Goal: Task Accomplishment & Management: Use online tool/utility

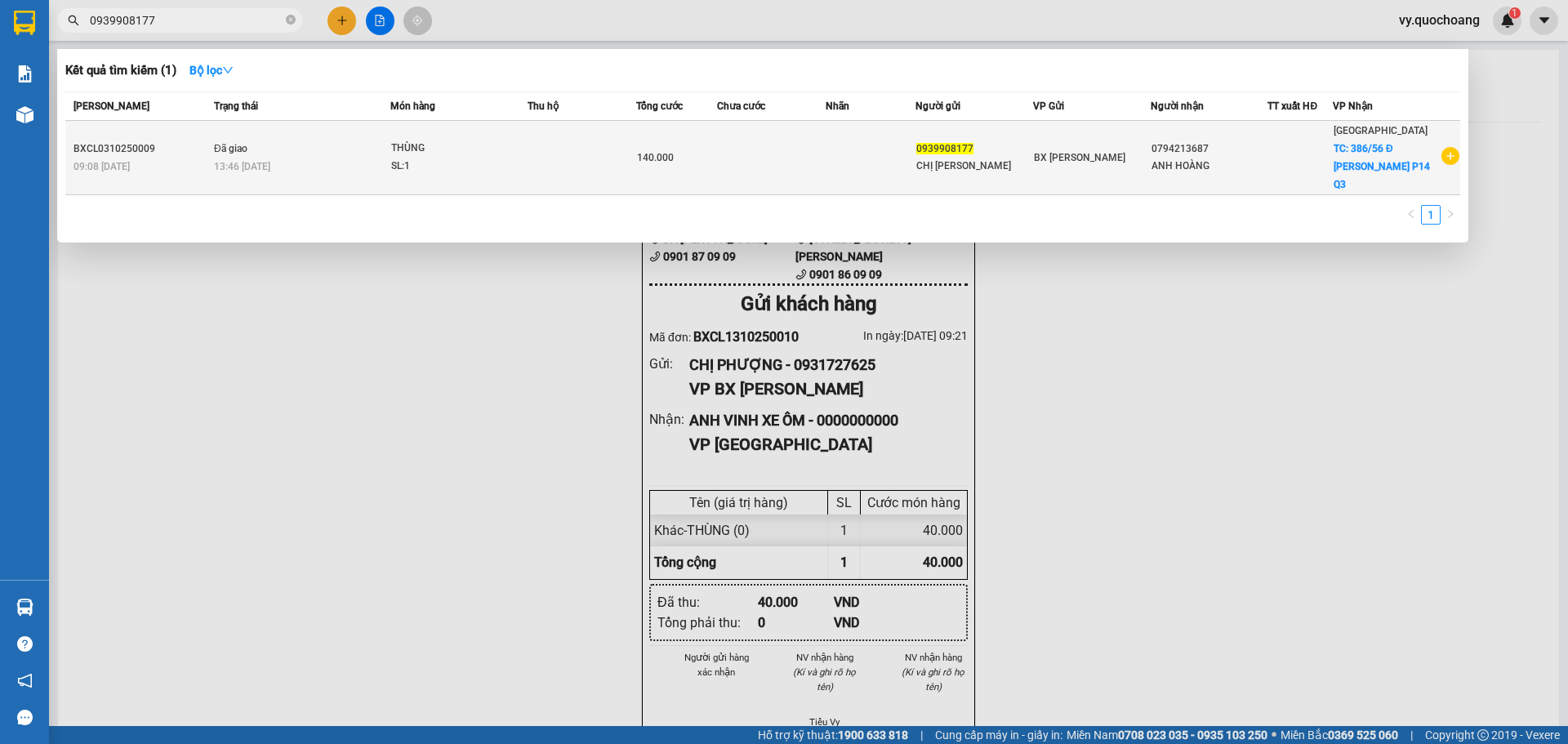
type input "0939908177"
click at [650, 152] on span "140.000" at bounding box center [655, 157] width 36 height 12
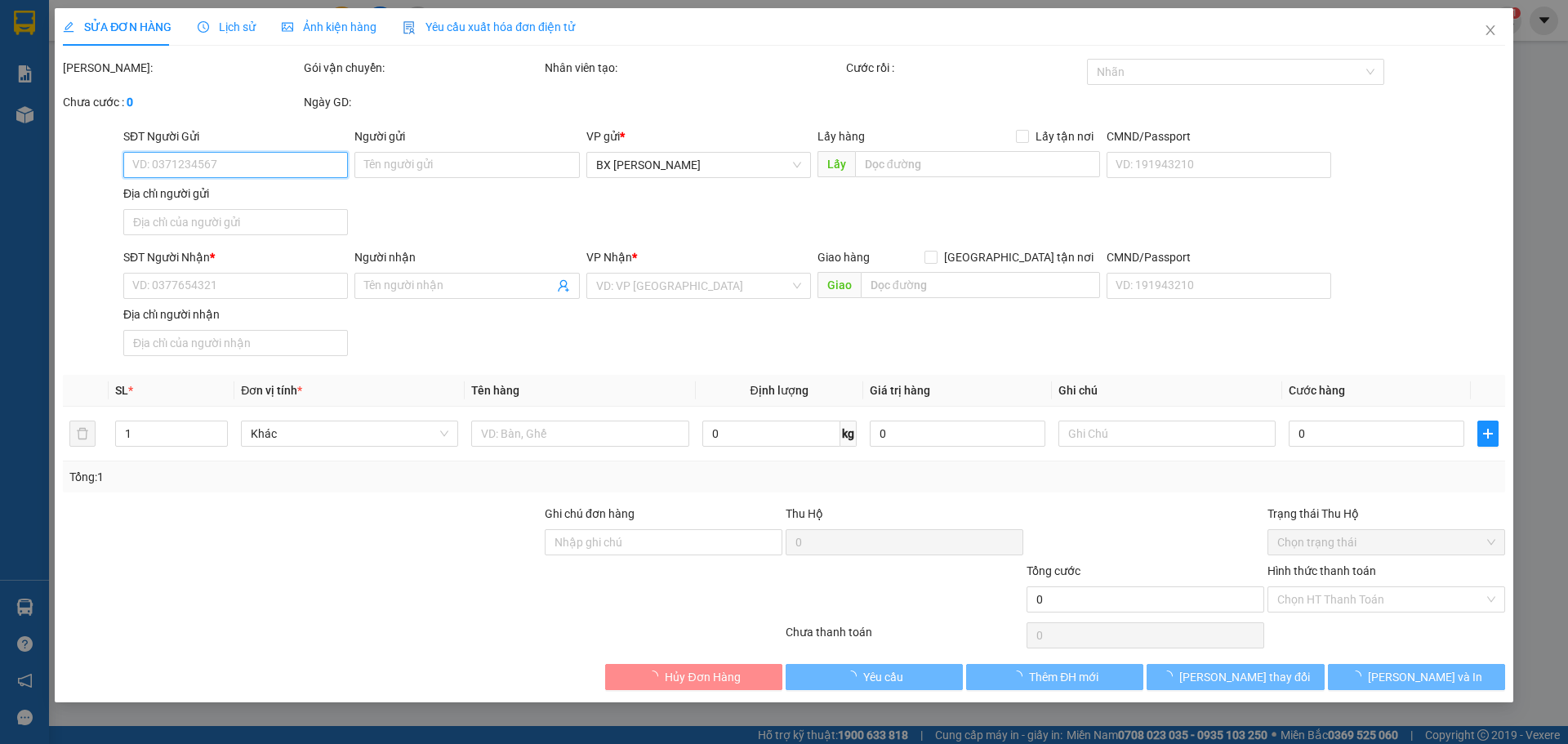
type input "0939908177"
type input "CHỊ [PERSON_NAME]"
type input "0794213687"
type input "ANH HOÀNG"
checkbox input "true"
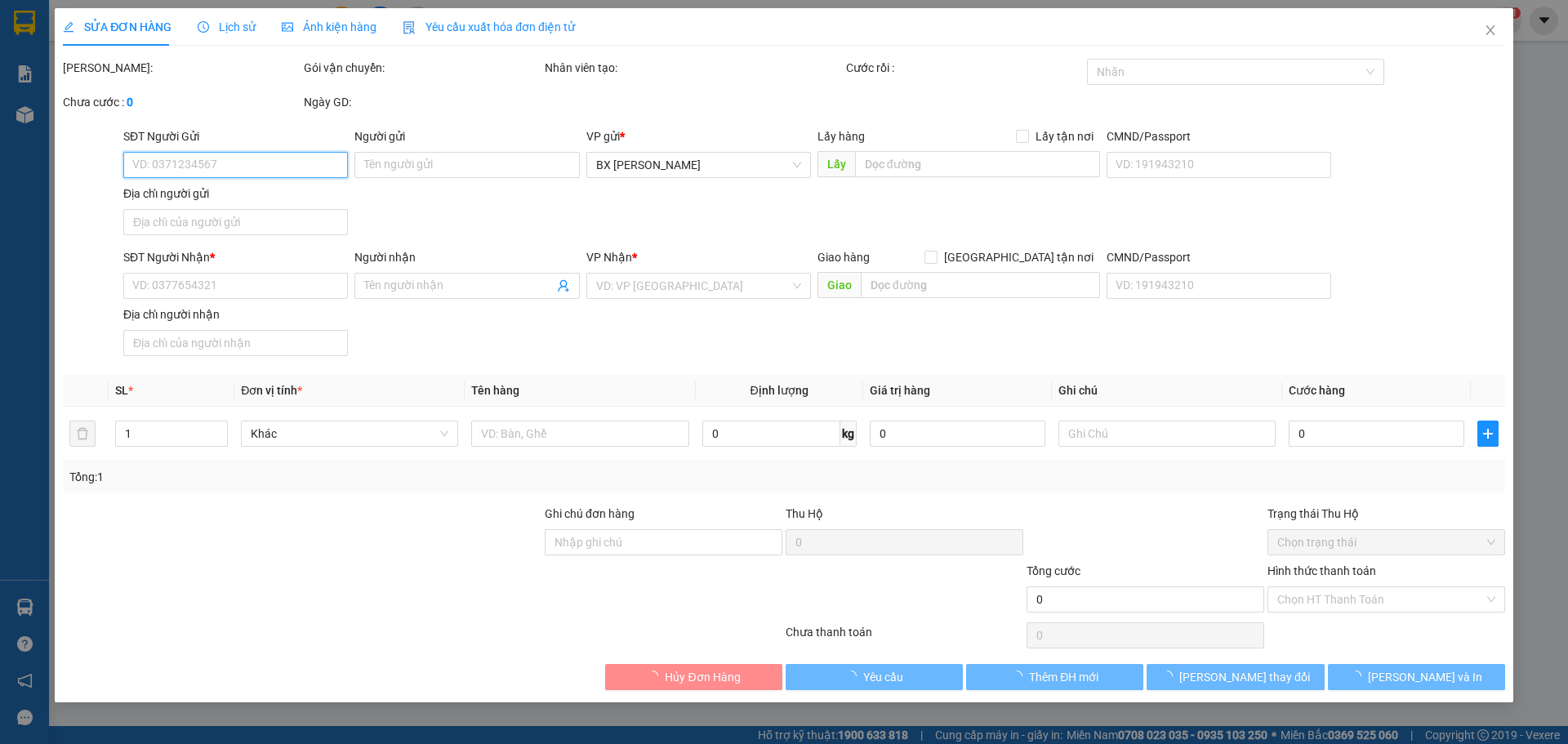
type input "386/56 Đ LÊ VĂN SỸ P14 Q3"
type input "140.000"
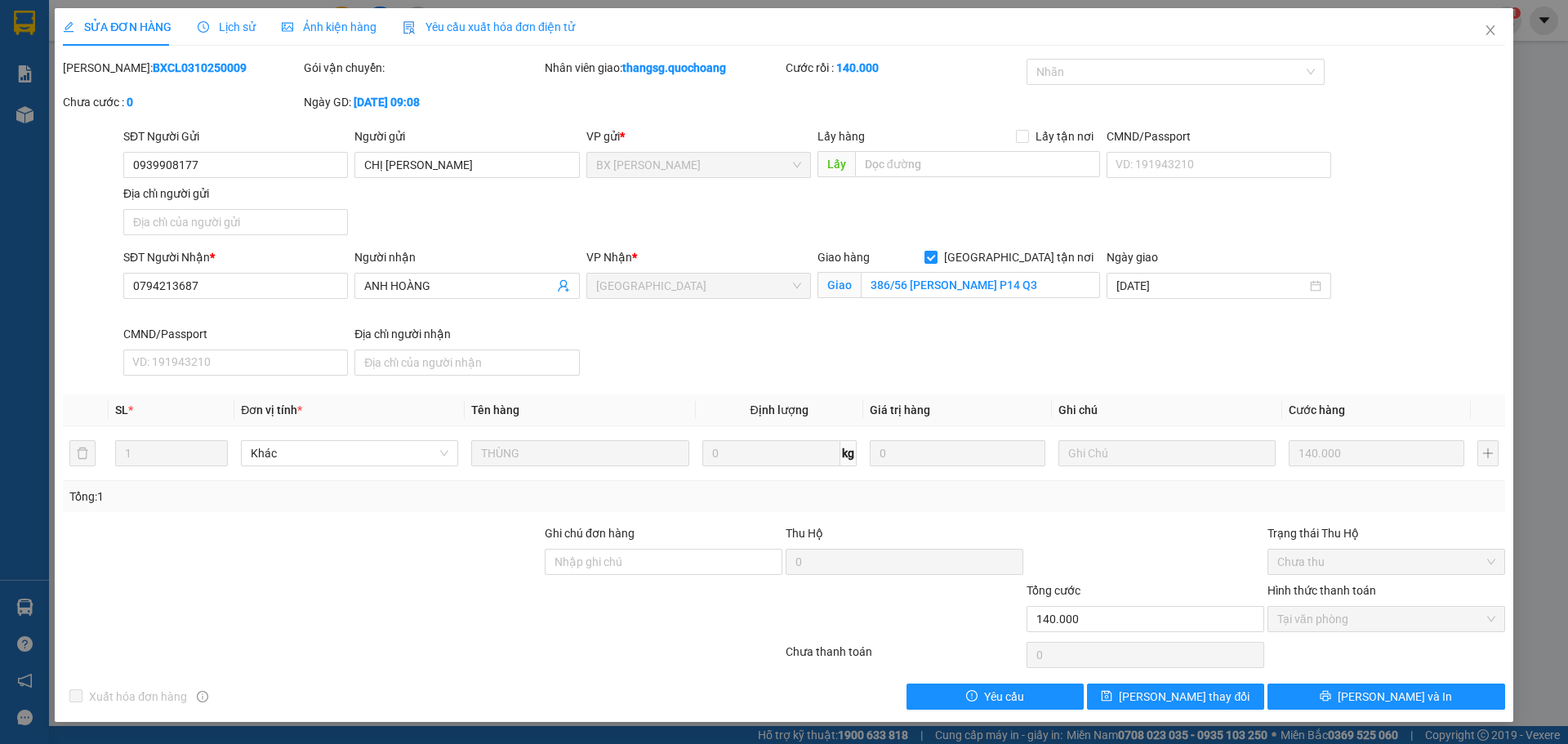
click at [198, 29] on icon "clock-circle" at bounding box center [204, 27] width 12 height 12
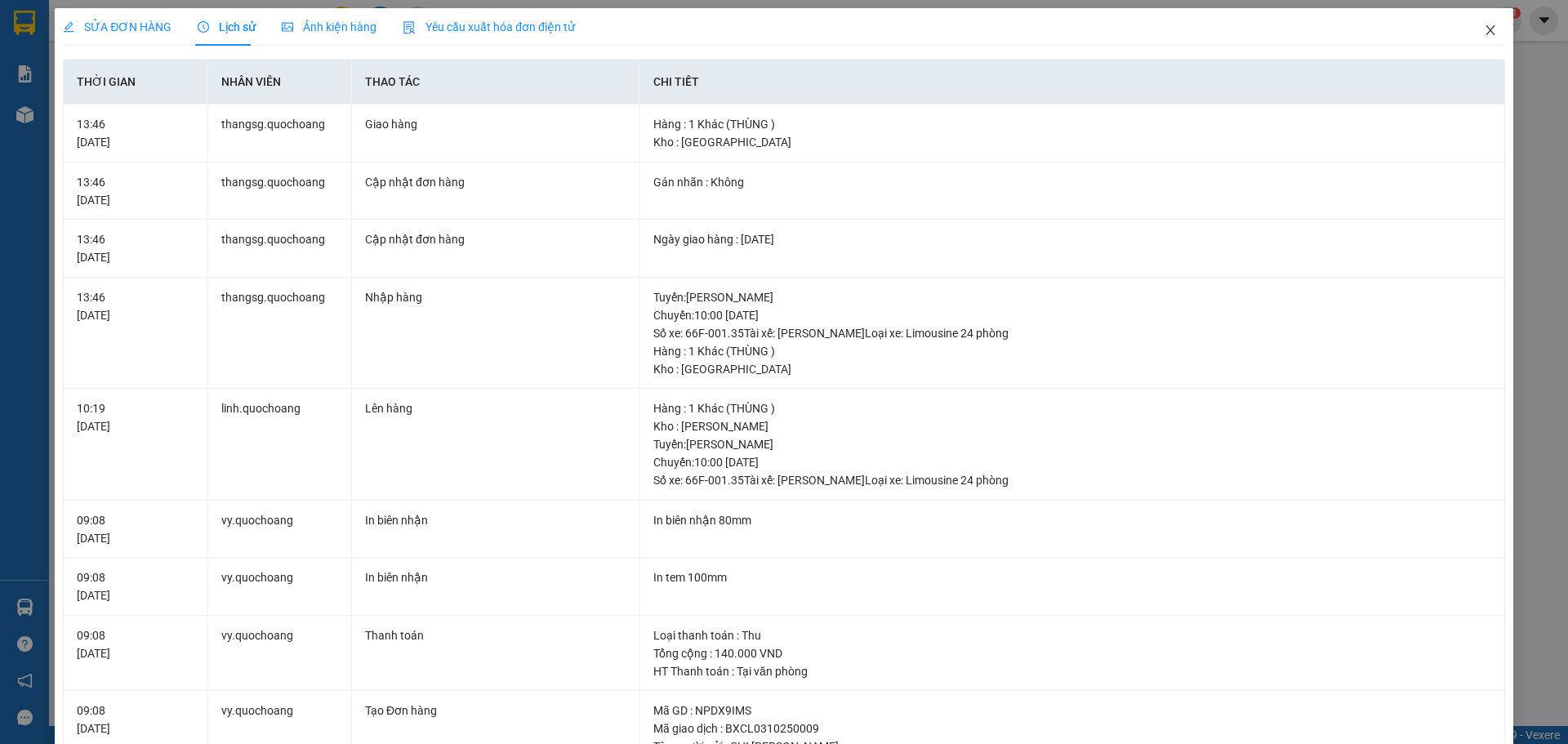
click at [1484, 27] on icon "close" at bounding box center [1491, 31] width 13 height 13
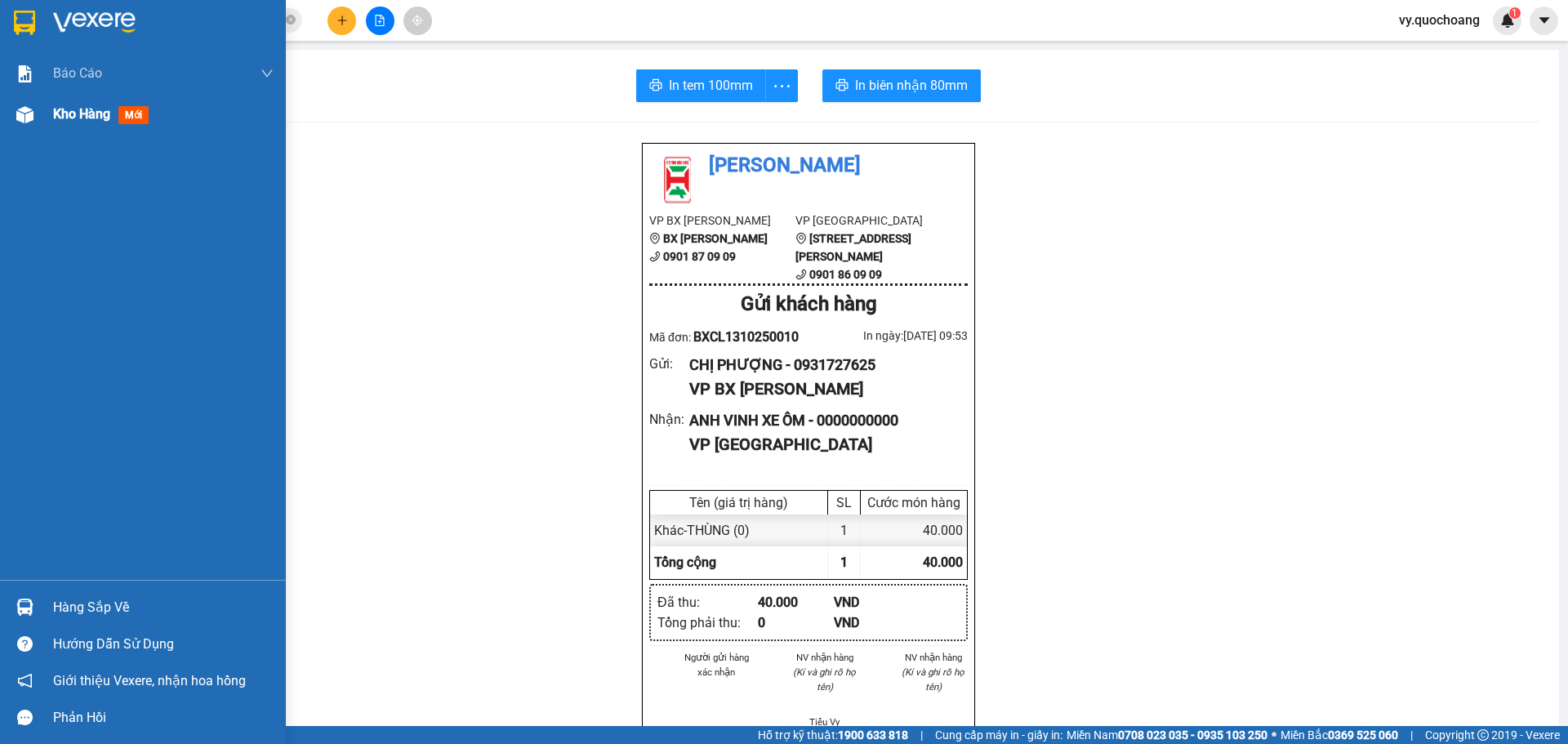
click at [35, 115] on div at bounding box center [25, 114] width 29 height 29
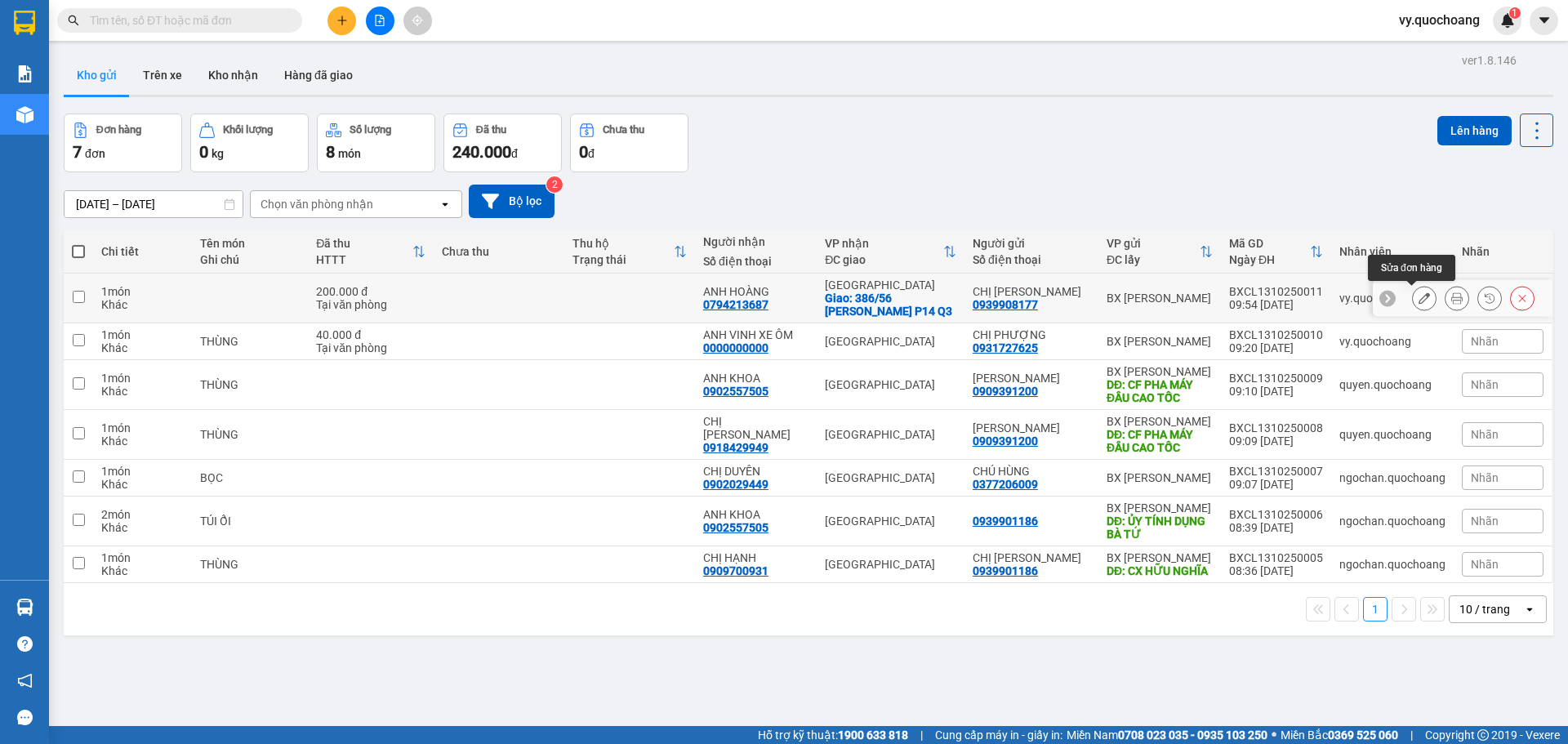
click at [1419, 297] on icon at bounding box center [1425, 298] width 12 height 12
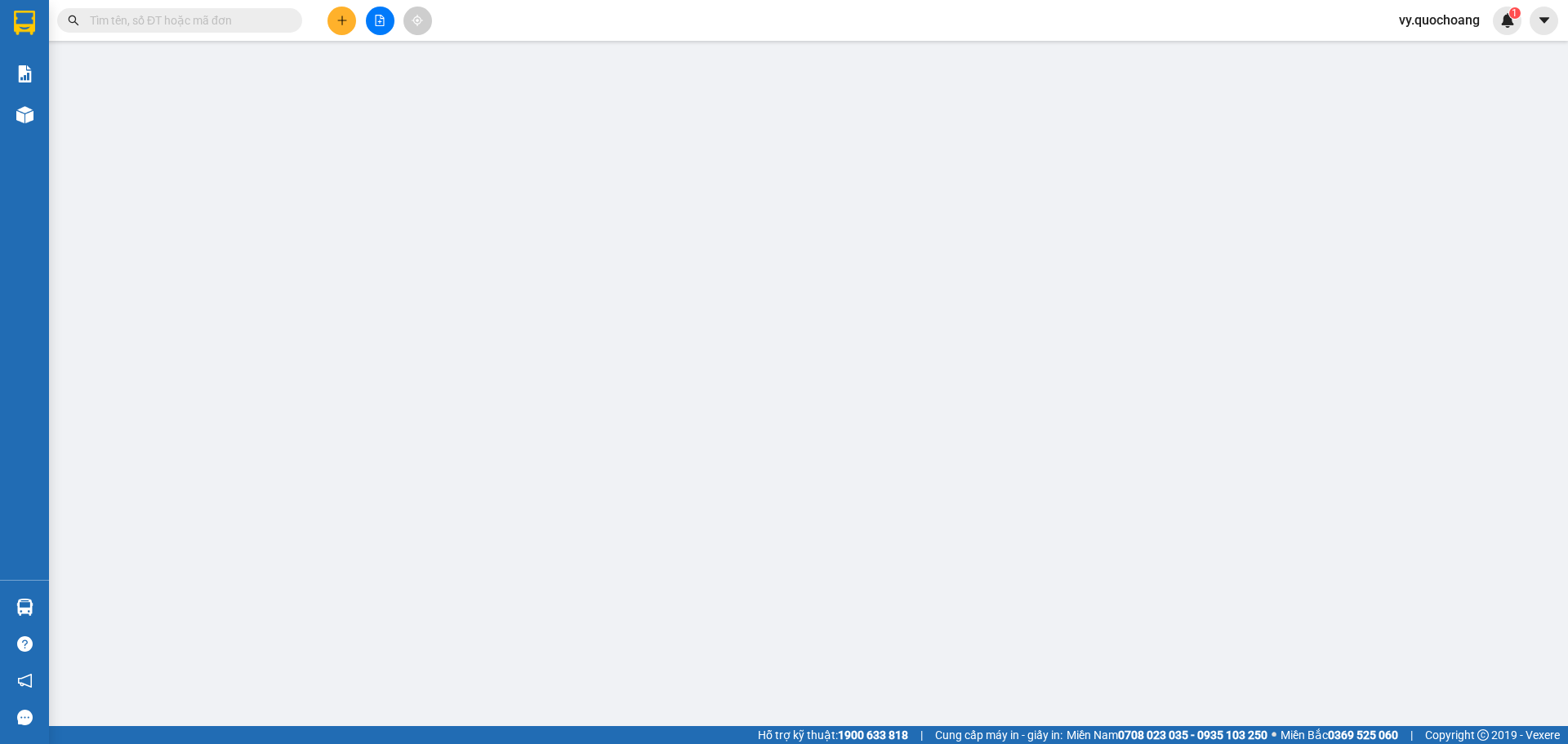
type input "0939908177"
type input "CHỊ [PERSON_NAME]"
type input "0794213687"
type input "ANH HOÀNG"
checkbox input "true"
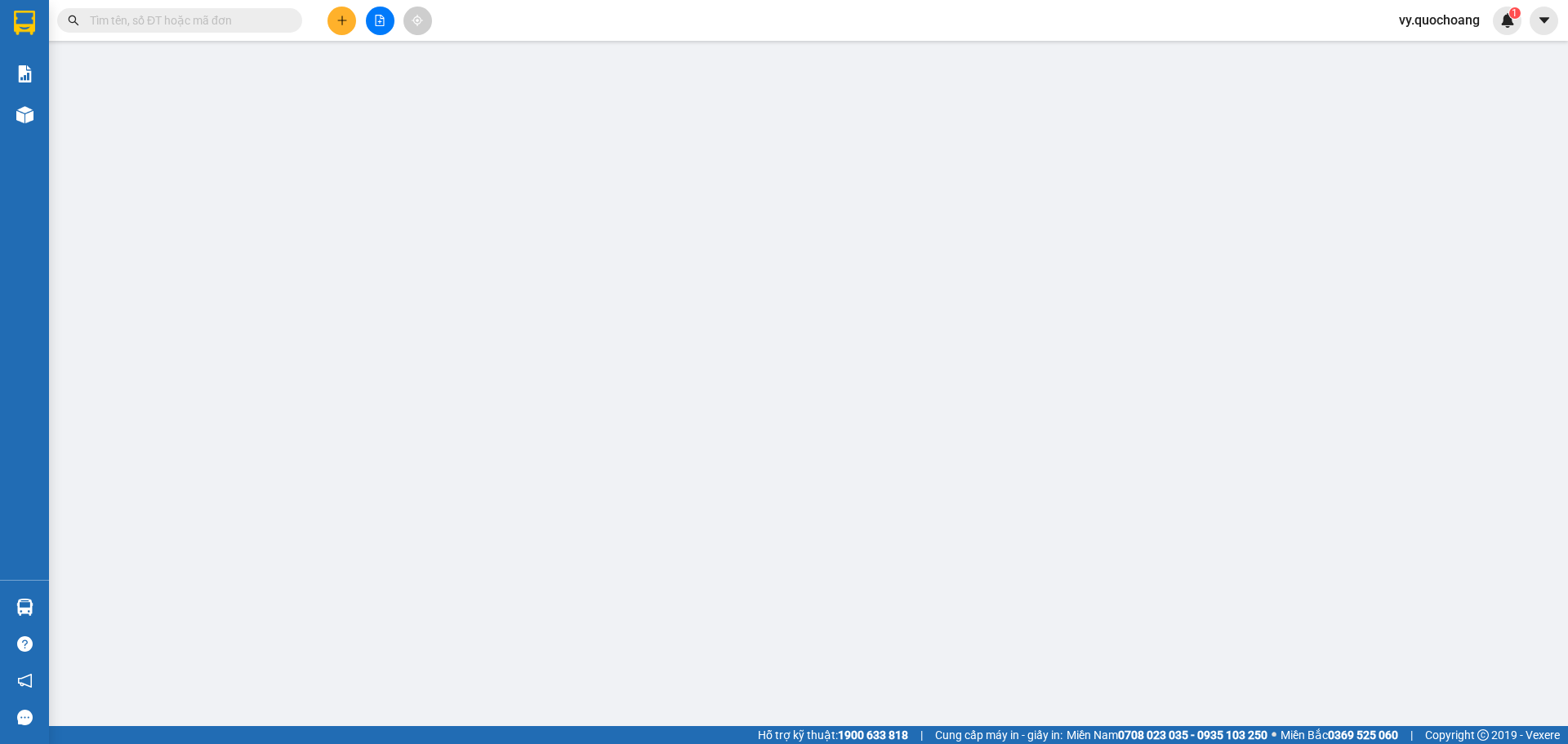
type input "386/56 [PERSON_NAME] P14 Q3"
type input "200.000"
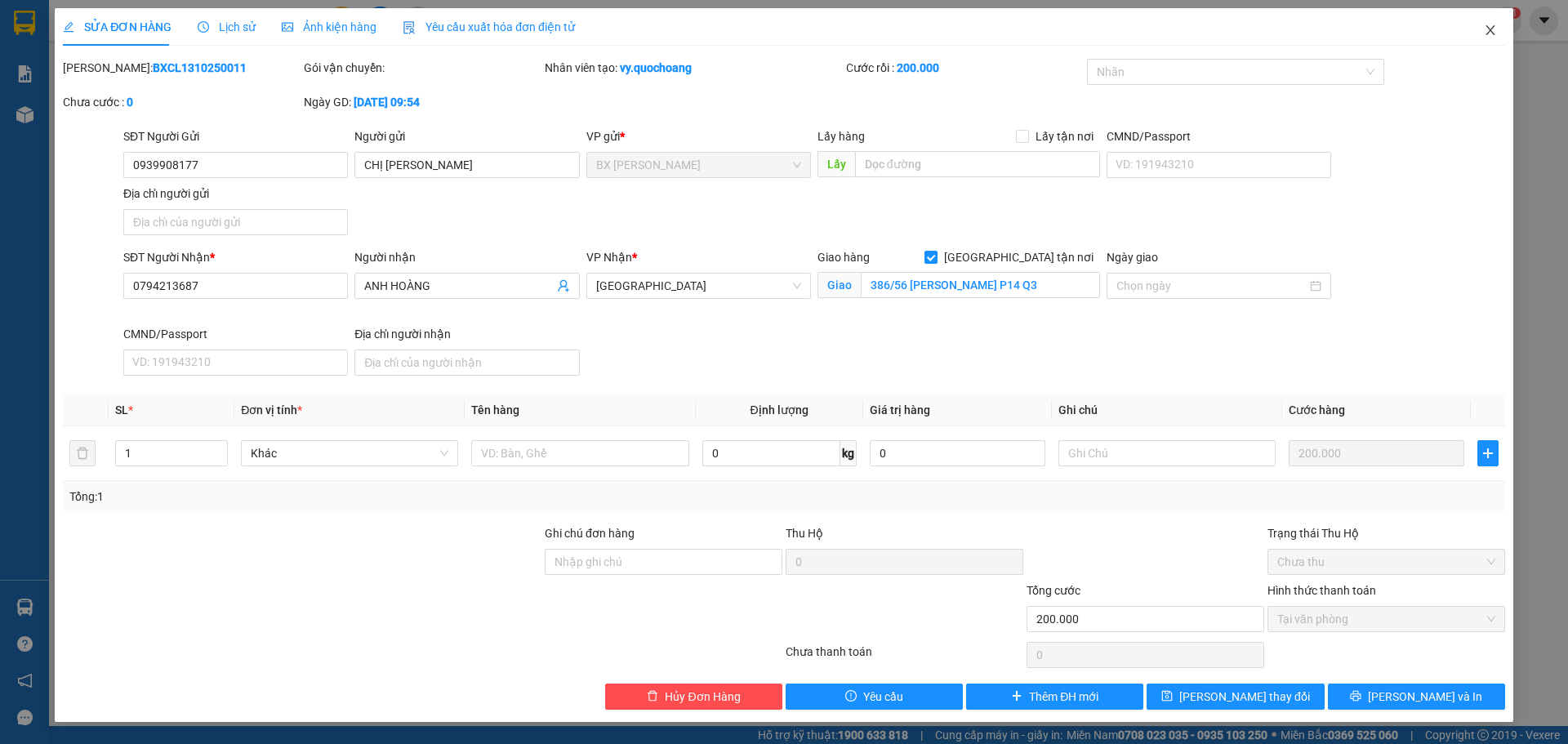
click at [1491, 31] on icon "close" at bounding box center [1490, 31] width 9 height 10
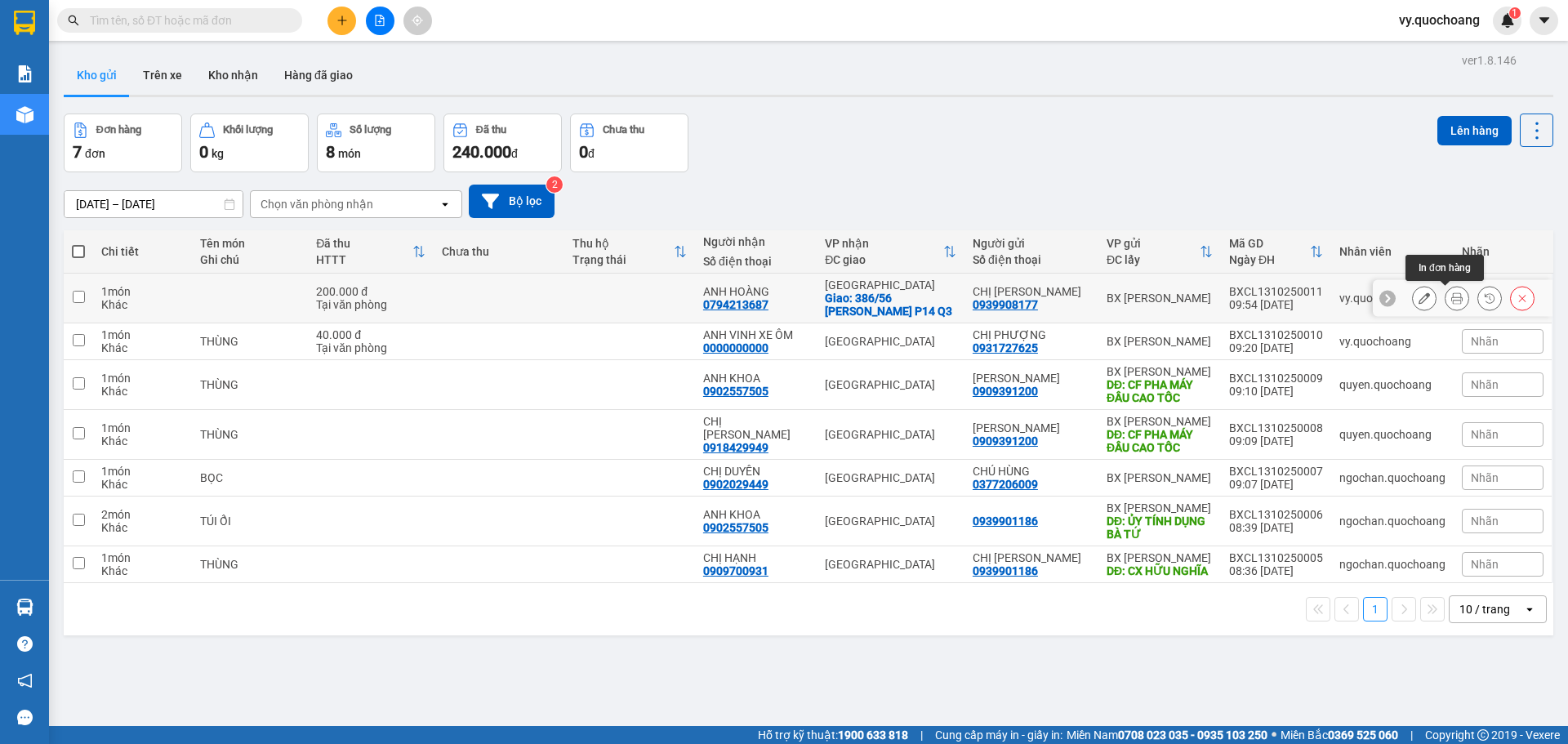
click at [1446, 292] on button at bounding box center [1458, 298] width 23 height 29
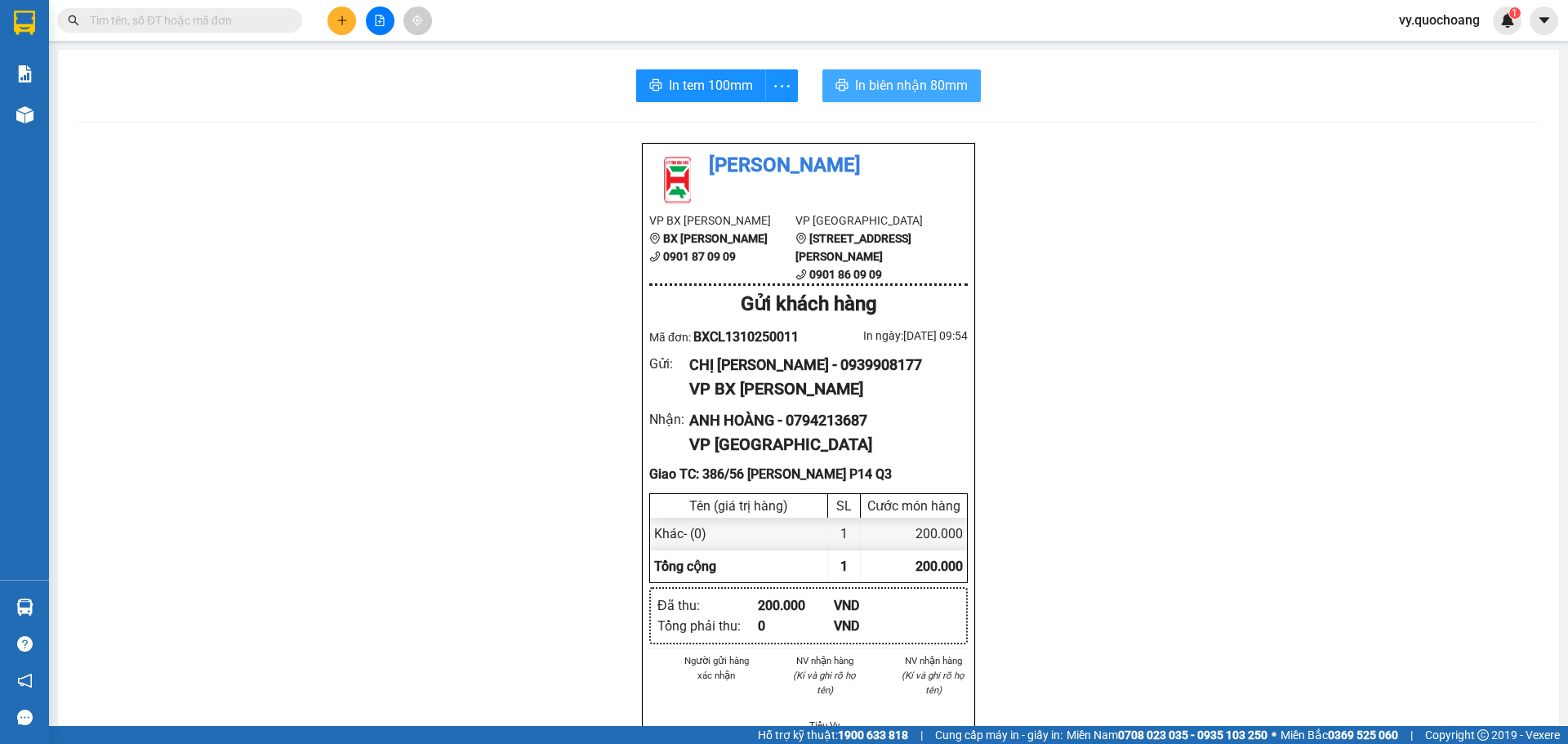
click at [885, 78] on span "In biên nhận 80mm" at bounding box center [912, 85] width 113 height 21
click at [712, 88] on span "In tem 100mm" at bounding box center [712, 85] width 84 height 21
click at [684, 88] on span "In tem 100mm" at bounding box center [712, 85] width 84 height 21
click at [180, 12] on input "text" at bounding box center [186, 21] width 193 height 18
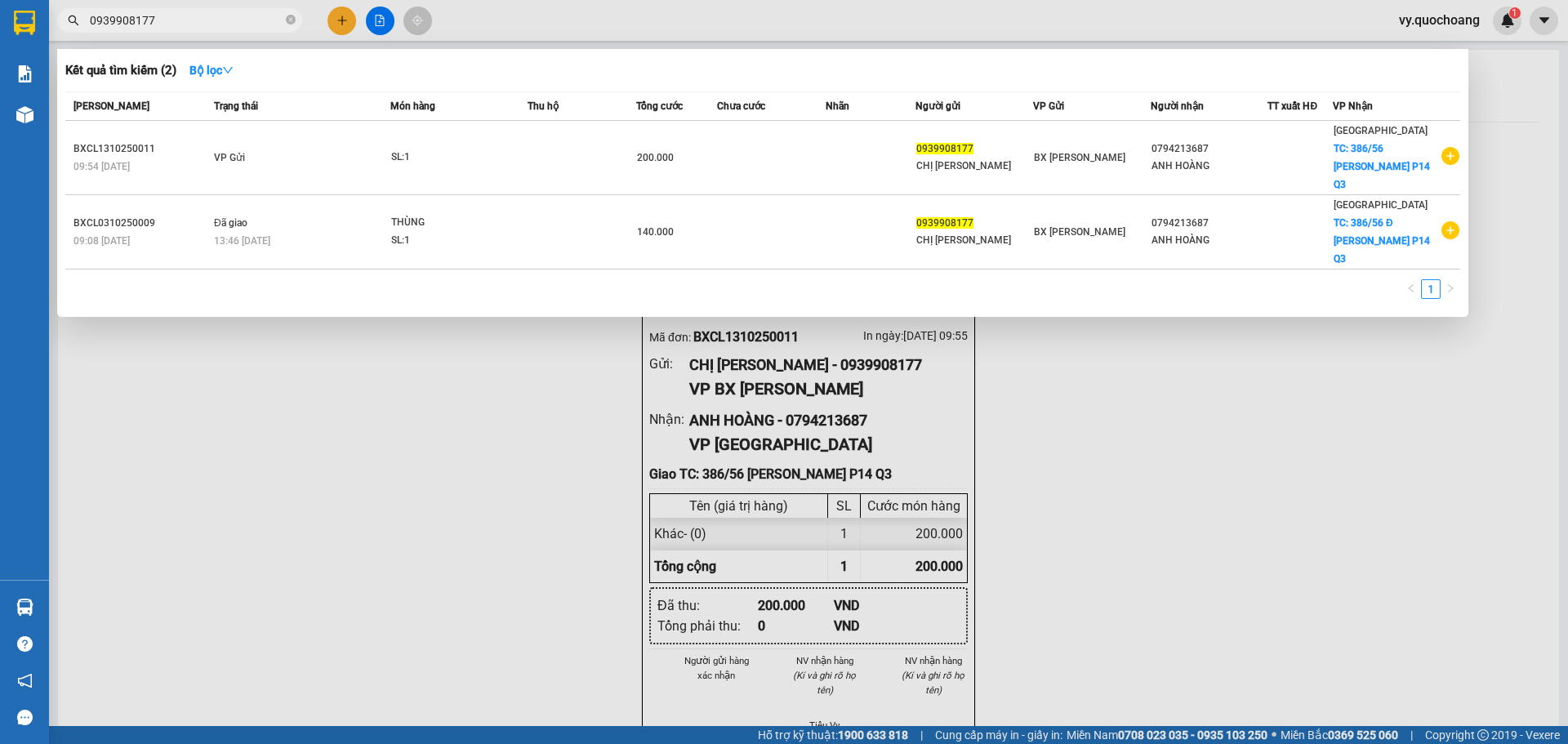
click at [347, 22] on div at bounding box center [784, 372] width 1568 height 744
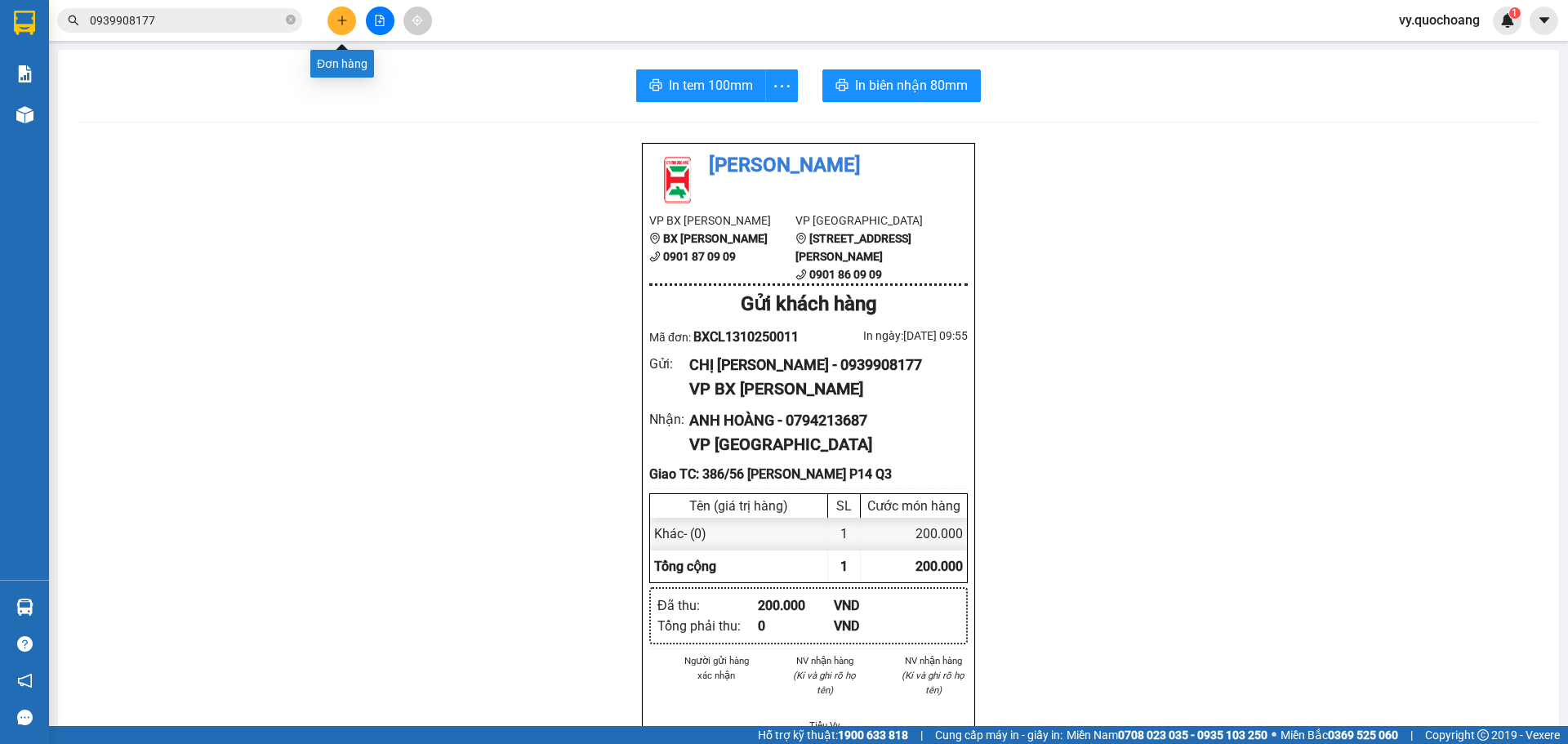
click at [339, 19] on icon "plus" at bounding box center [342, 21] width 12 height 12
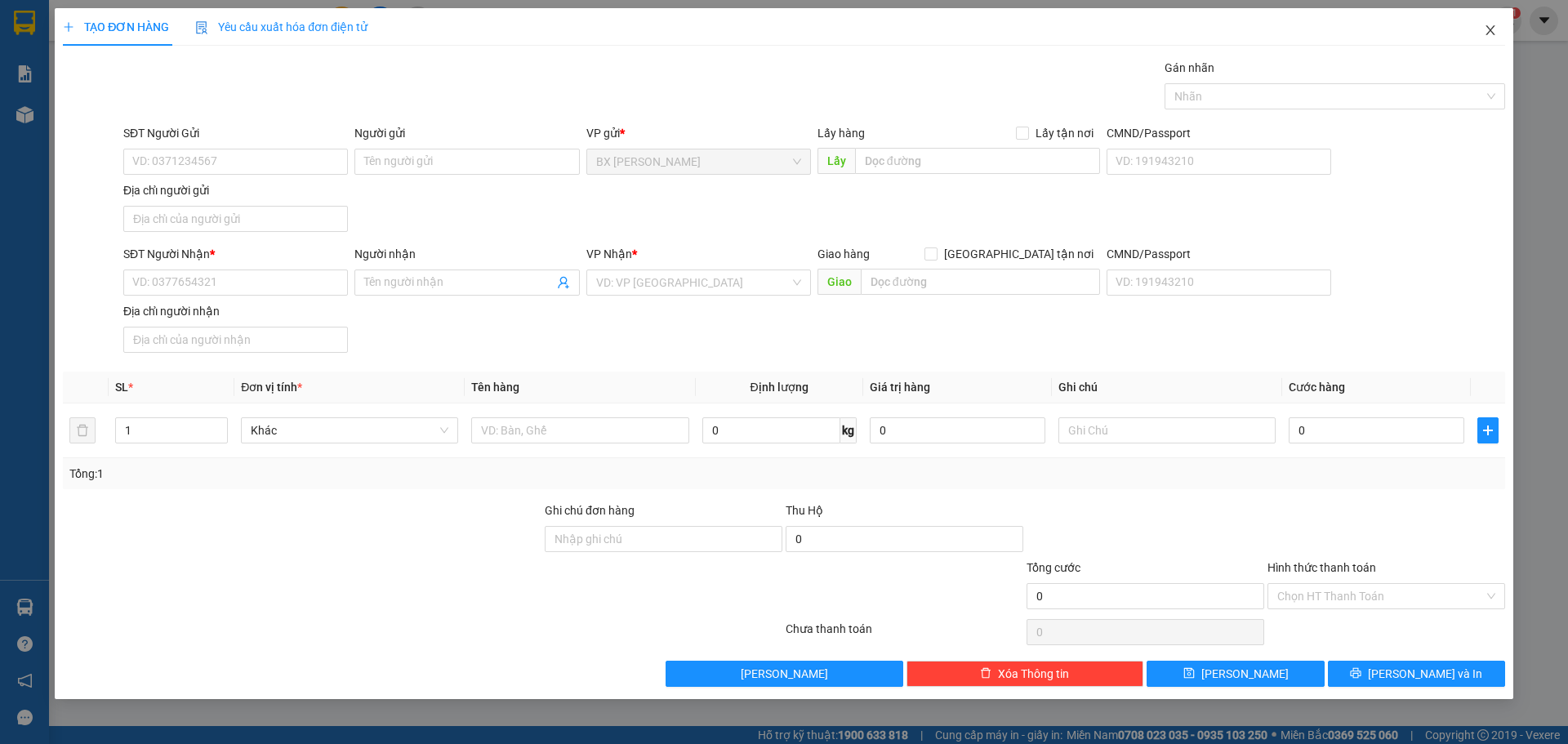
click at [1496, 34] on icon "close" at bounding box center [1491, 31] width 13 height 13
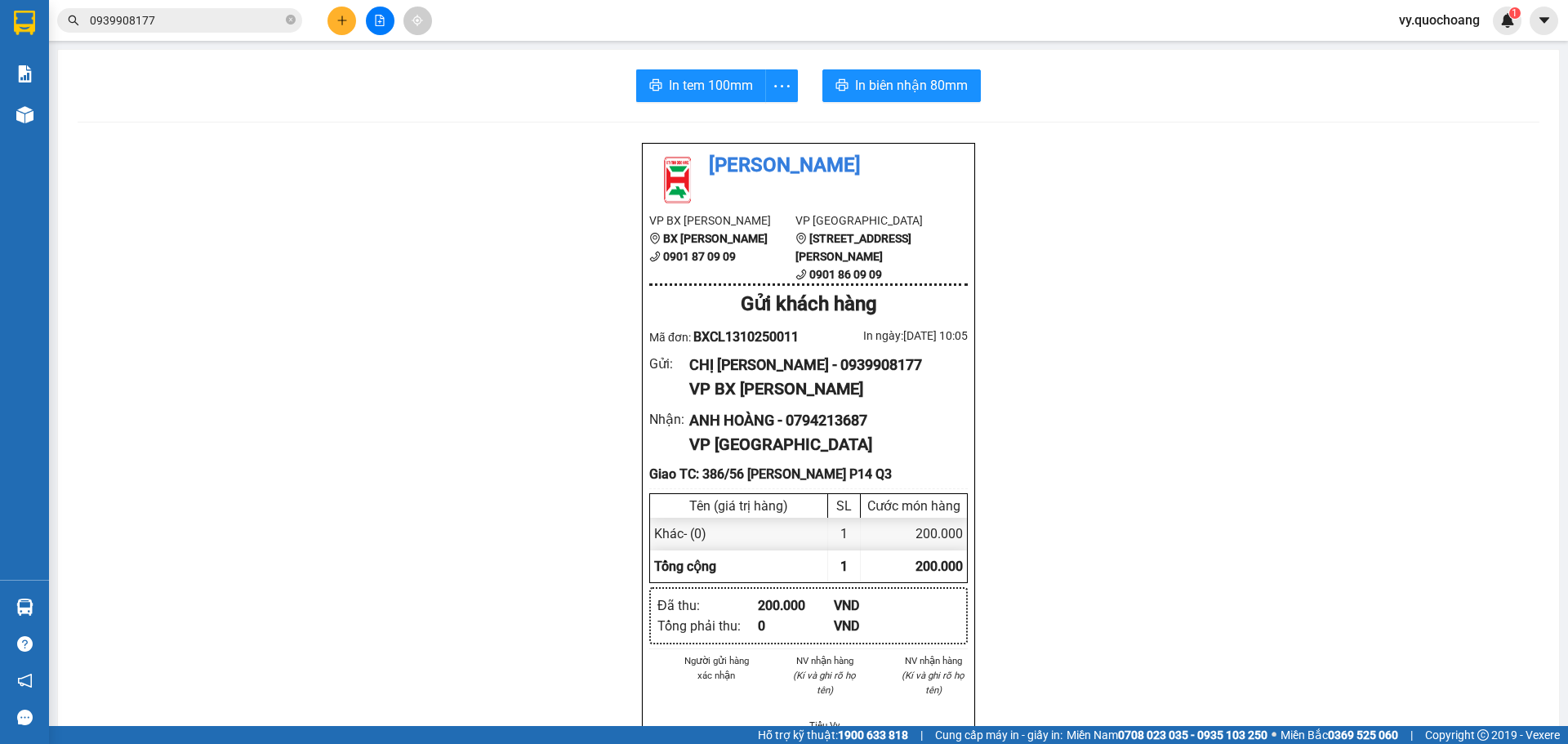
click at [245, 35] on div "Kết quả tìm kiếm ( 2 ) Bộ lọc Mã ĐH Trạng thái Món hàng Thu hộ Tổng cước Chưa c…" at bounding box center [784, 20] width 1568 height 41
click at [258, 20] on input "0939908177" at bounding box center [186, 21] width 193 height 18
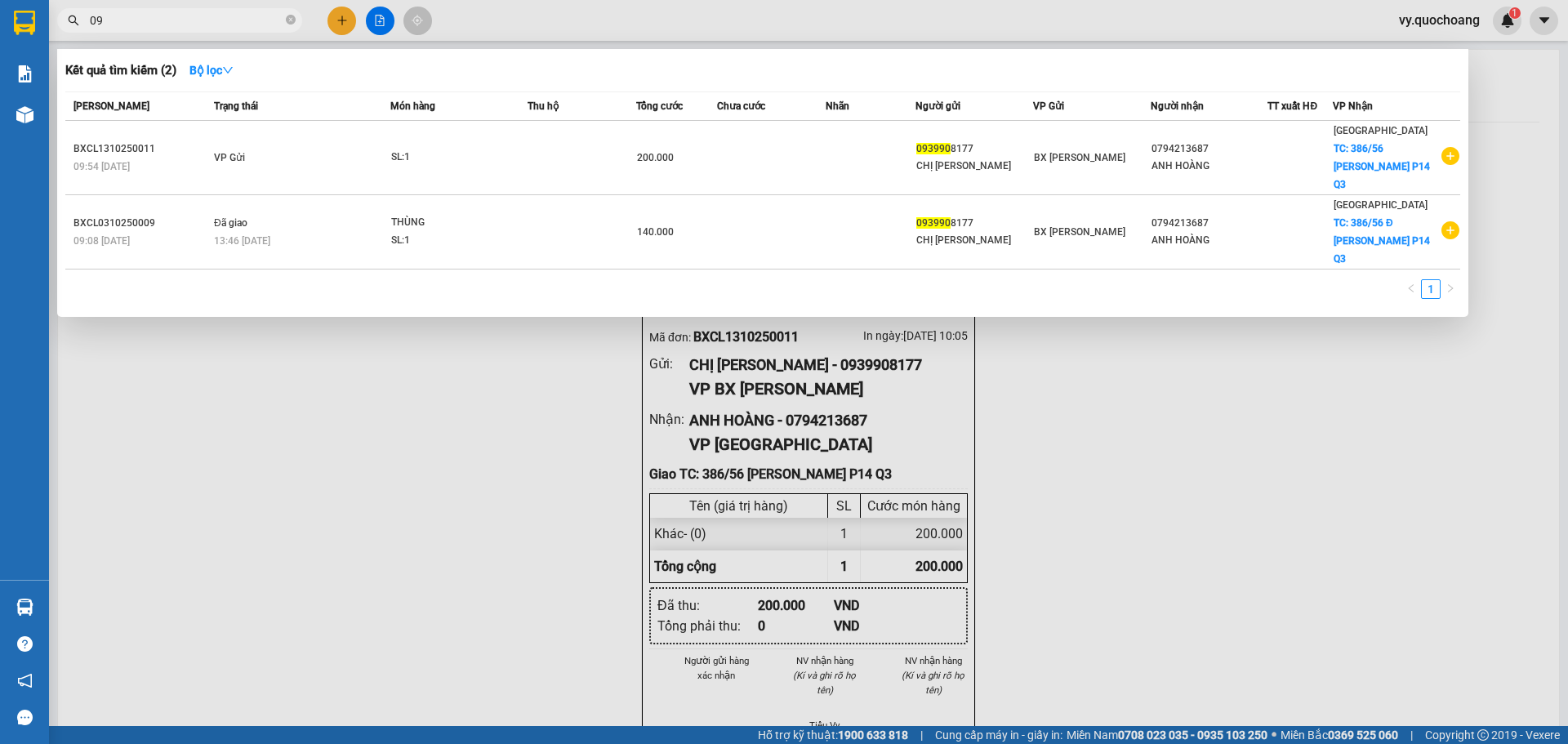
type input "0"
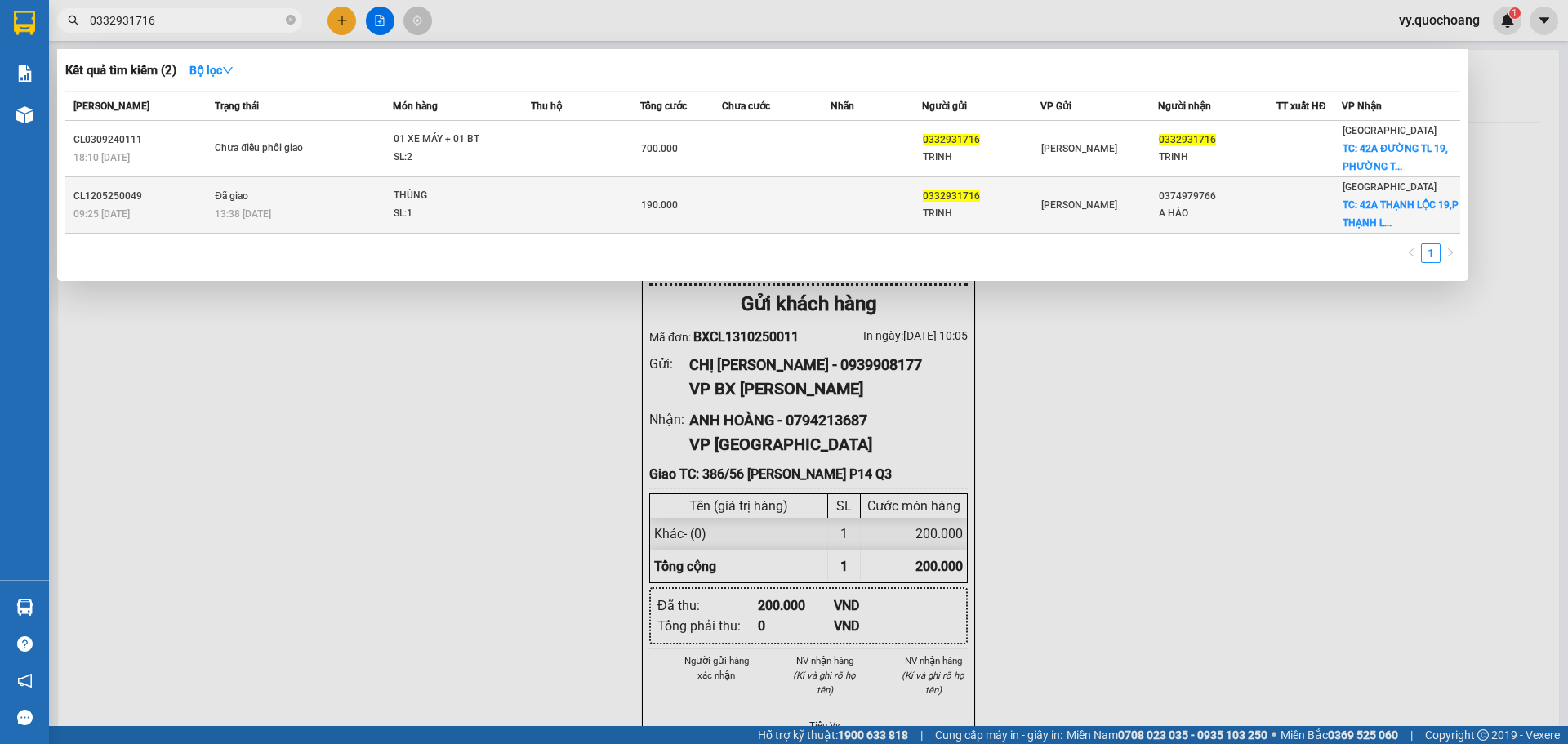
type input "0332931716"
click at [470, 193] on div "THÙNG" at bounding box center [455, 196] width 123 height 18
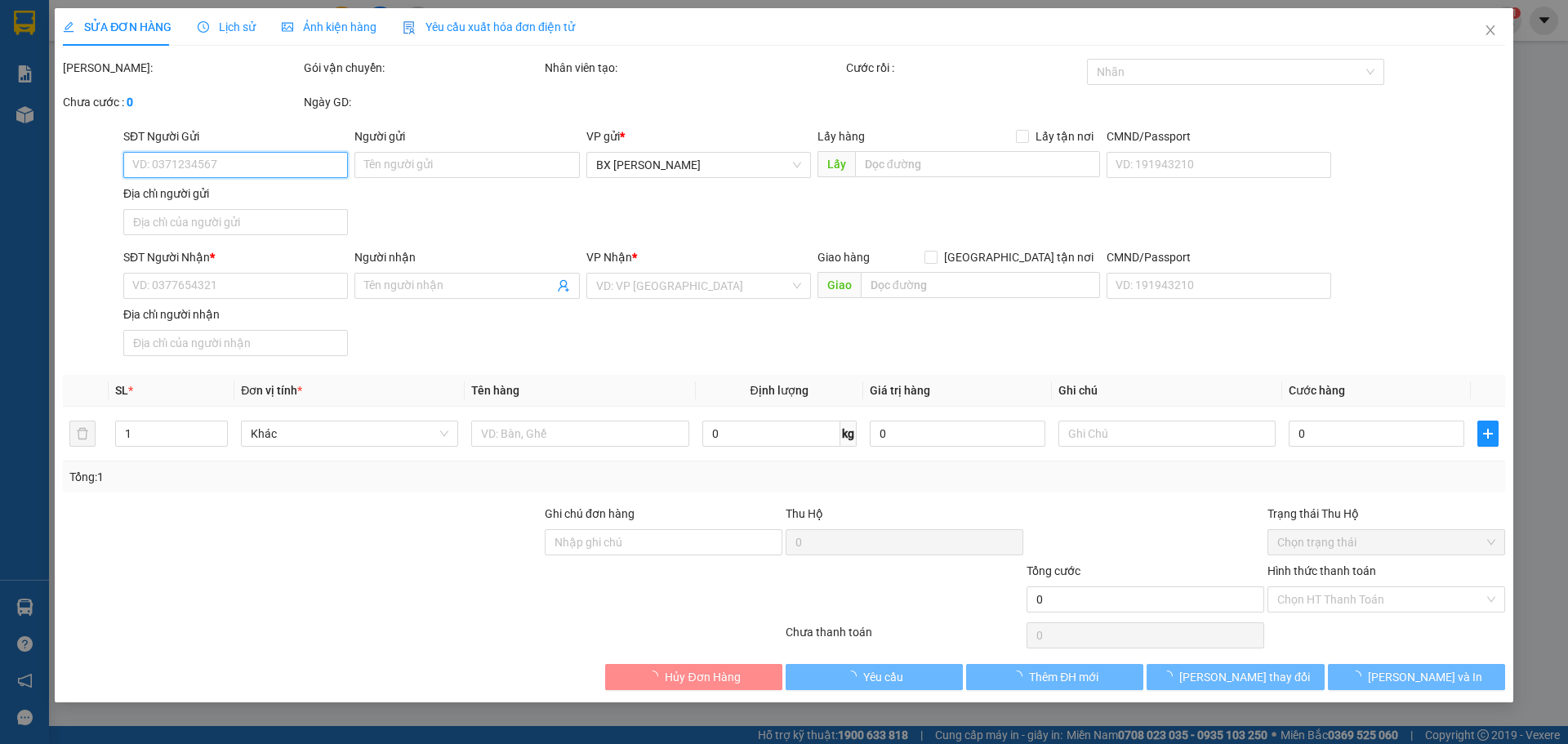
type input "0332931716"
type input "TRINH"
type input "0374979766"
type input "A HÀO"
checkbox input "true"
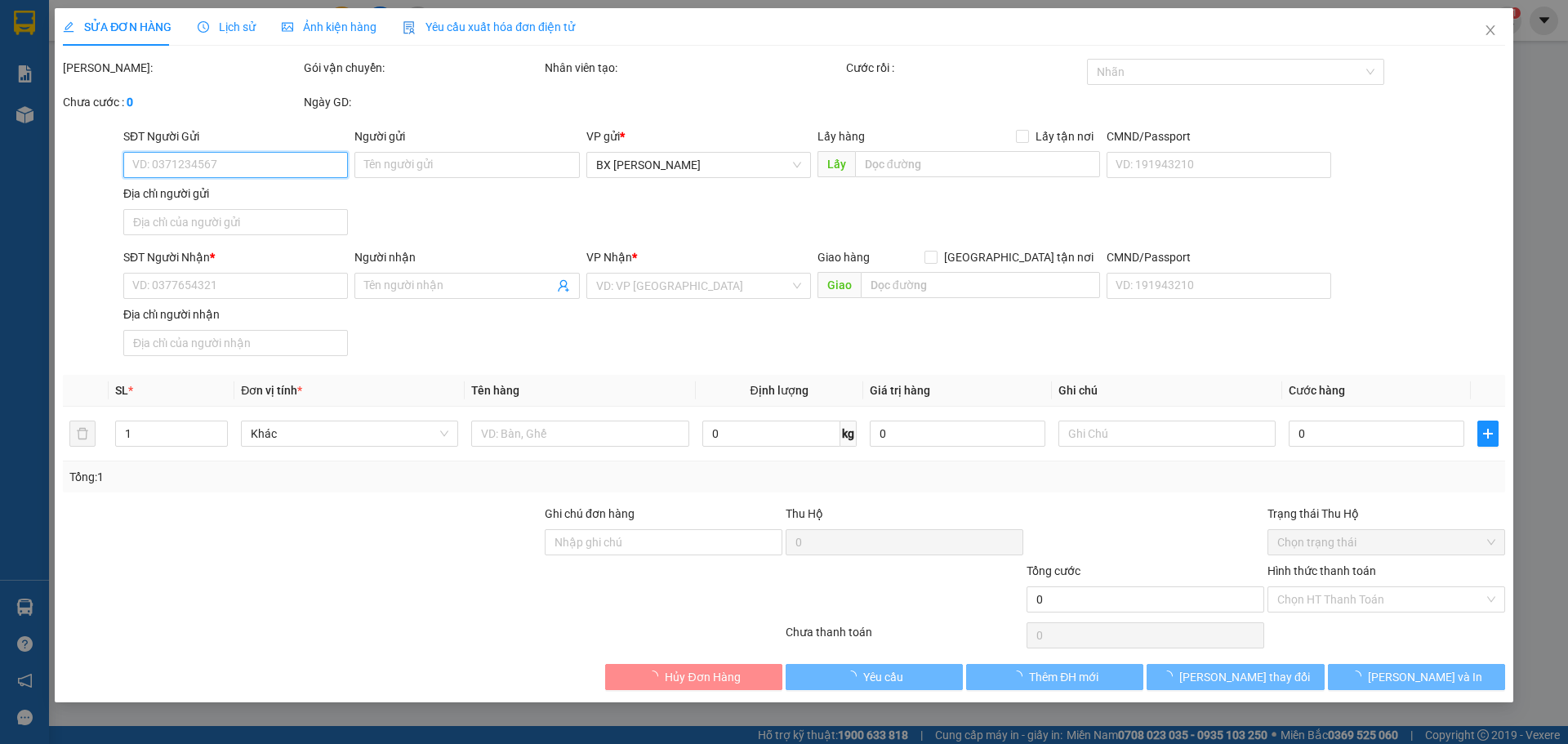
type input "[STREET_ADDRESS]"
type input "190.000"
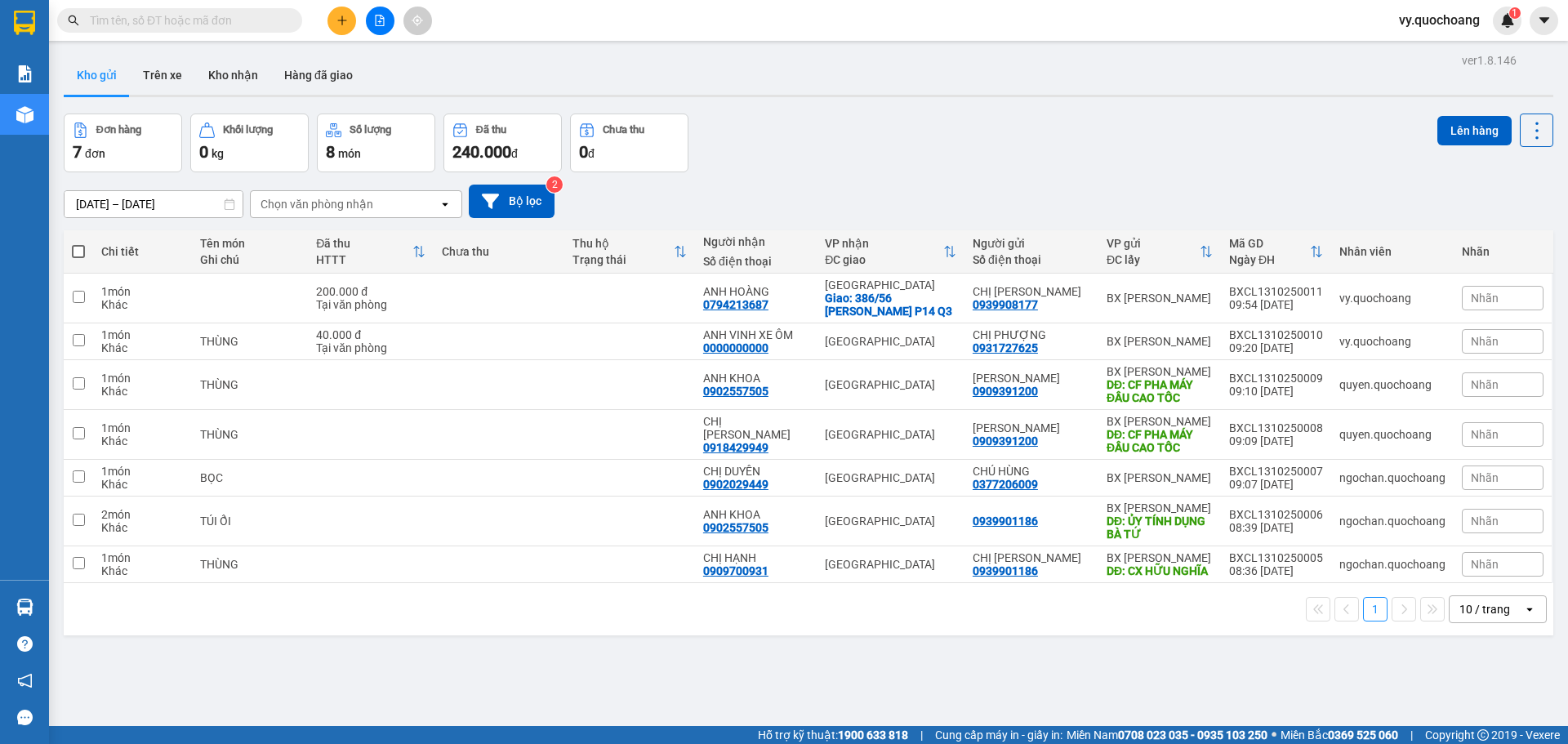
click at [337, 22] on icon "plus" at bounding box center [342, 21] width 12 height 12
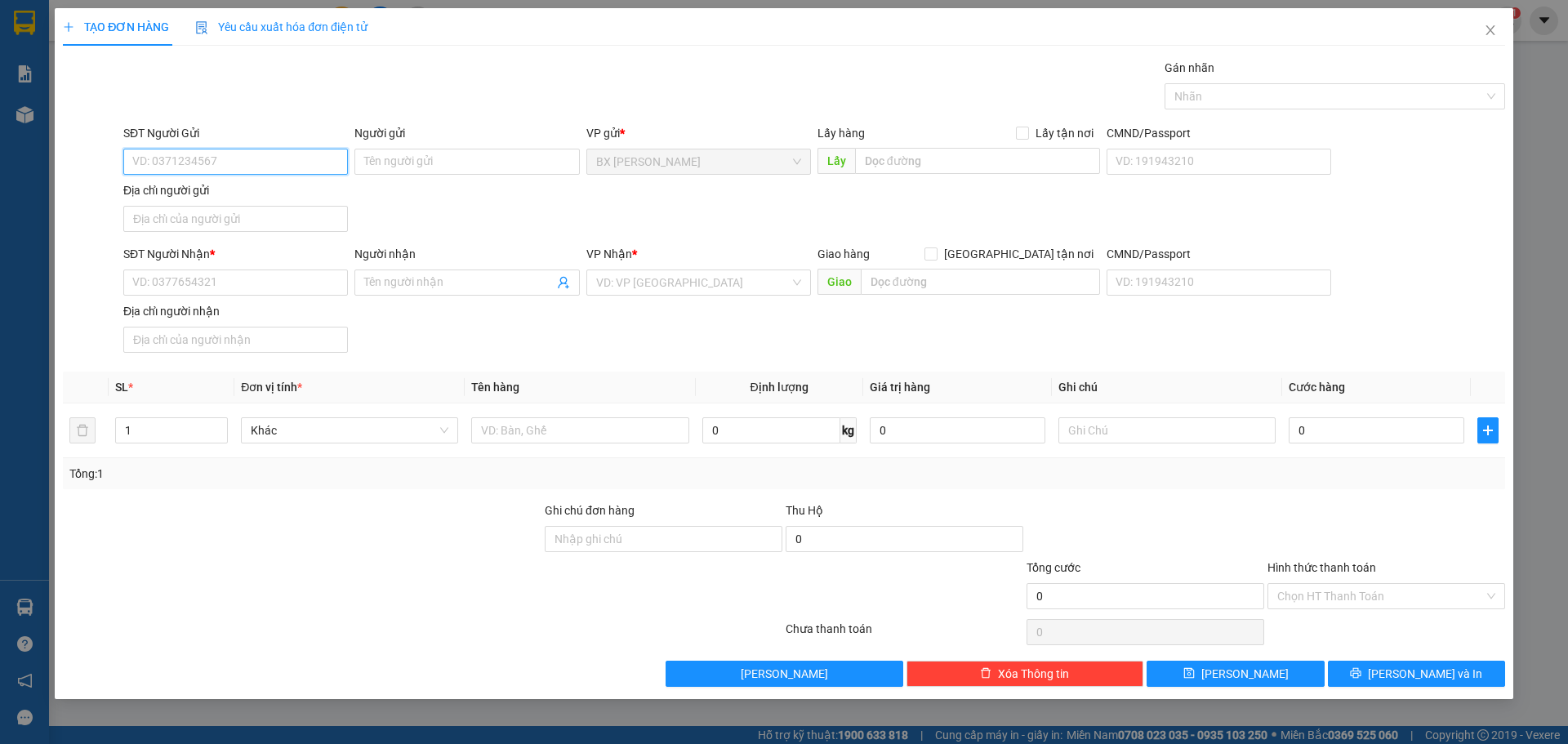
click at [243, 165] on input "SĐT Người Gửi" at bounding box center [235, 162] width 224 height 27
click at [274, 197] on div "0909391200 - LÊ KHÁNH CƯỜNG" at bounding box center [236, 195] width 205 height 18
type input "0909391200"
type input "[PERSON_NAME]"
type input "0909391200"
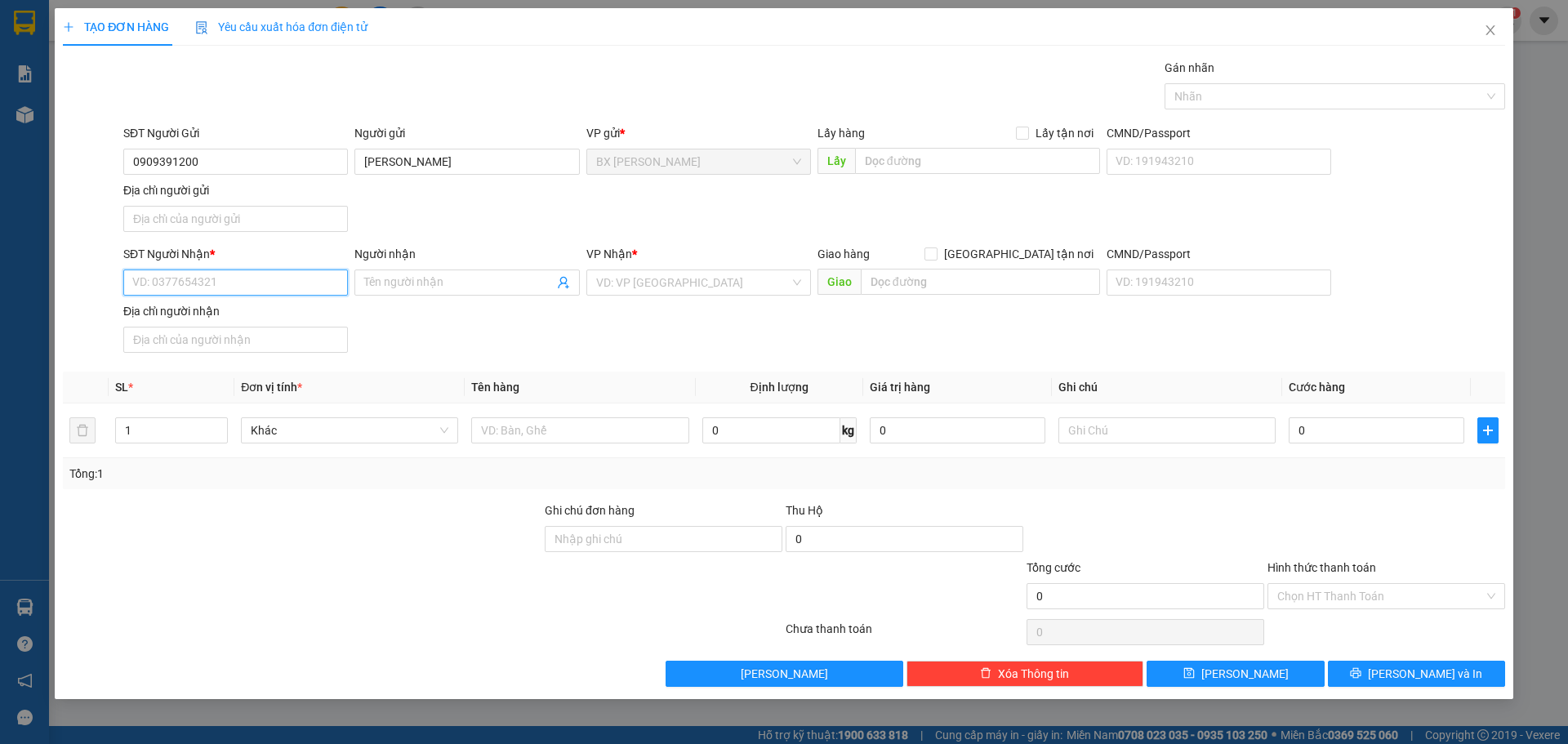
click at [252, 279] on input "SĐT Người Nhận *" at bounding box center [235, 283] width 224 height 27
click at [252, 315] on div "0776885505 - NGUYỄN VĂN MẠNH" at bounding box center [236, 316] width 205 height 18
type input "0776885505"
type input "NGUYỄN VĂN MẠNH"
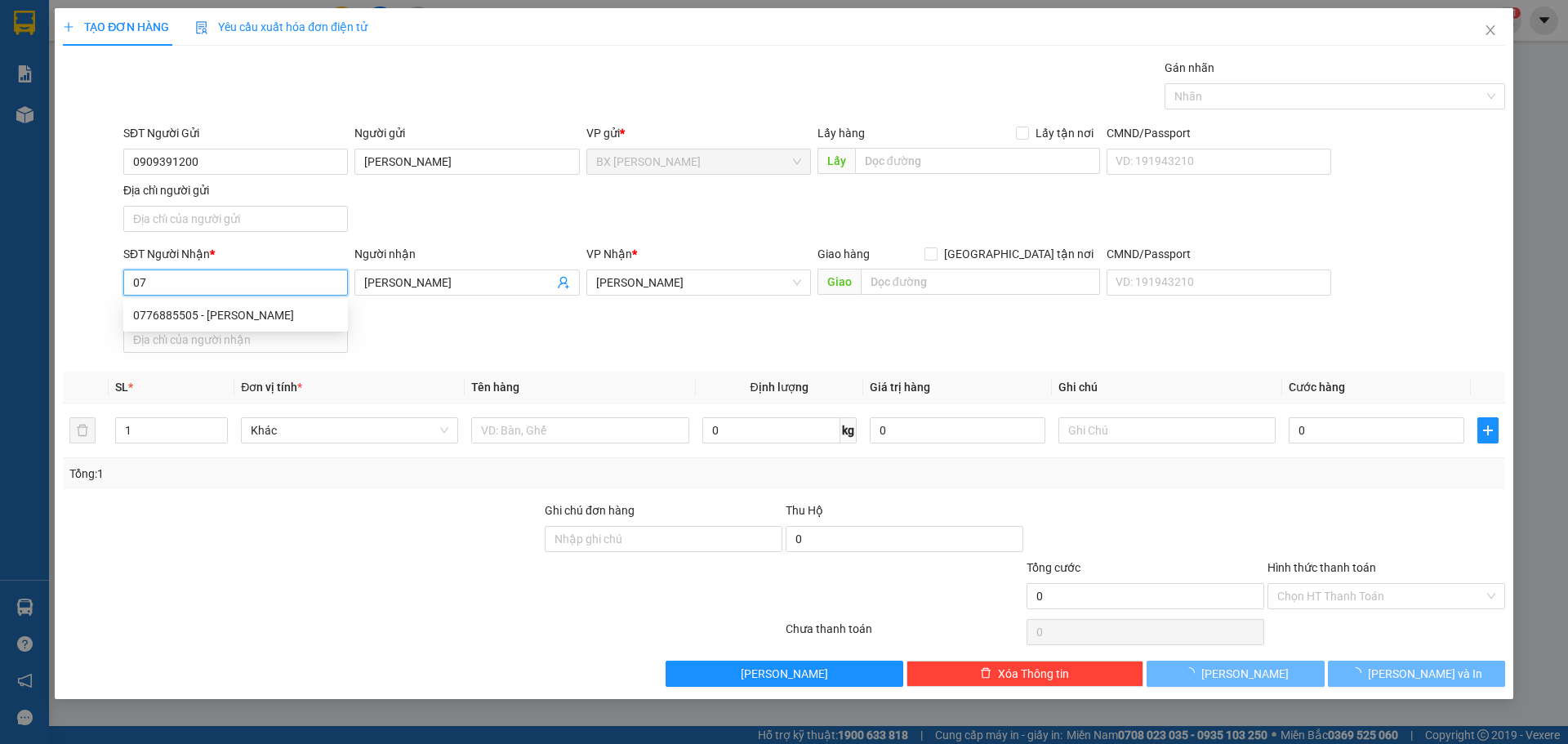
type input "0"
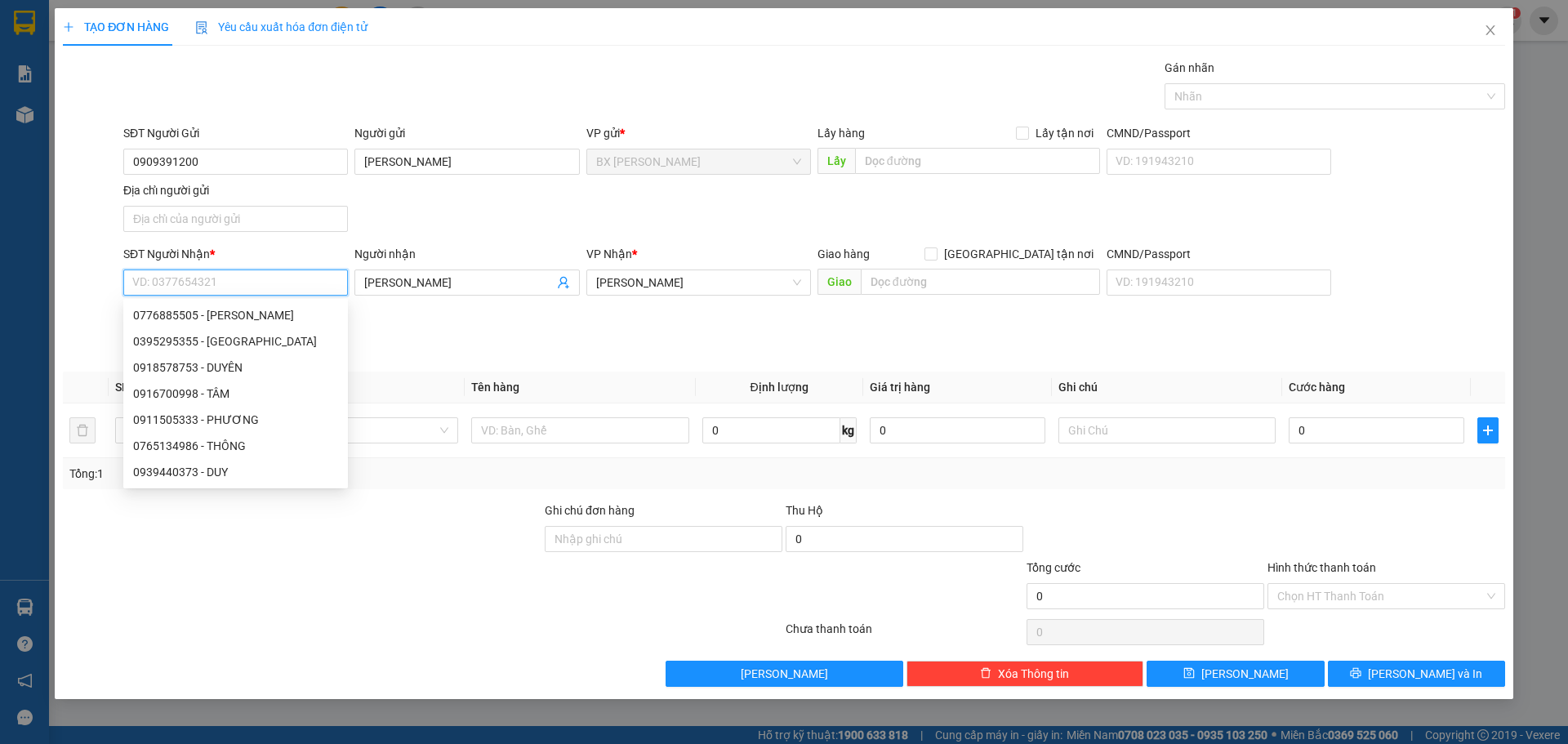
click at [245, 287] on input "SĐT Người Nhận *" at bounding box center [235, 283] width 224 height 27
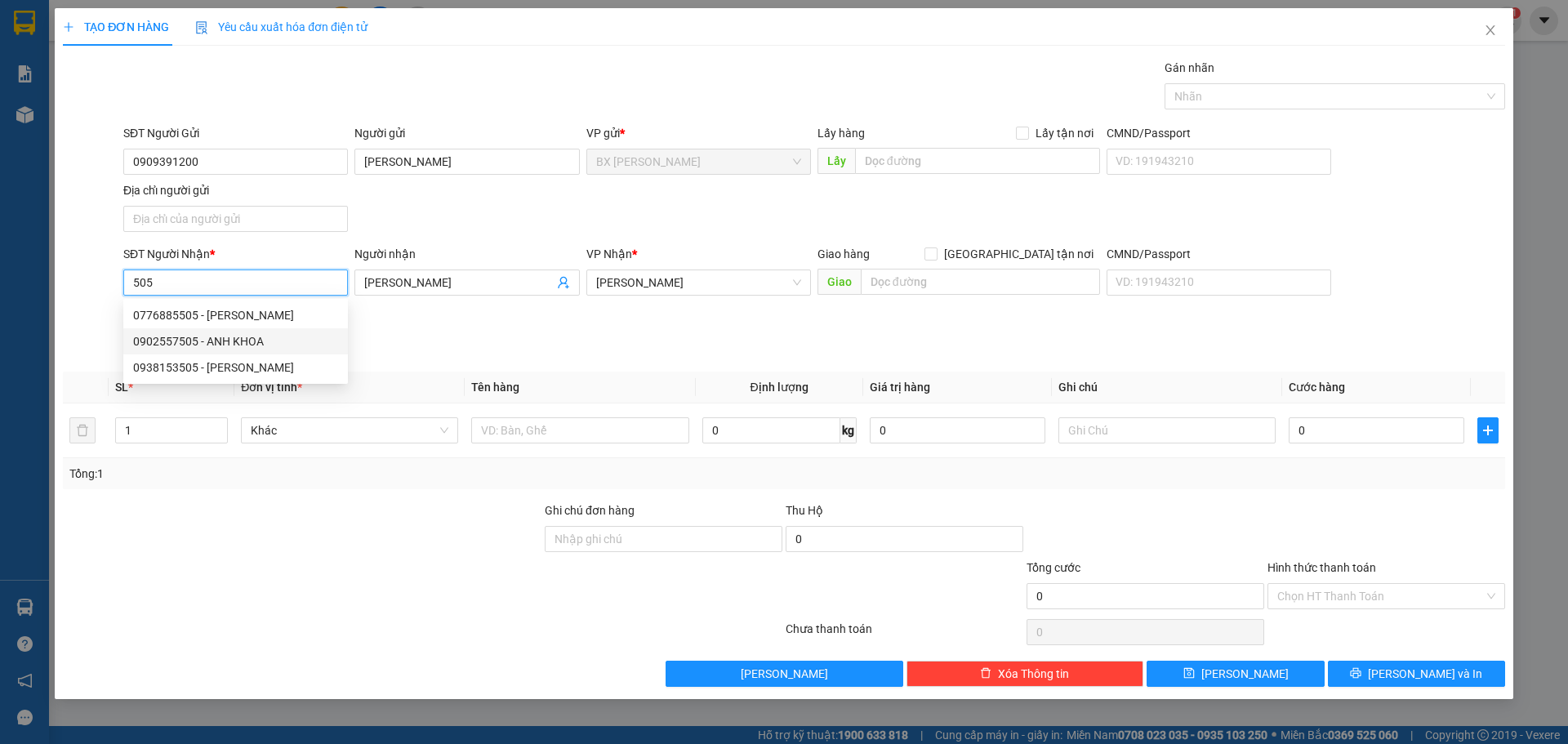
drag, startPoint x: 244, startPoint y: 342, endPoint x: 245, endPoint y: 353, distance: 11.0
click at [244, 342] on div "0902557505 - ANH KHOA" at bounding box center [236, 341] width 205 height 18
type input "0902557505"
type input "ANH KHOA"
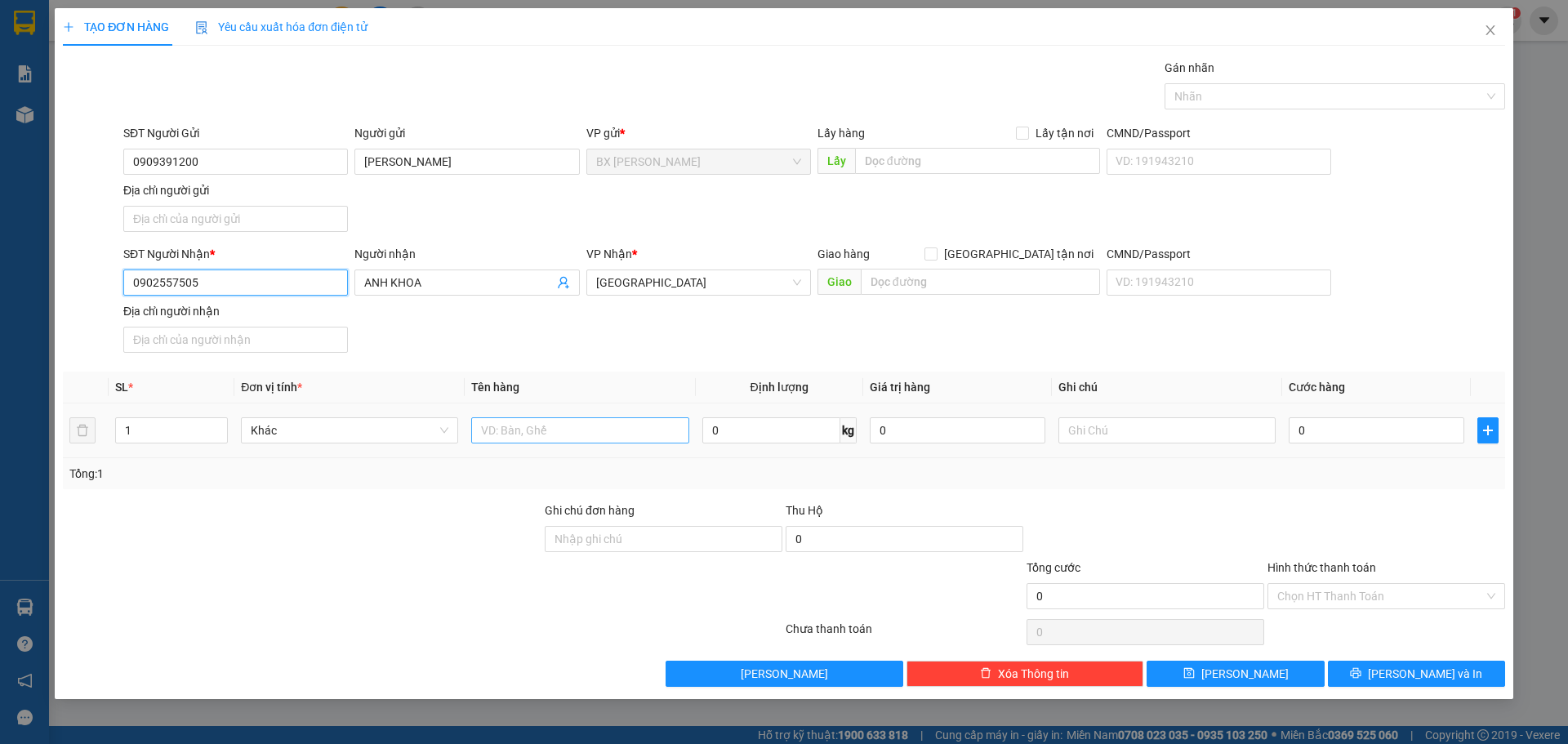
type input "0902557505"
click at [528, 437] on input "text" at bounding box center [580, 431] width 217 height 27
type input "THÙNG"
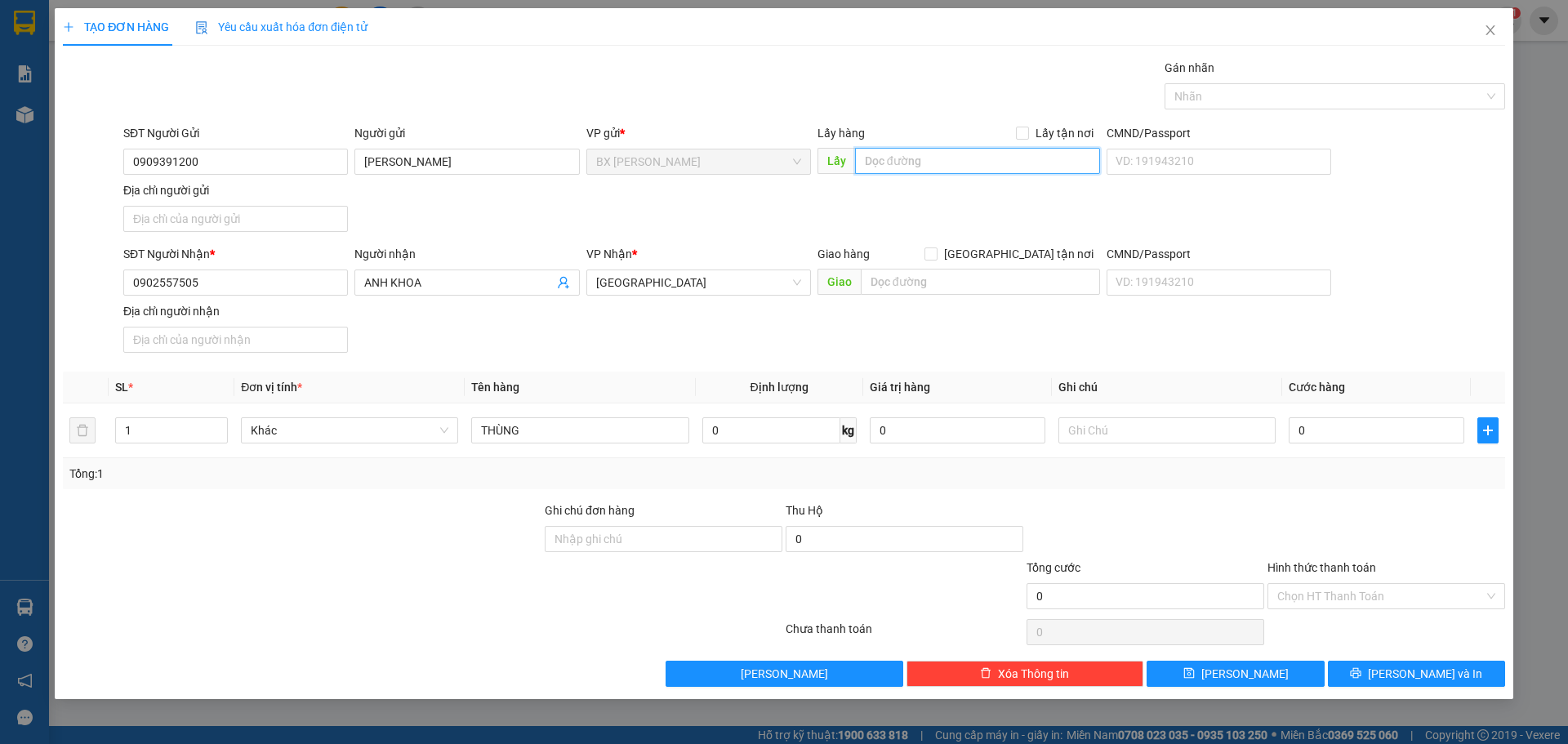
click at [911, 159] on input "text" at bounding box center [978, 161] width 245 height 27
type input "CF PHA MÁY CAO TỐC"
click at [1431, 668] on span "[PERSON_NAME] và In" at bounding box center [1426, 674] width 114 height 18
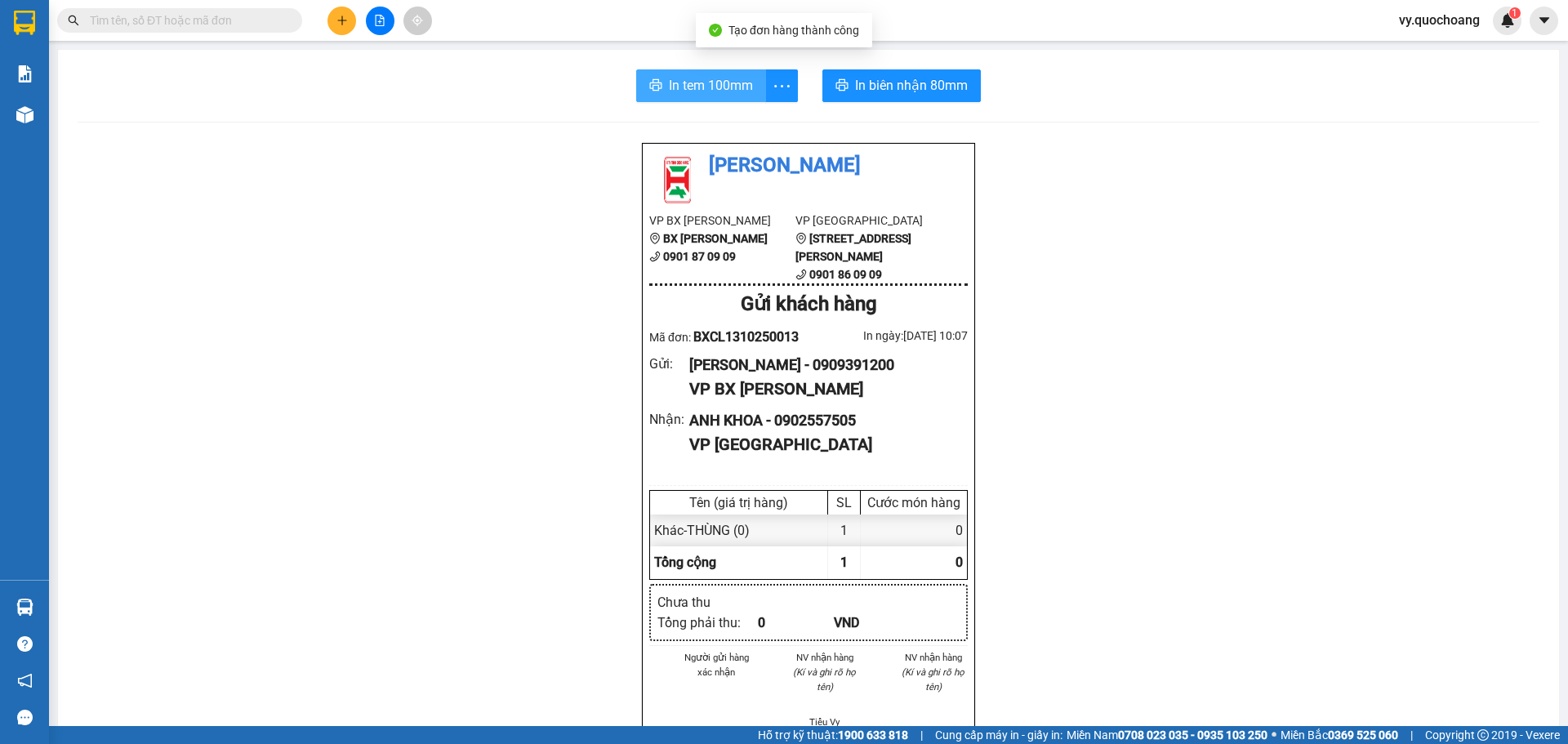
click at [706, 89] on span "In tem 100mm" at bounding box center [712, 85] width 84 height 21
click at [684, 89] on span "In tem 100mm" at bounding box center [712, 85] width 84 height 21
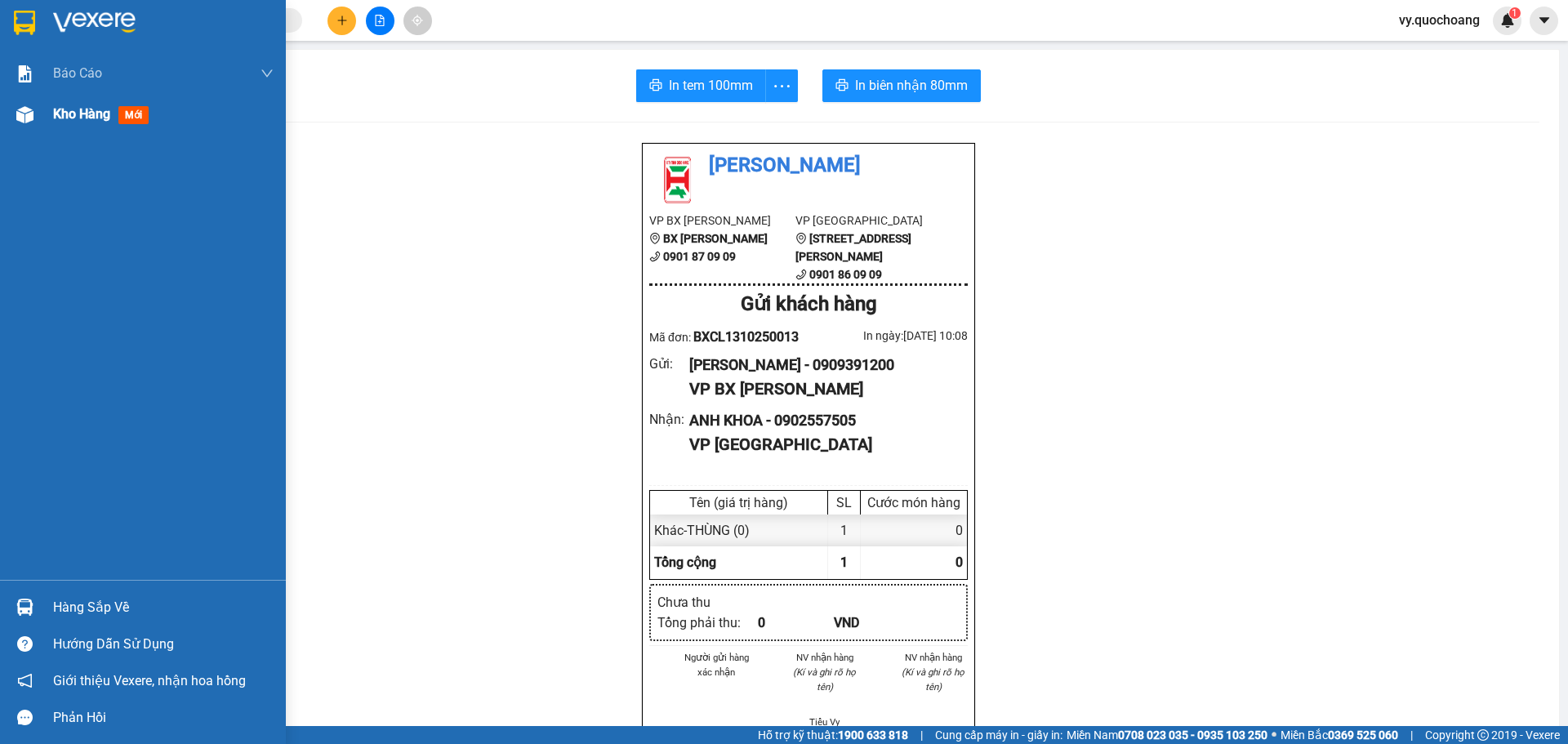
click at [29, 120] on img at bounding box center [25, 114] width 17 height 17
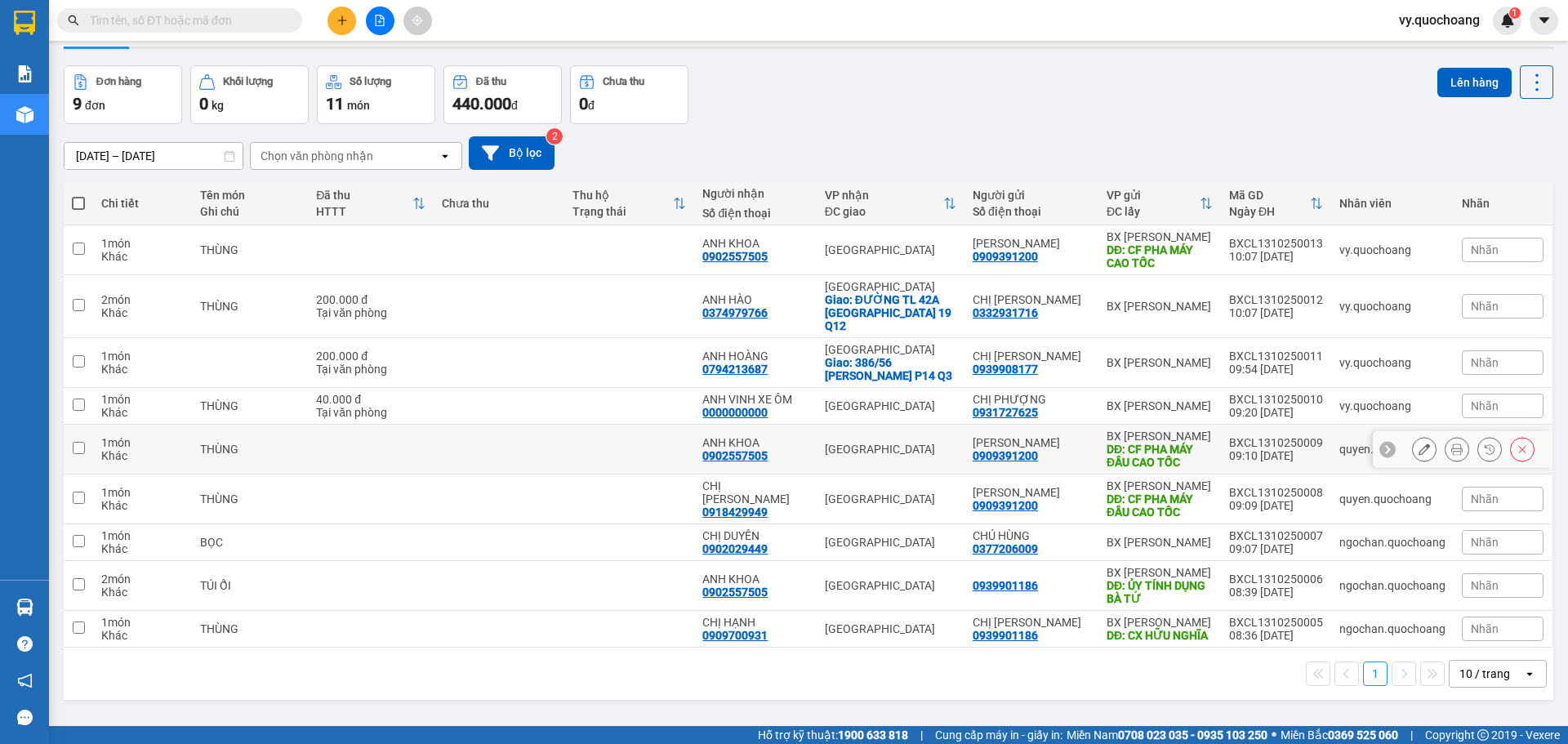
scroll to position [75, 0]
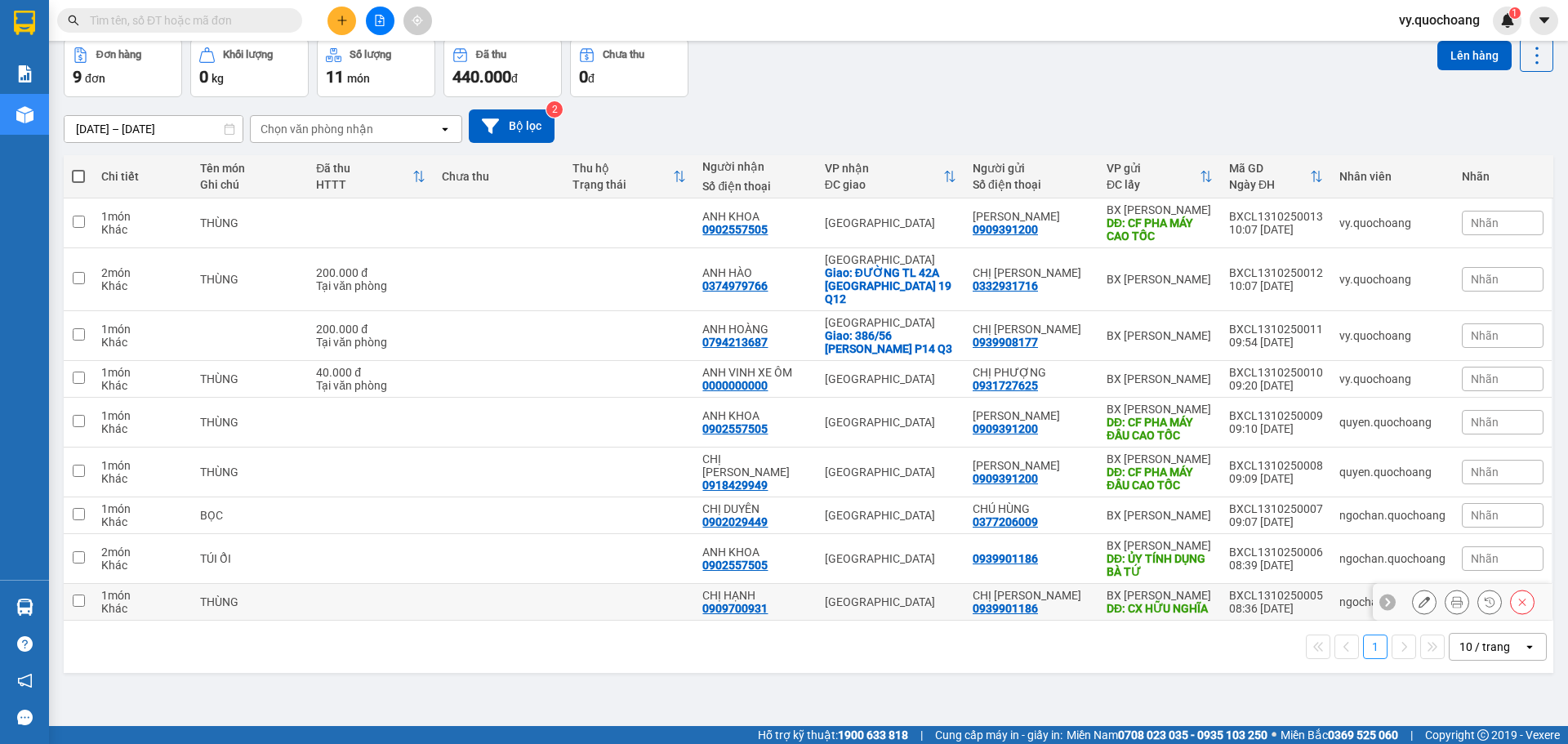
click at [83, 596] on input "checkbox" at bounding box center [79, 601] width 12 height 12
checkbox input "true"
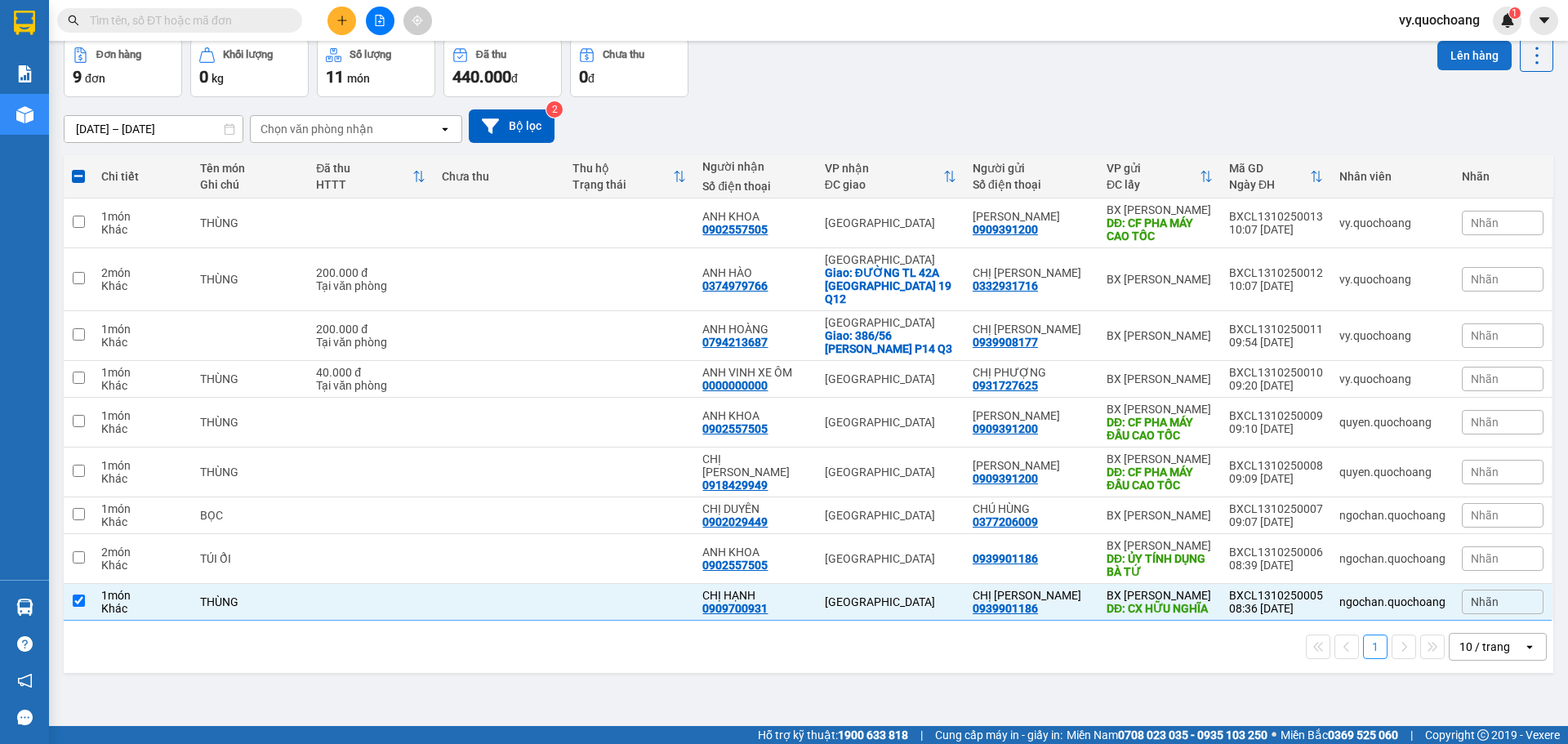
click at [1470, 52] on button "Lên hàng" at bounding box center [1475, 56] width 75 height 30
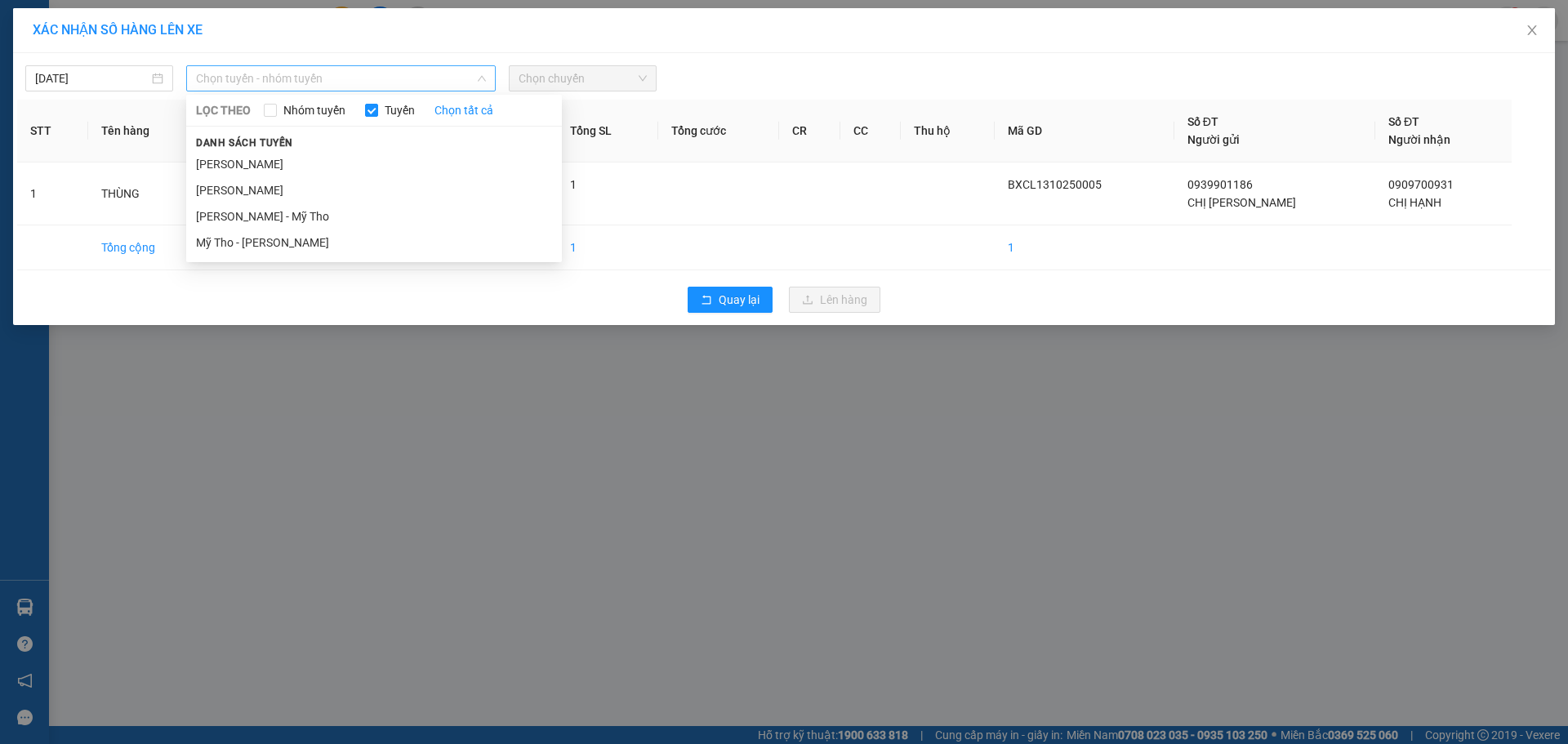
click at [484, 68] on span "Chọn tuyến - nhóm tuyến" at bounding box center [341, 79] width 290 height 25
click at [360, 160] on li "Cao Lãnh - Hồ Chí Minh" at bounding box center [374, 164] width 376 height 27
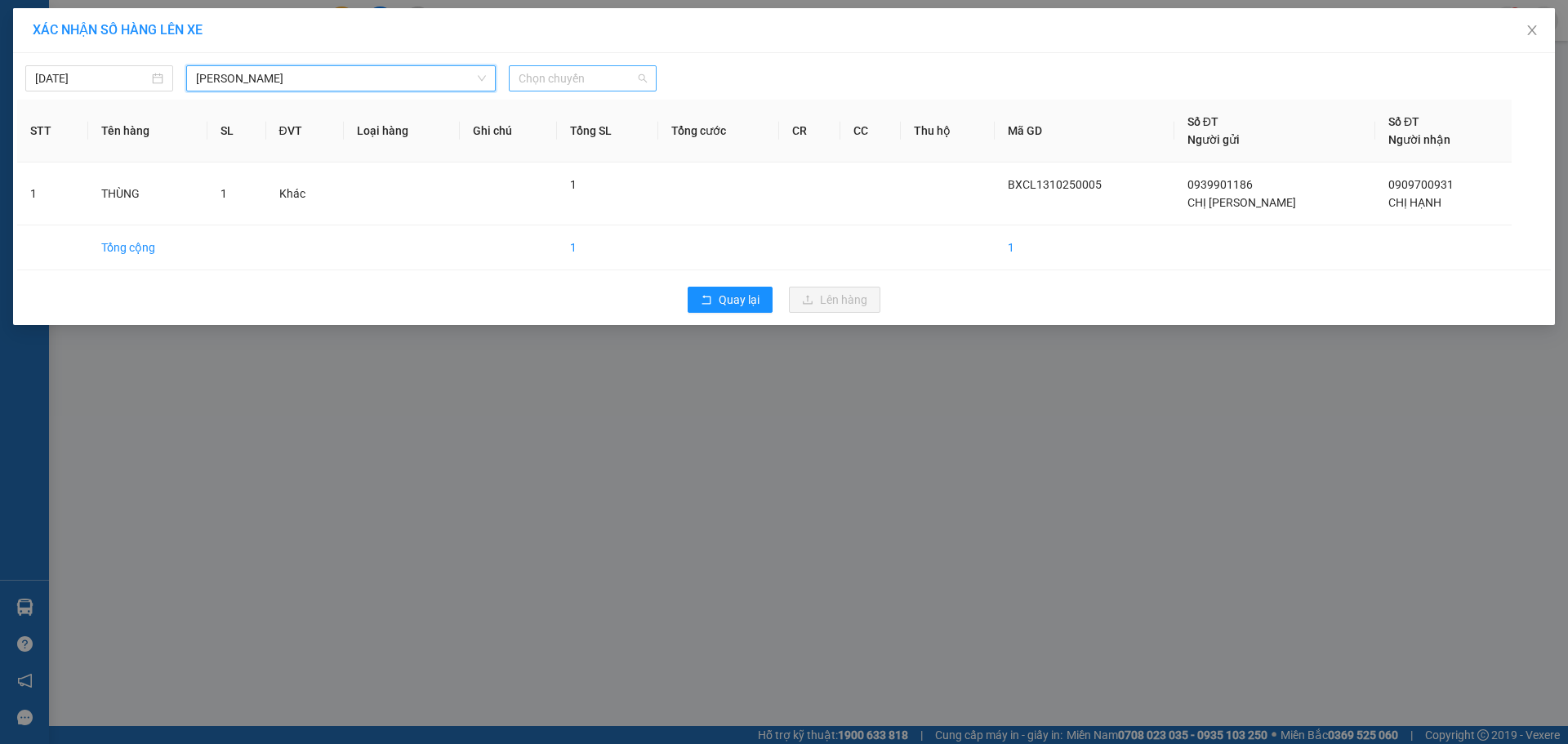
click at [644, 70] on span "Chọn chuyến" at bounding box center [582, 79] width 128 height 25
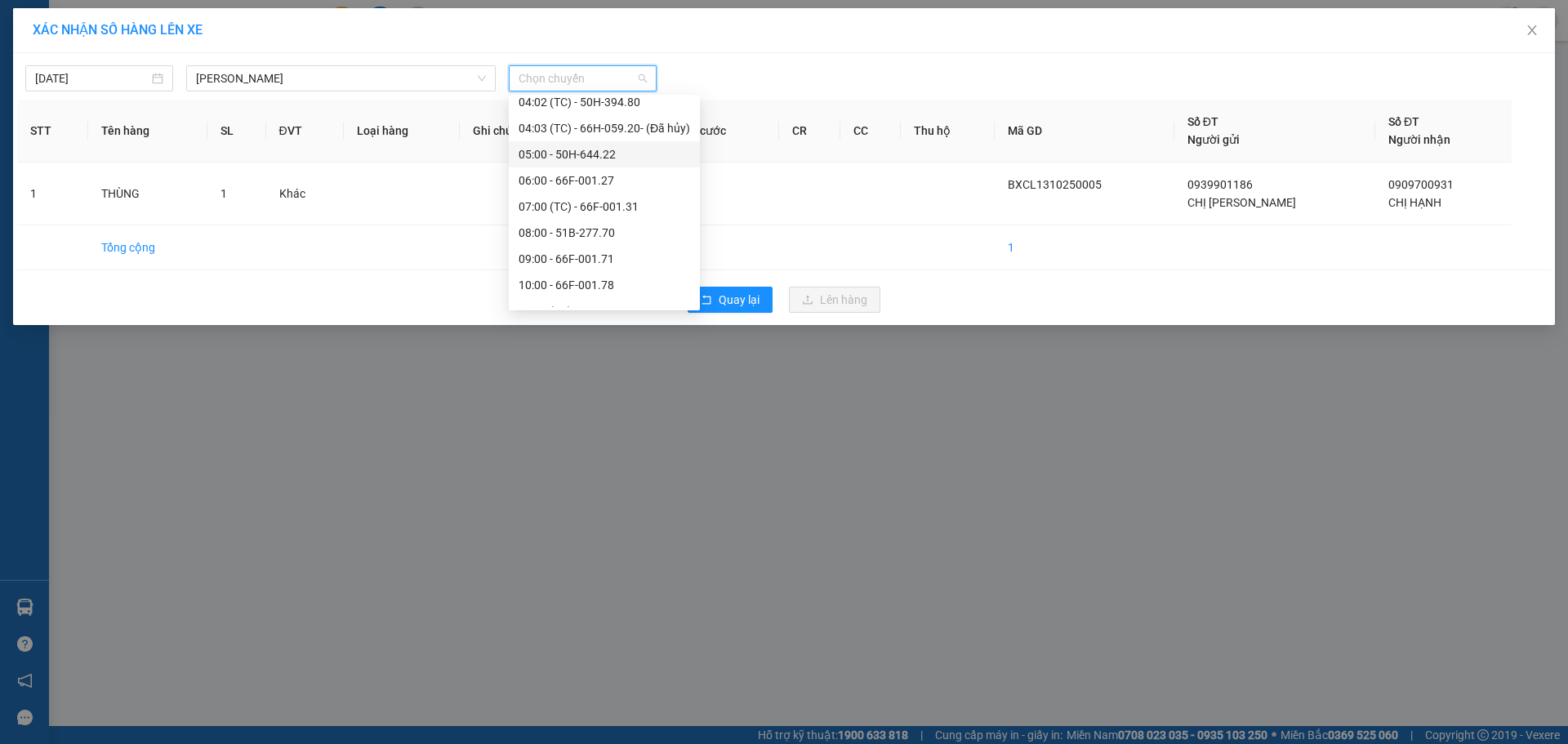
scroll to position [490, 0]
click at [601, 169] on div "09:00 - 66F-001.71" at bounding box center [604, 170] width 171 height 18
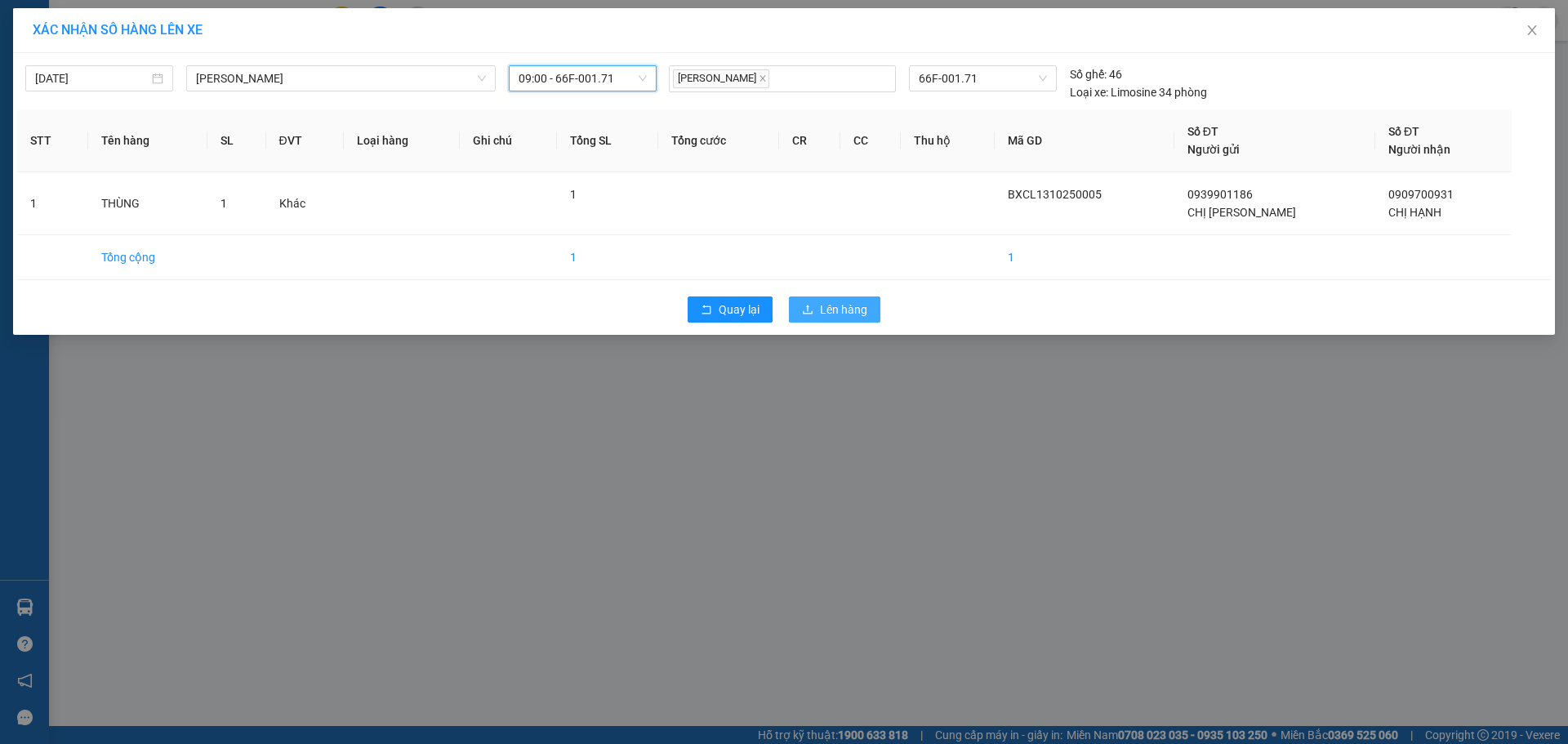
click at [839, 311] on span "Lên hàng" at bounding box center [843, 310] width 47 height 18
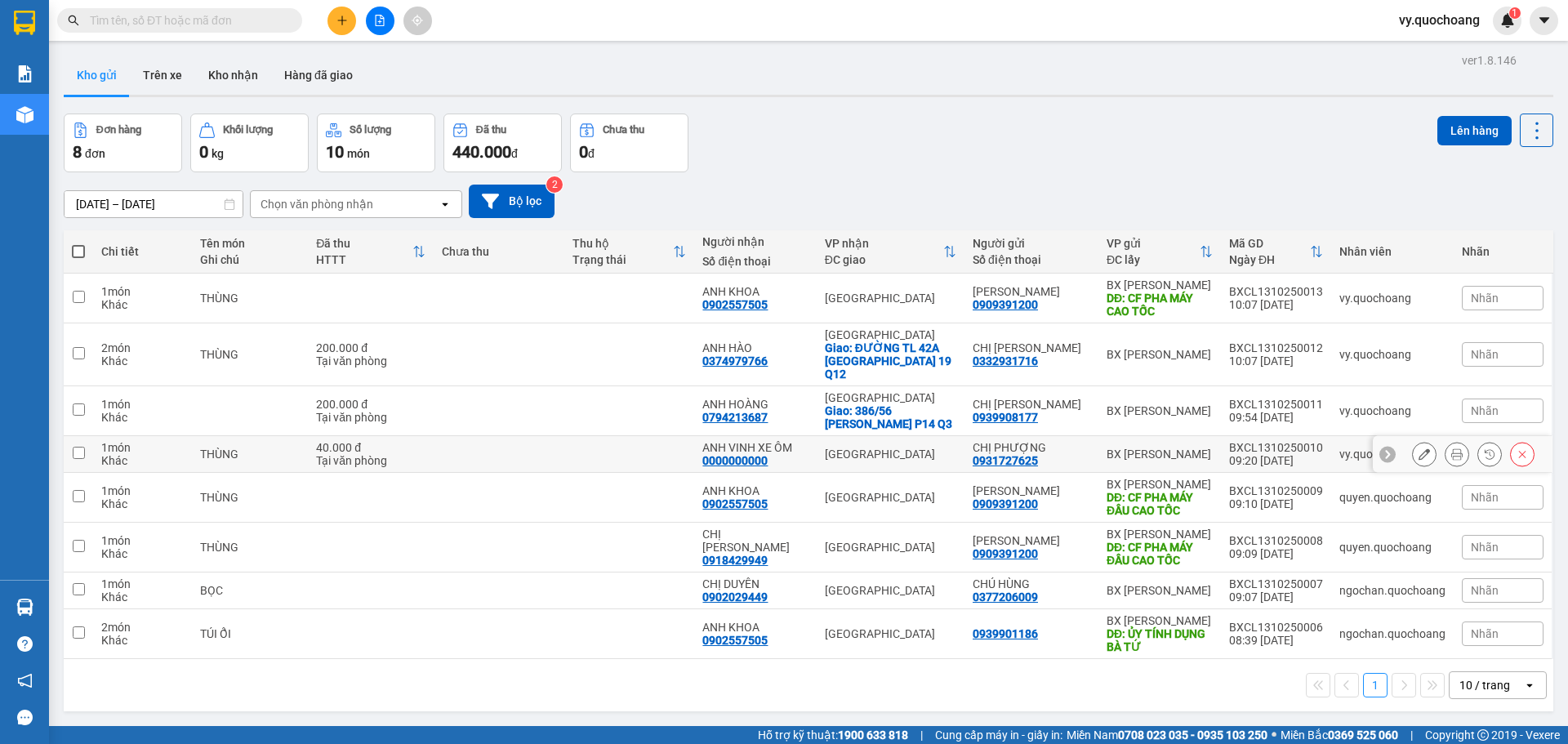
click at [79, 447] on input "checkbox" at bounding box center [79, 452] width 12 height 12
checkbox input "true"
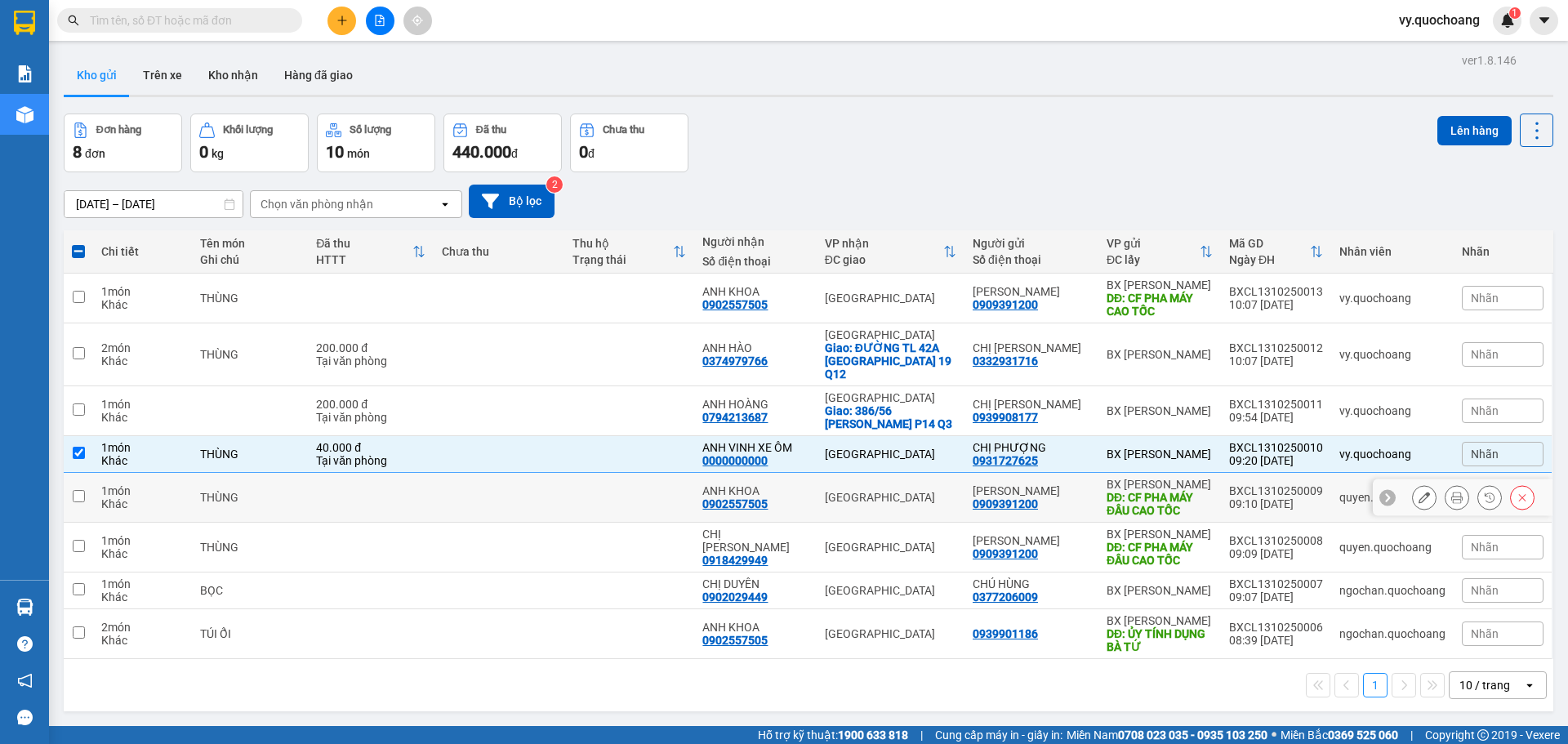
click at [85, 486] on td at bounding box center [79, 498] width 30 height 50
checkbox input "true"
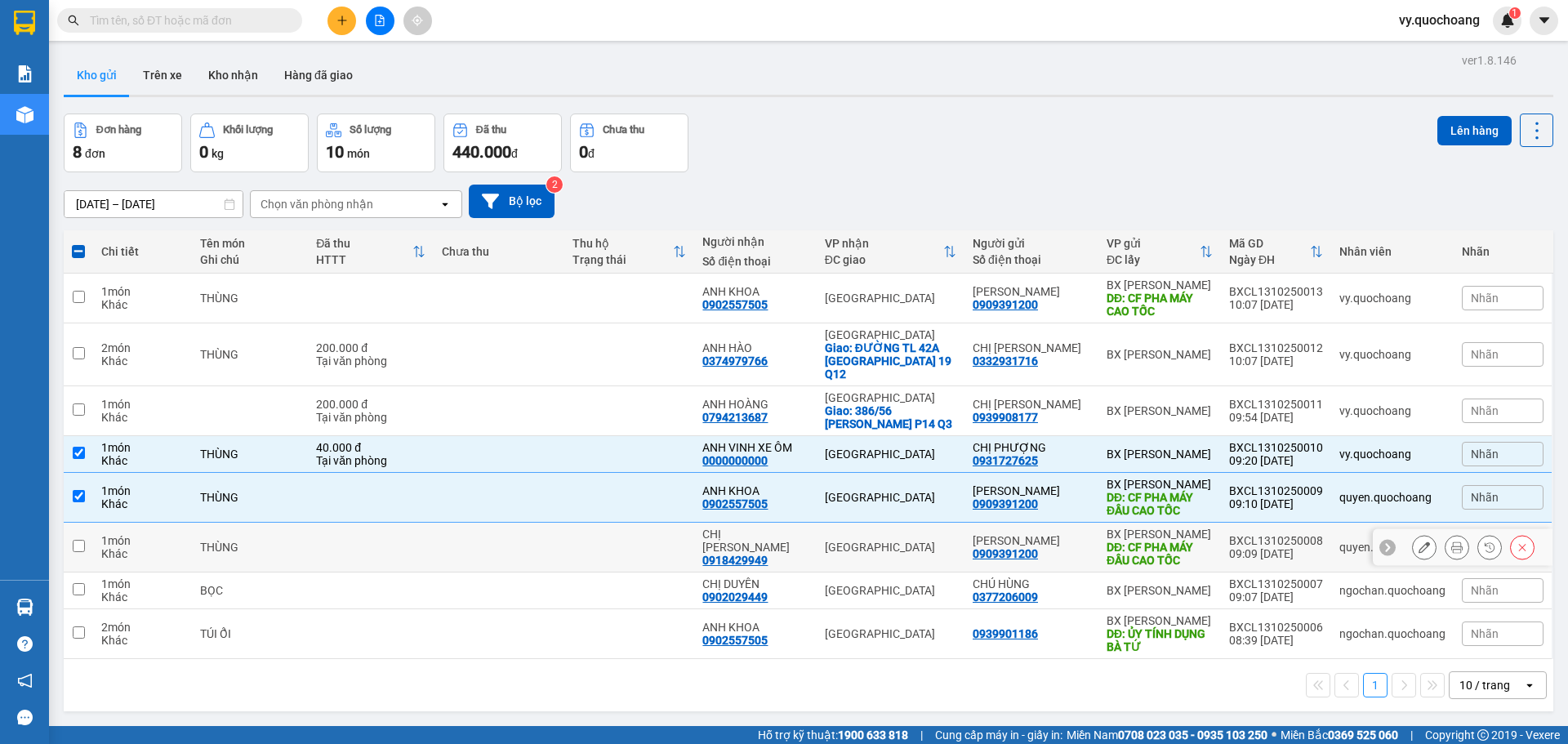
click at [80, 540] on input "checkbox" at bounding box center [79, 546] width 12 height 12
checkbox input "true"
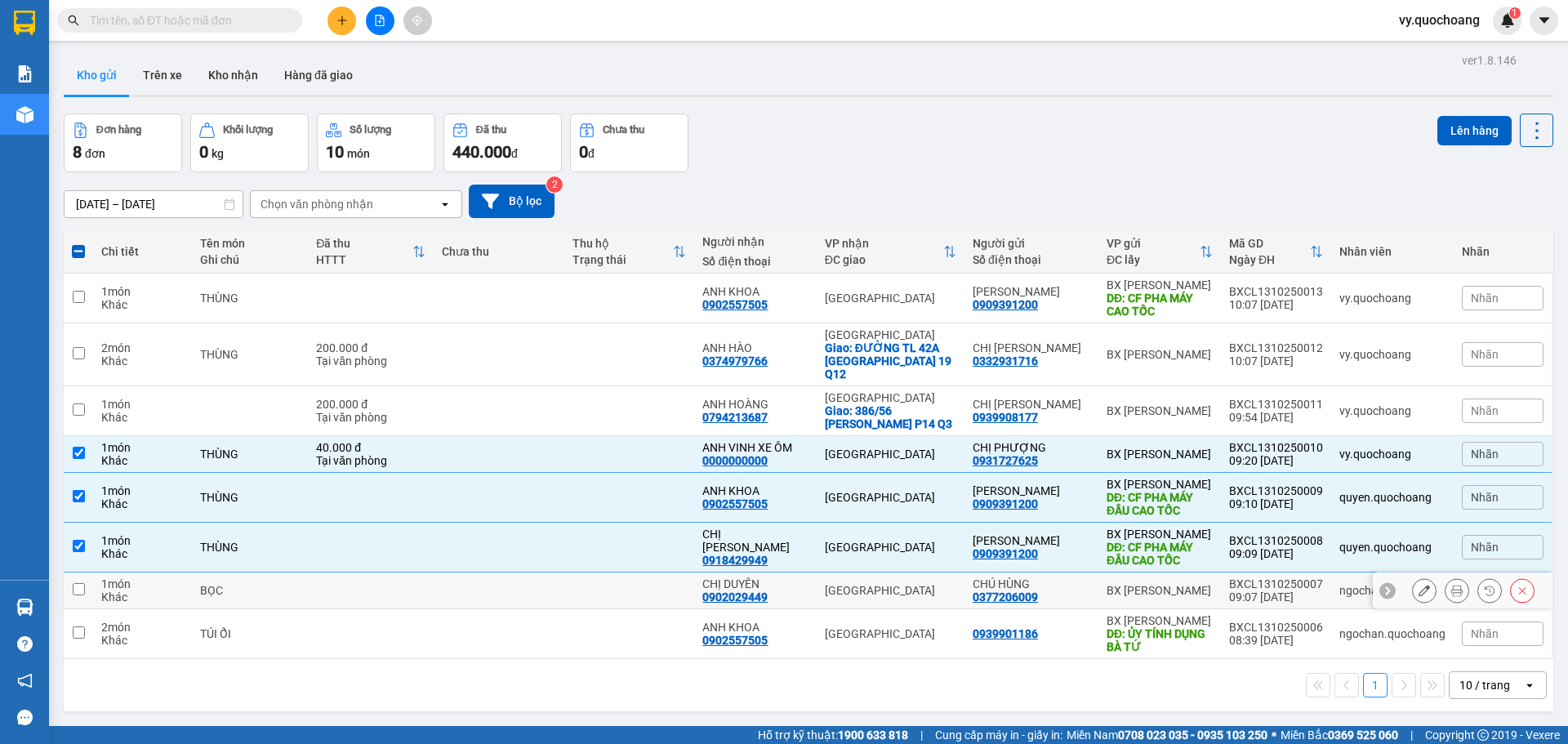
click at [74, 583] on input "checkbox" at bounding box center [79, 589] width 12 height 12
checkbox input "true"
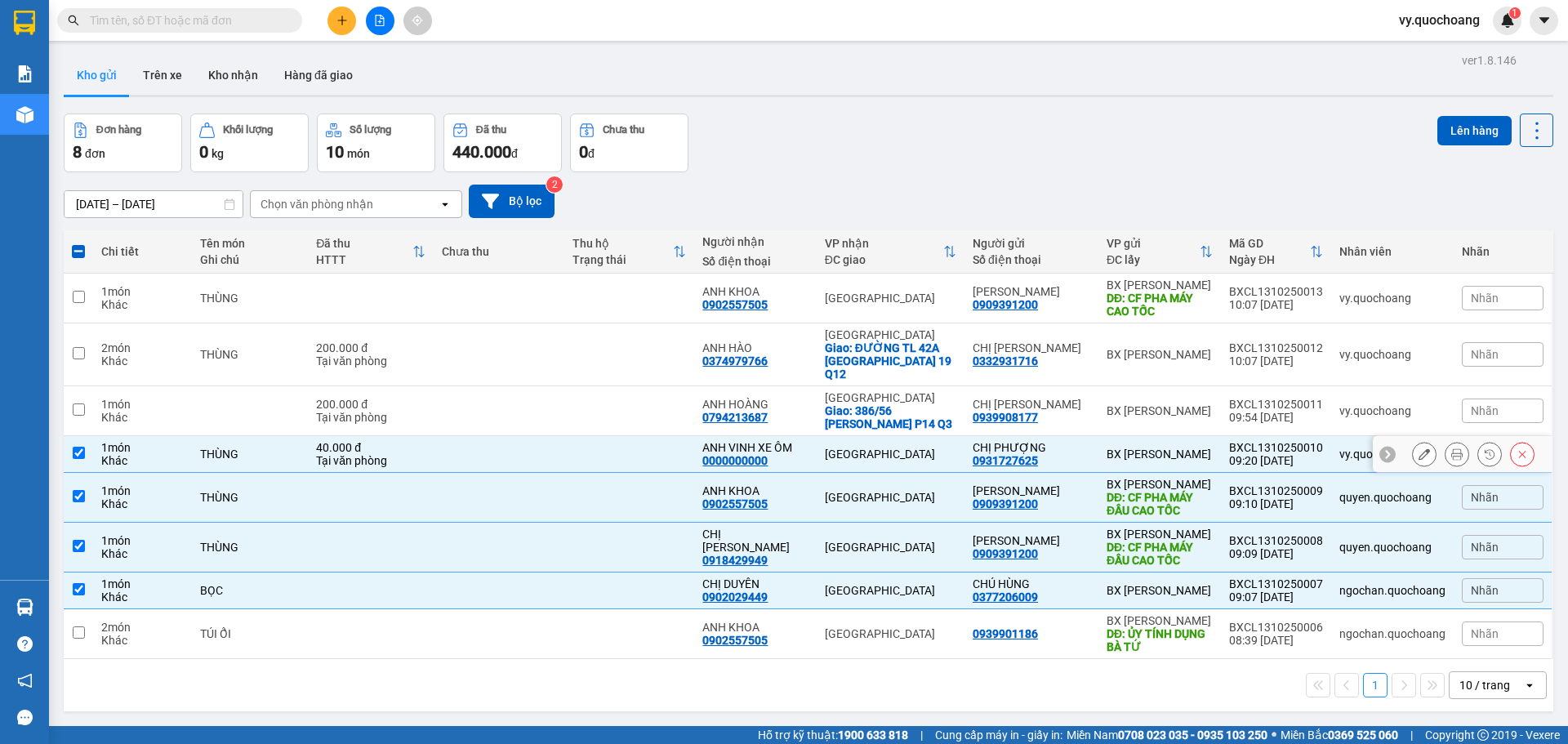
click at [81, 447] on input "checkbox" at bounding box center [79, 452] width 12 height 12
checkbox input "false"
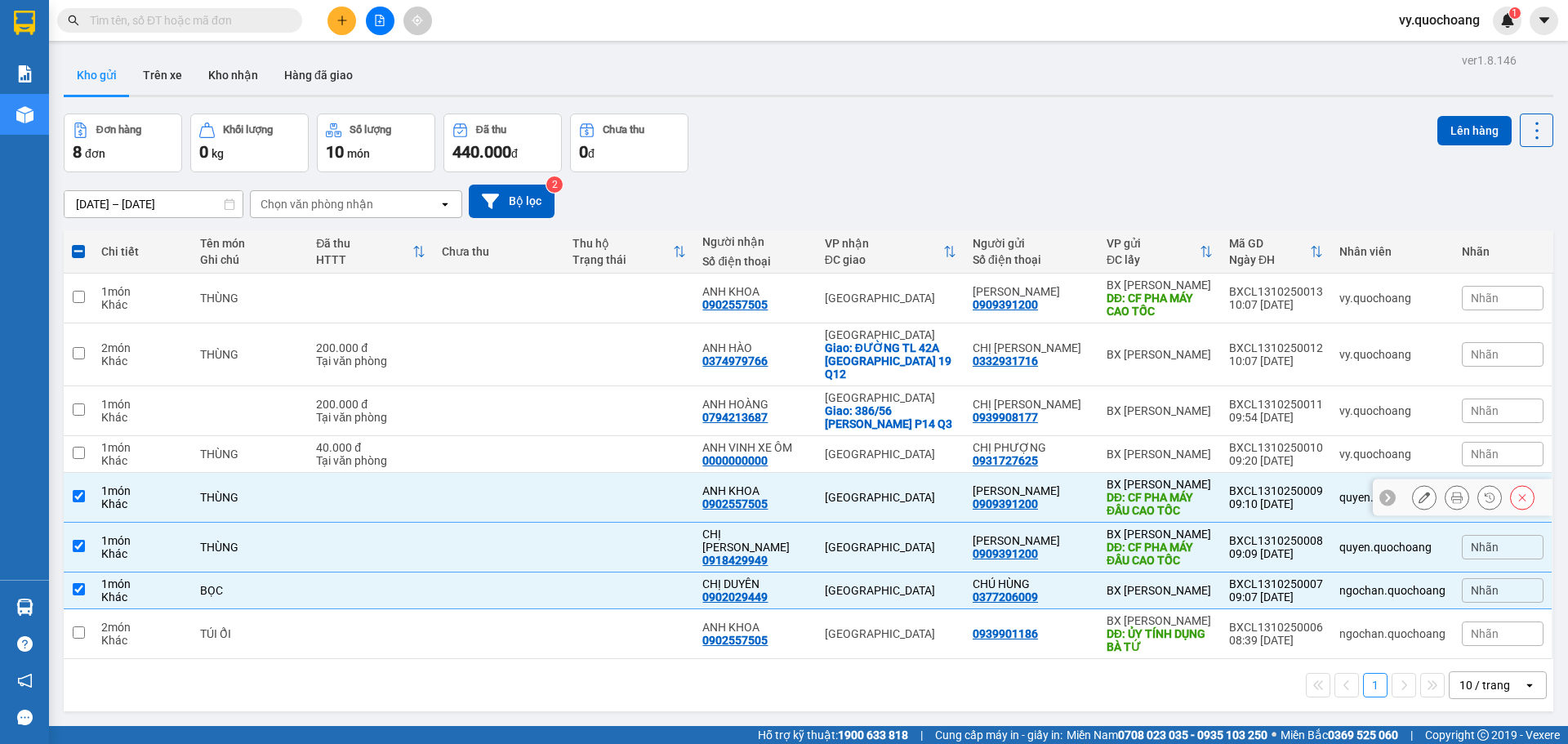
click at [79, 490] on input "checkbox" at bounding box center [79, 496] width 12 height 12
checkbox input "false"
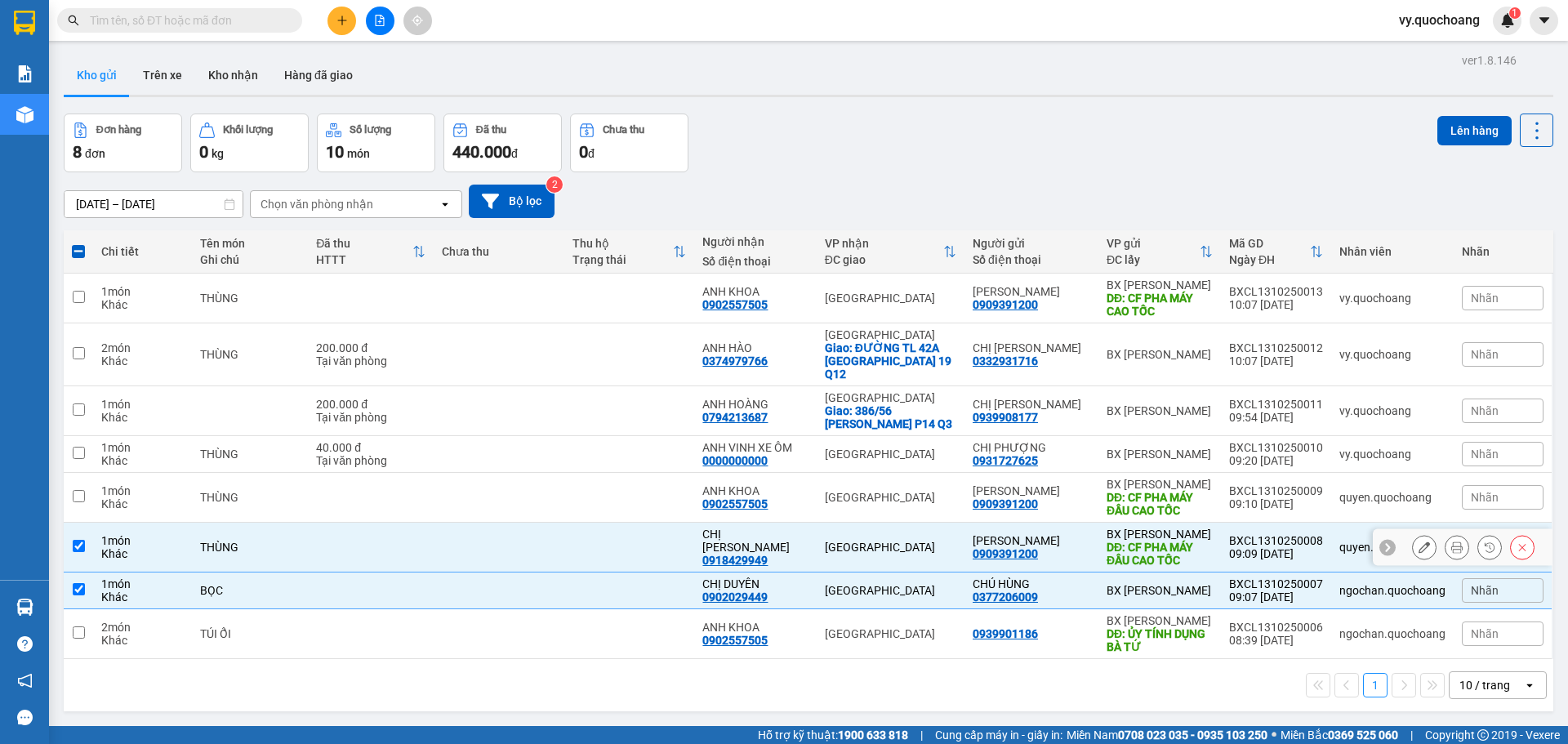
click at [78, 540] on input "checkbox" at bounding box center [79, 546] width 12 height 12
checkbox input "false"
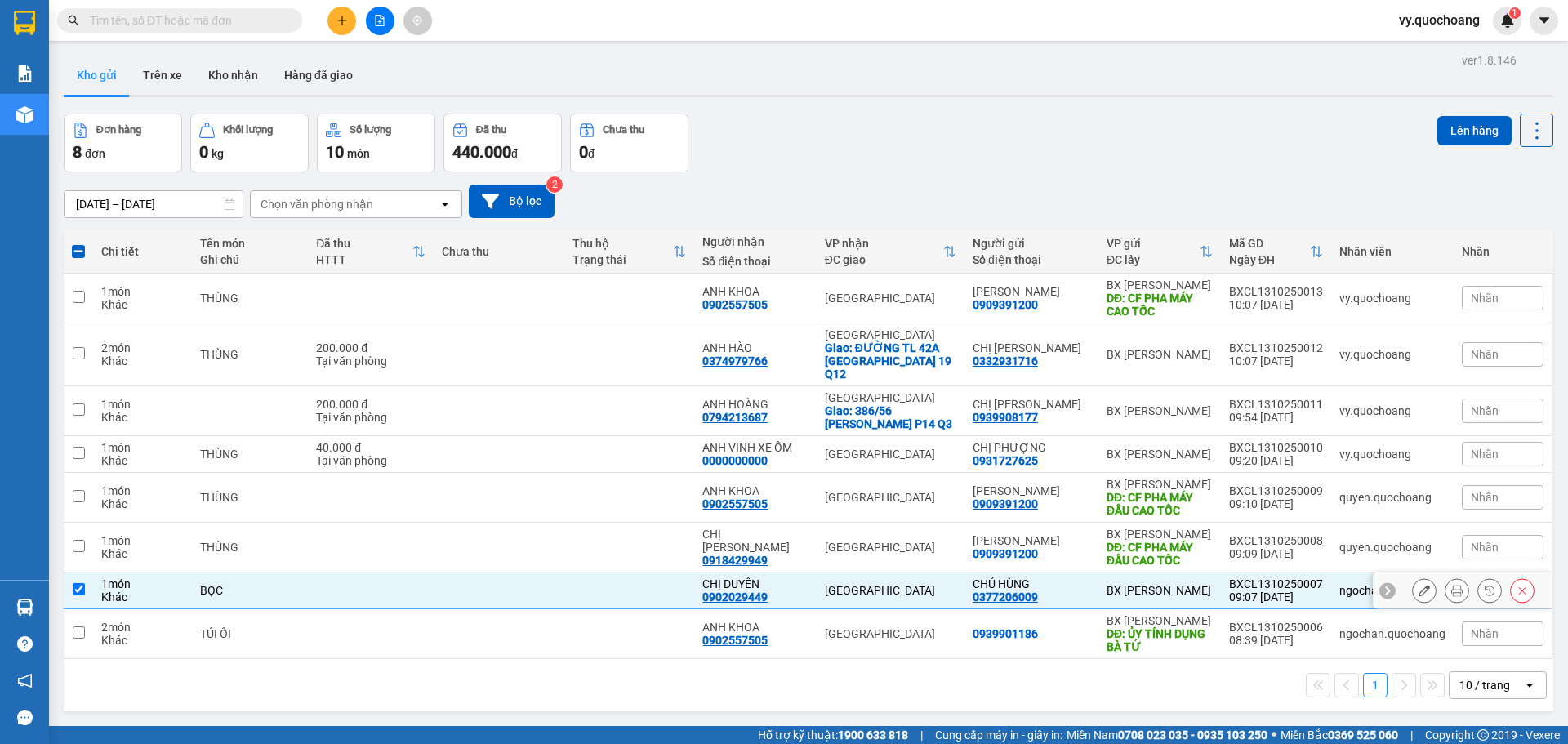
click at [83, 583] on input "checkbox" at bounding box center [79, 589] width 12 height 12
checkbox input "false"
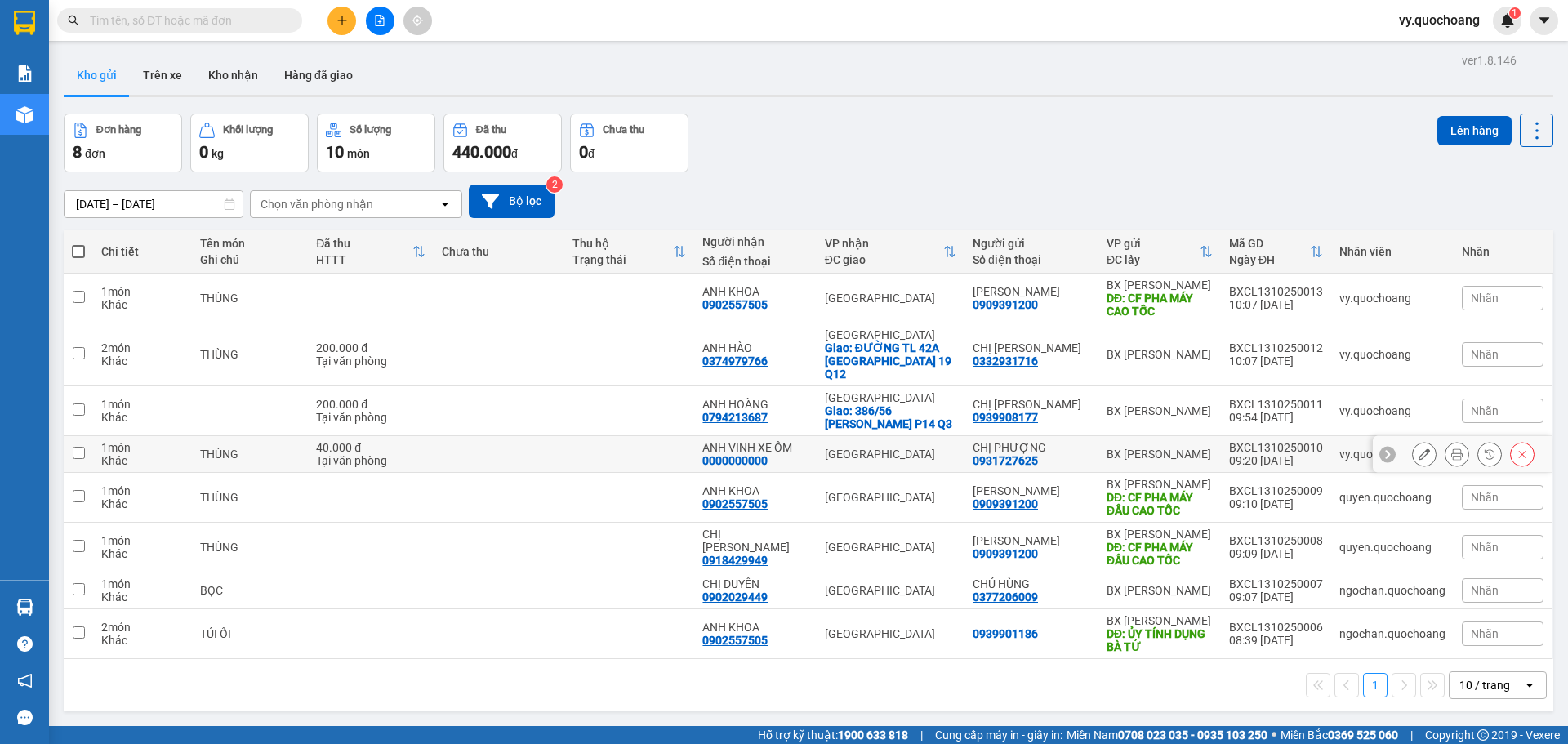
click at [75, 447] on input "checkbox" at bounding box center [79, 452] width 12 height 12
checkbox input "true"
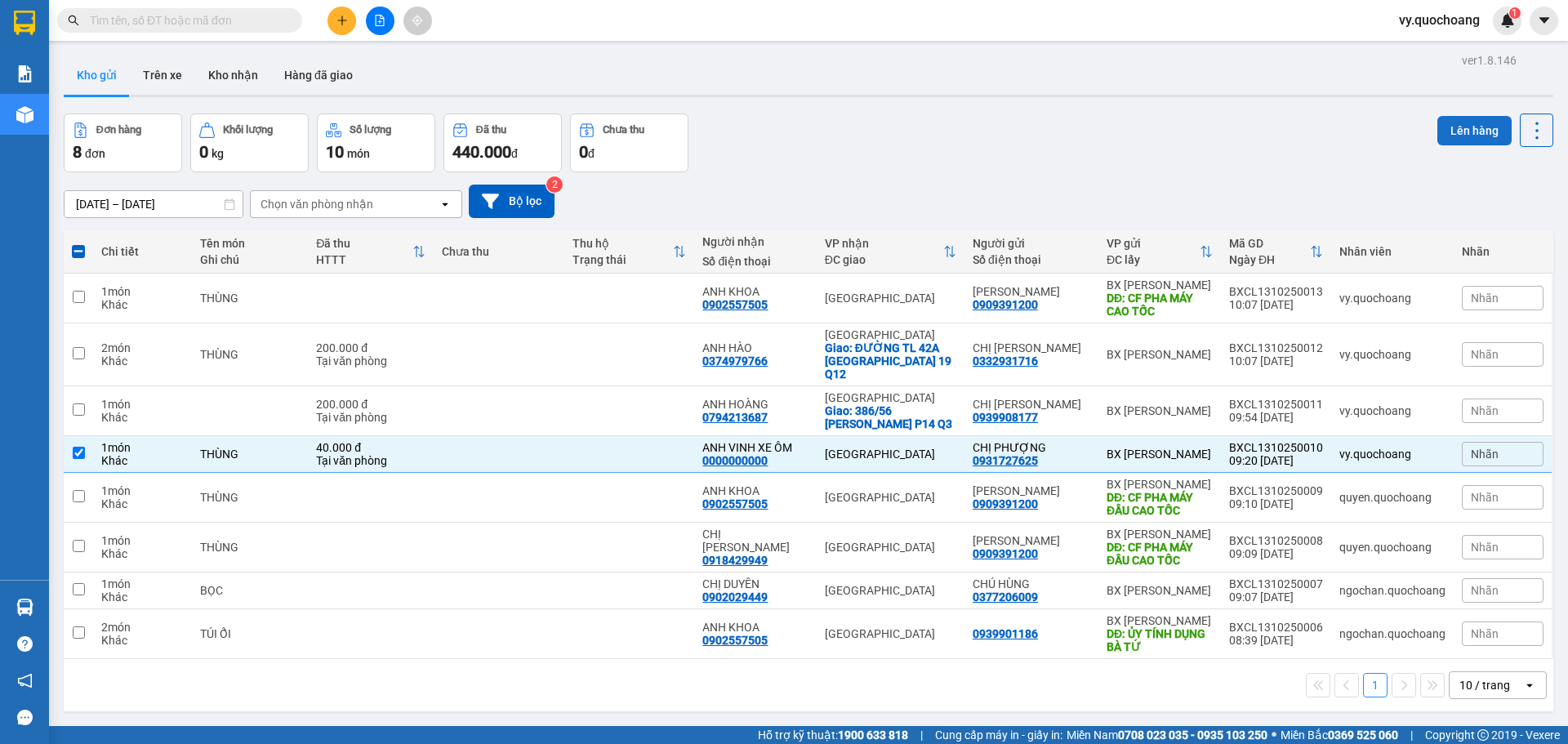
click at [1460, 133] on button "Lên hàng" at bounding box center [1475, 131] width 75 height 30
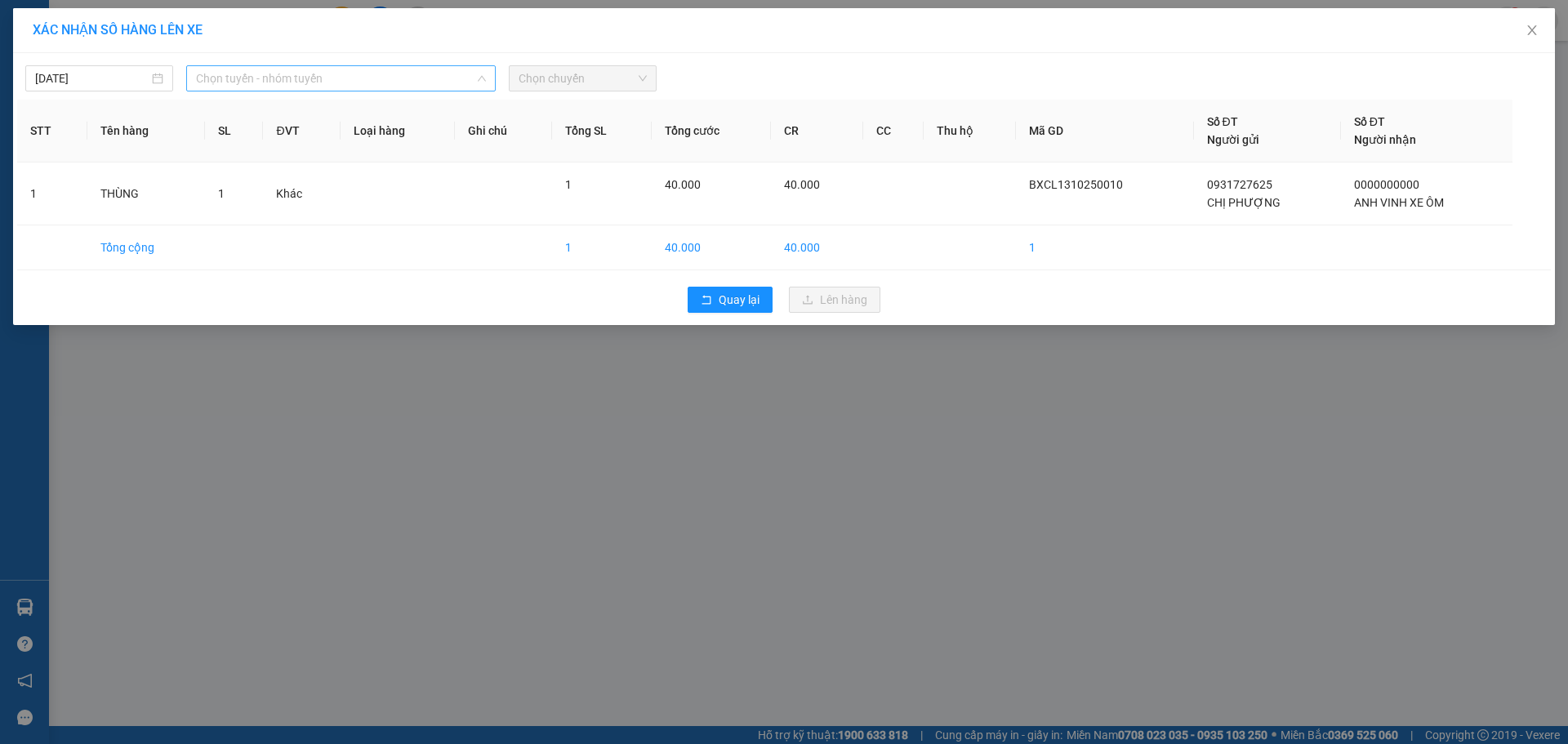
click at [484, 71] on span "Chọn tuyến - nhóm tuyến" at bounding box center [341, 79] width 290 height 25
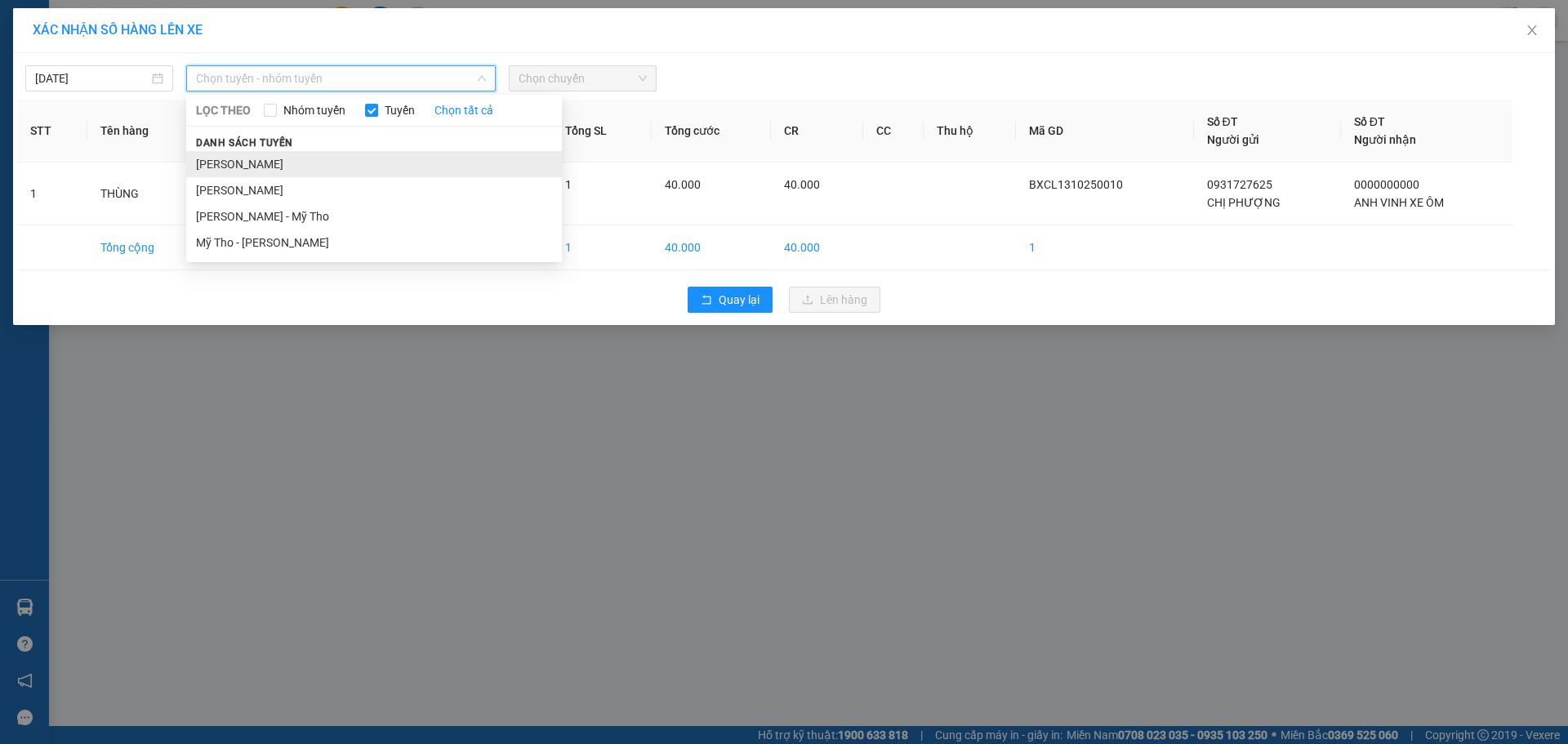
click at [369, 157] on li "Cao Lãnh - Hồ Chí Minh" at bounding box center [374, 164] width 376 height 27
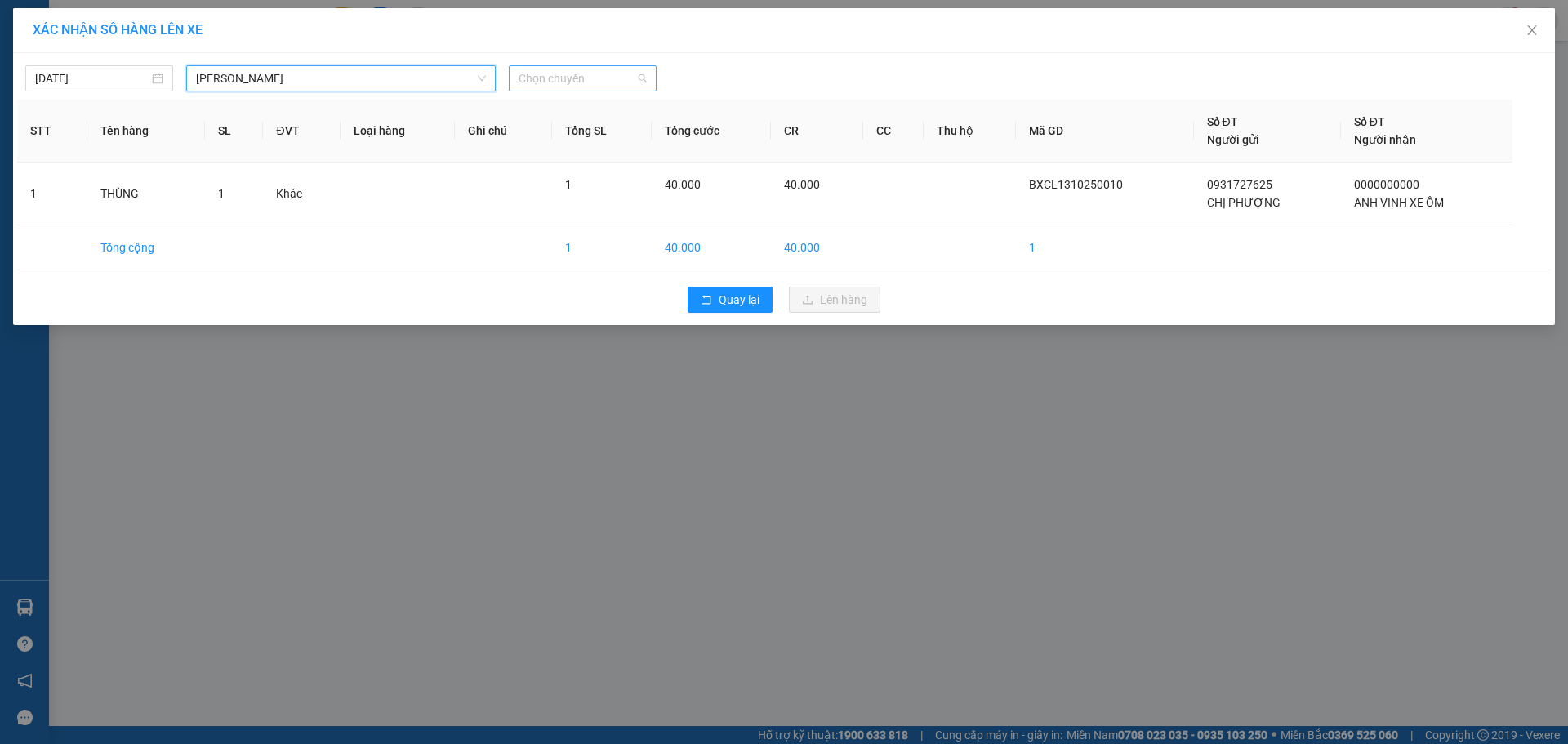
click at [647, 73] on span "Chọn chuyến" at bounding box center [582, 79] width 128 height 25
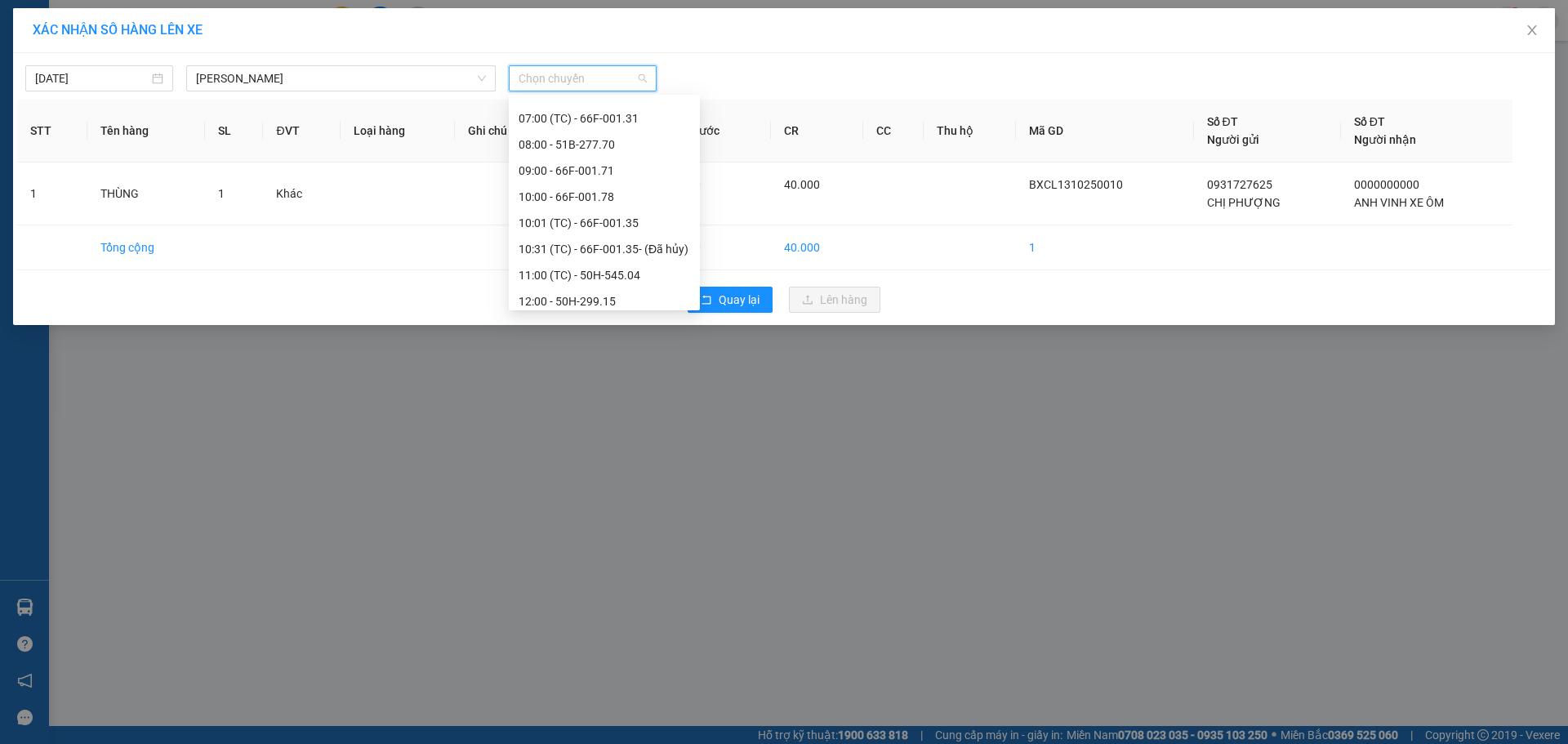
scroll to position [490, 0]
click at [606, 198] on div "10:00 - 66F-001.78" at bounding box center [604, 196] width 171 height 18
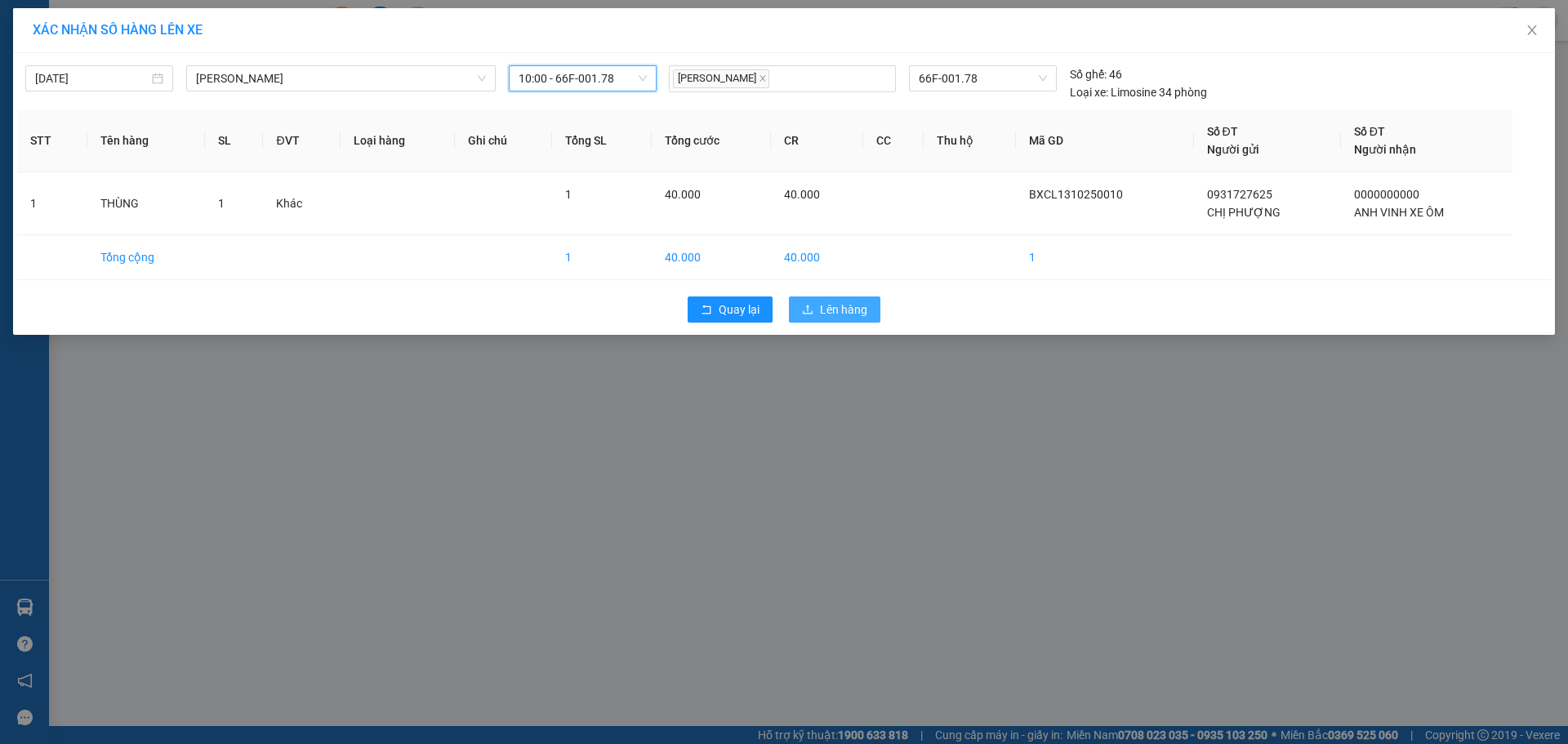
click at [857, 310] on span "Lên hàng" at bounding box center [843, 310] width 47 height 18
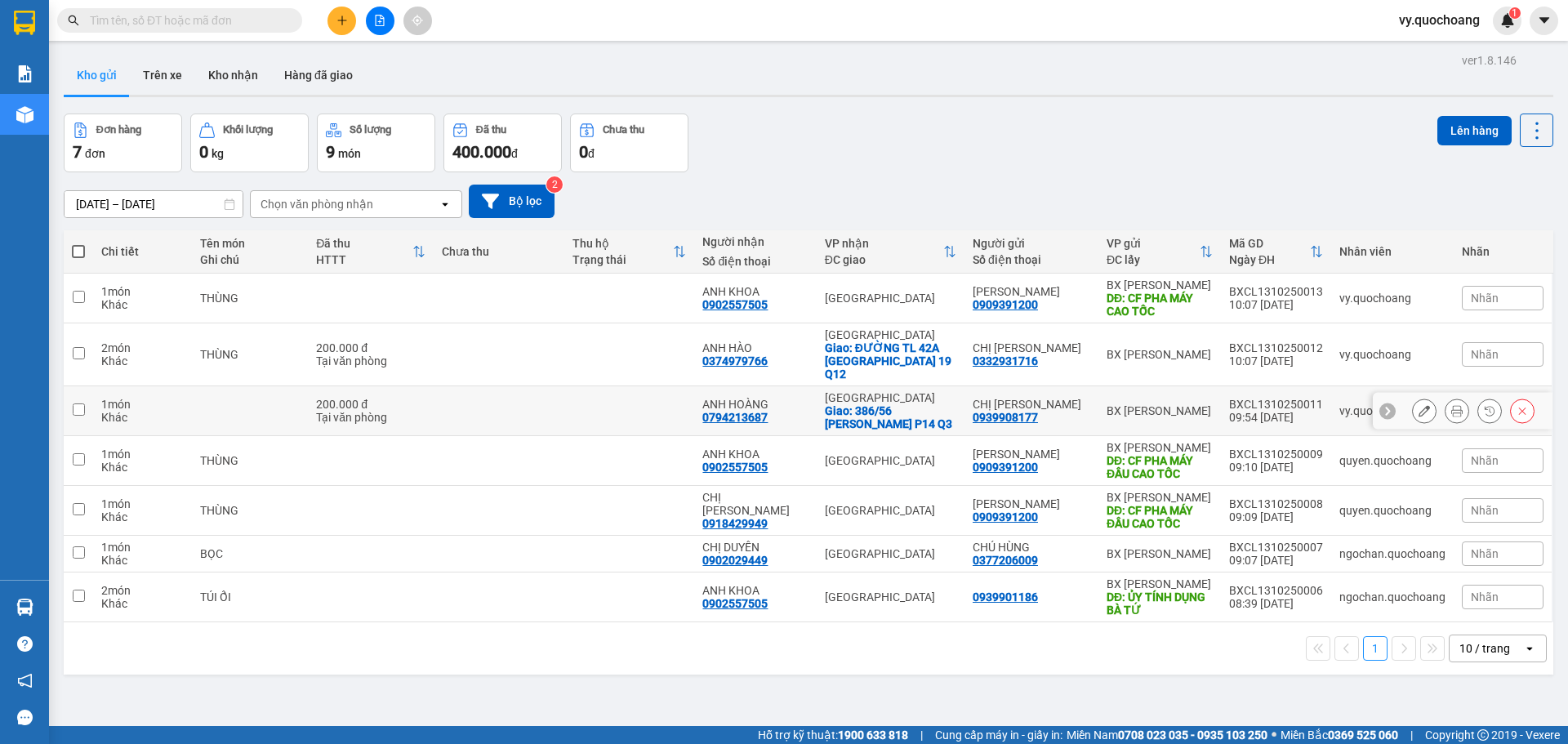
click at [80, 403] on input "checkbox" at bounding box center [79, 409] width 12 height 12
checkbox input "true"
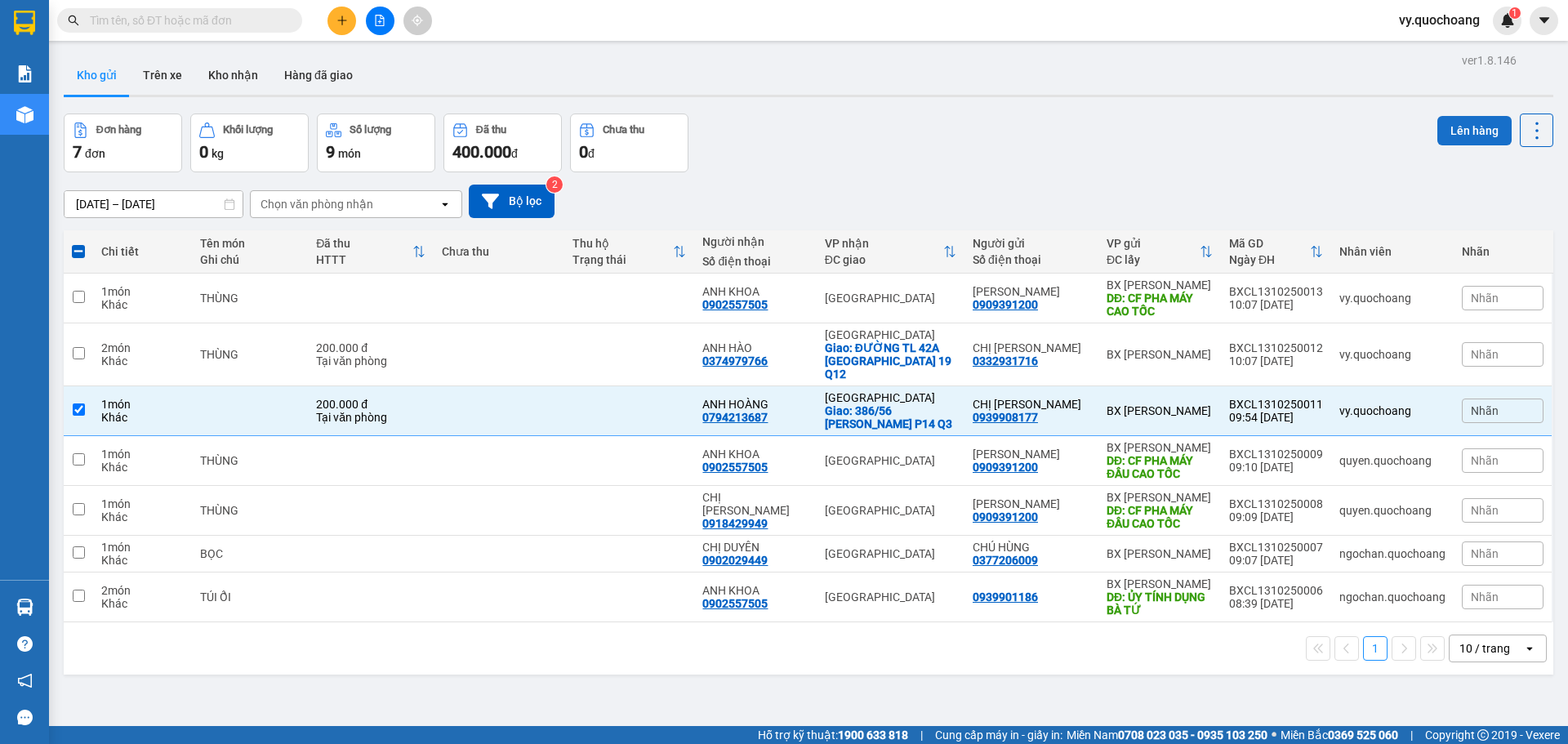
click at [1442, 131] on button "Lên hàng" at bounding box center [1475, 131] width 75 height 30
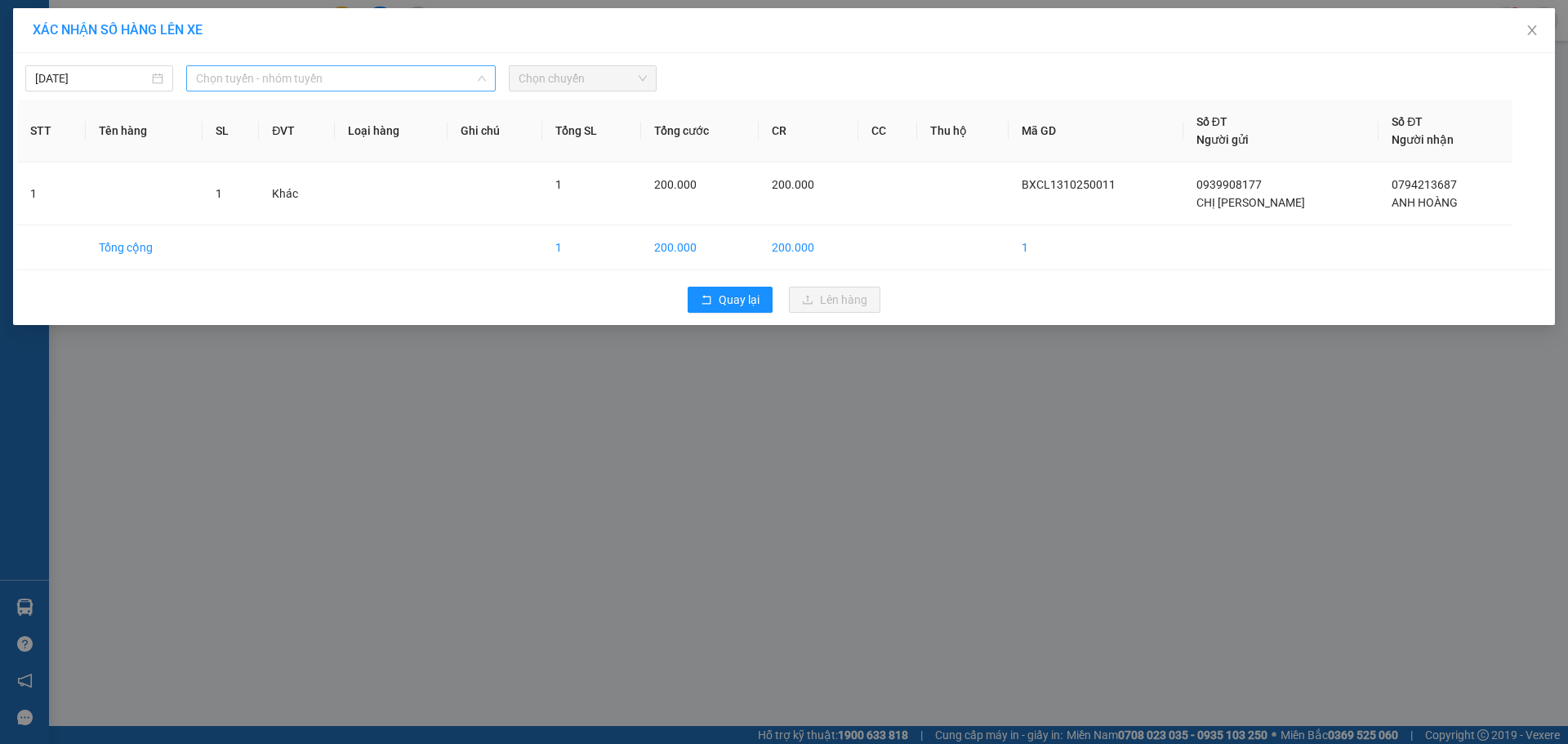
click at [482, 73] on span "Chọn tuyến - nhóm tuyến" at bounding box center [341, 79] width 290 height 25
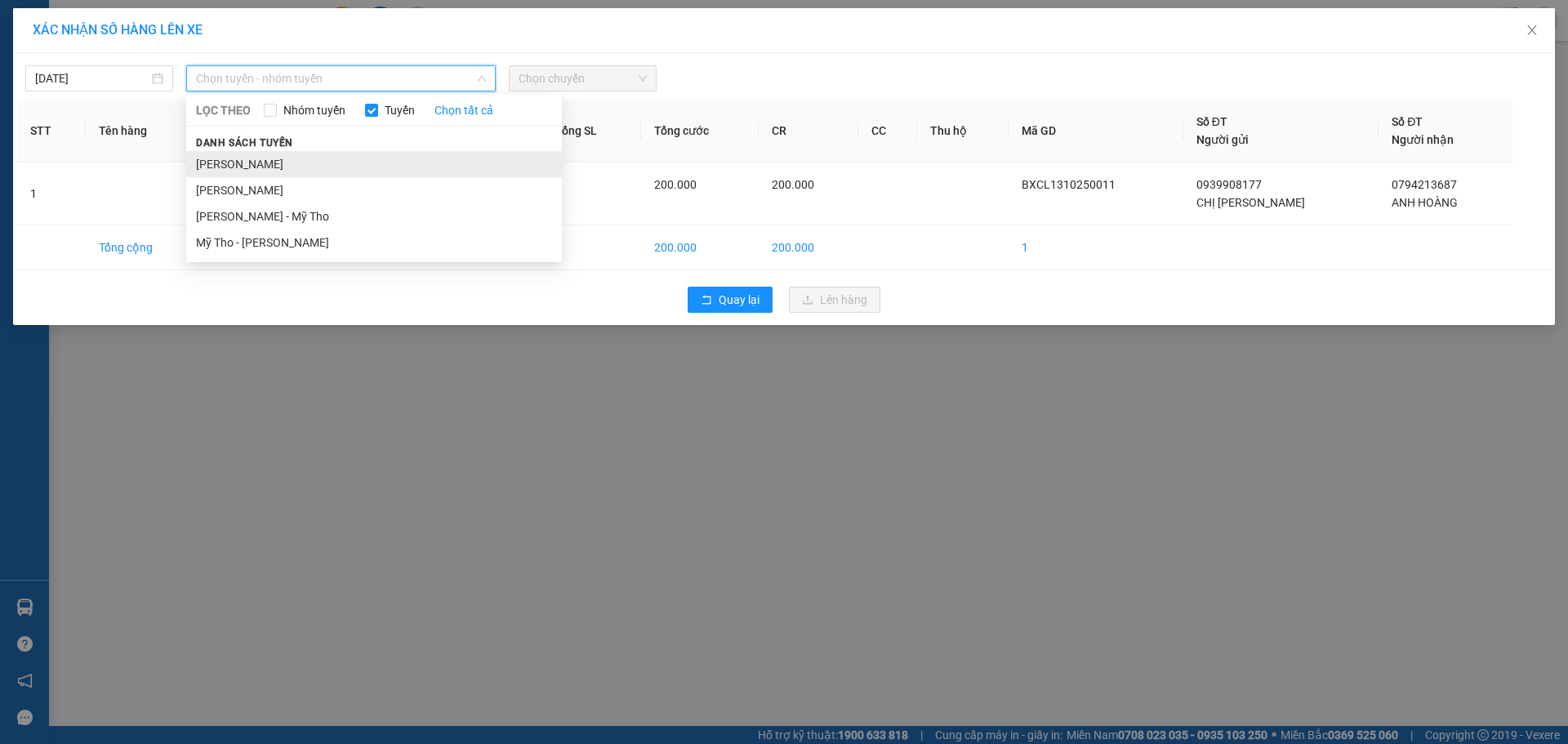
click at [325, 166] on li "Cao Lãnh - Hồ Chí Minh" at bounding box center [374, 164] width 376 height 27
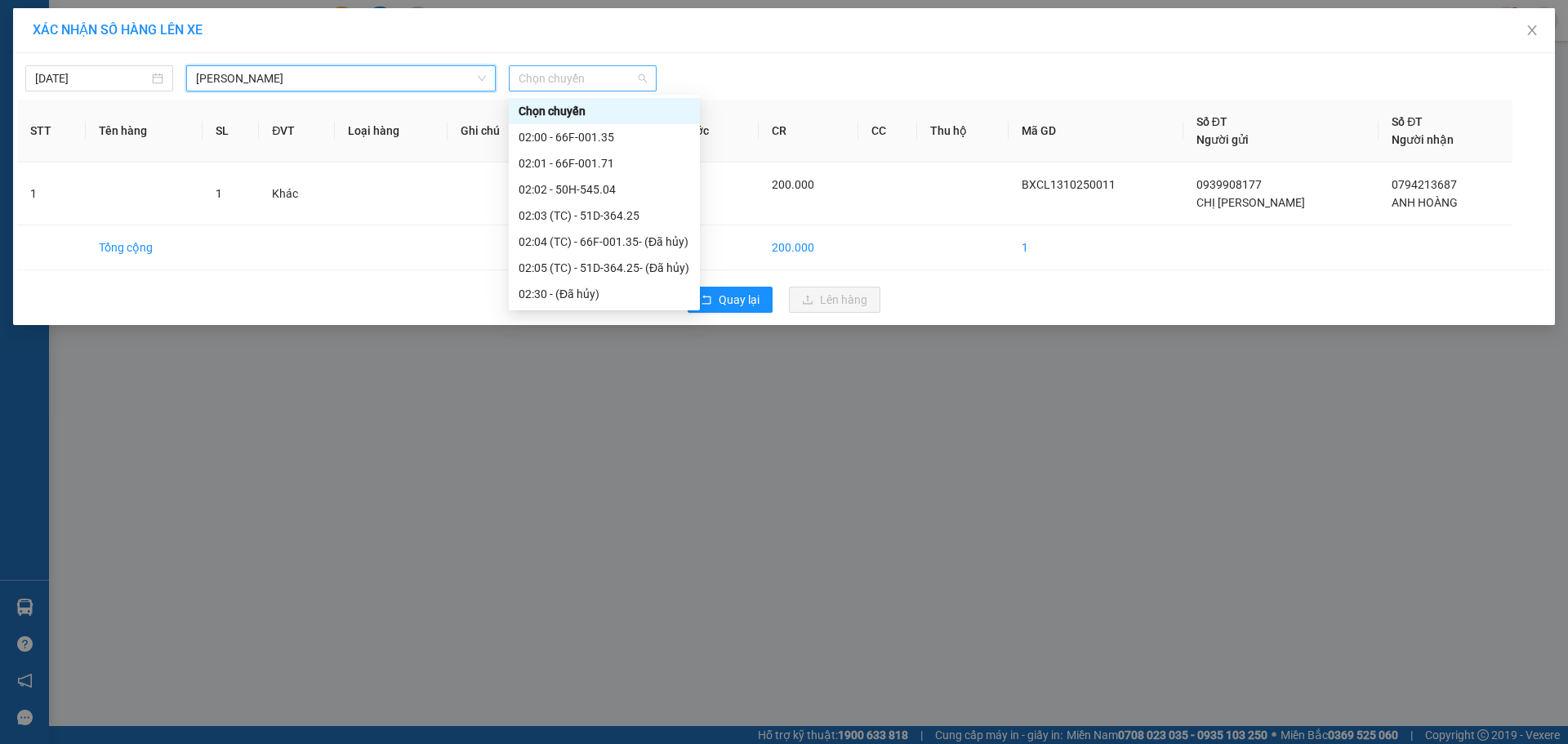
click at [647, 70] on span "Chọn chuyến" at bounding box center [582, 79] width 128 height 25
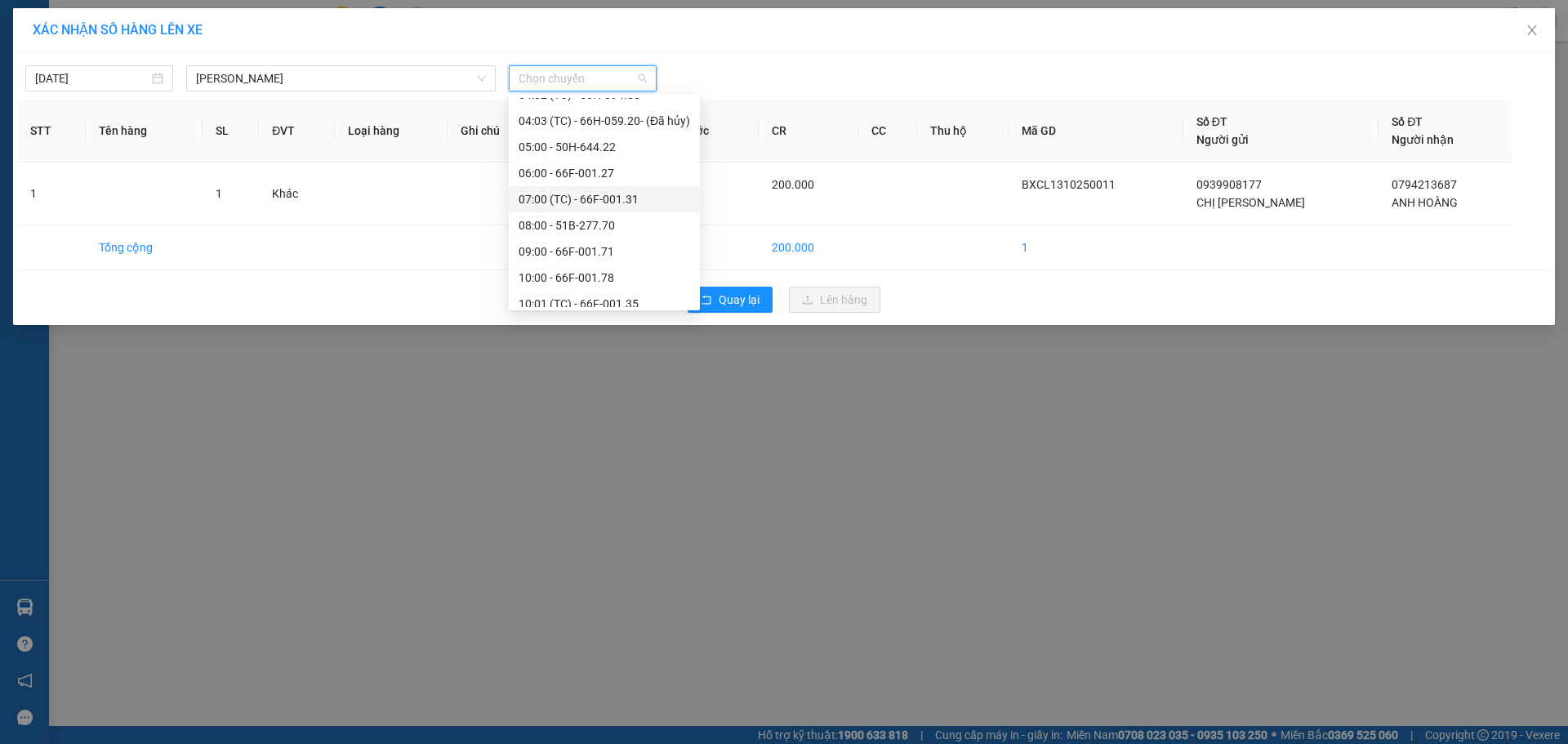
scroll to position [490, 0]
click at [596, 202] on div "10:00 - 66F-001.78" at bounding box center [604, 196] width 171 height 18
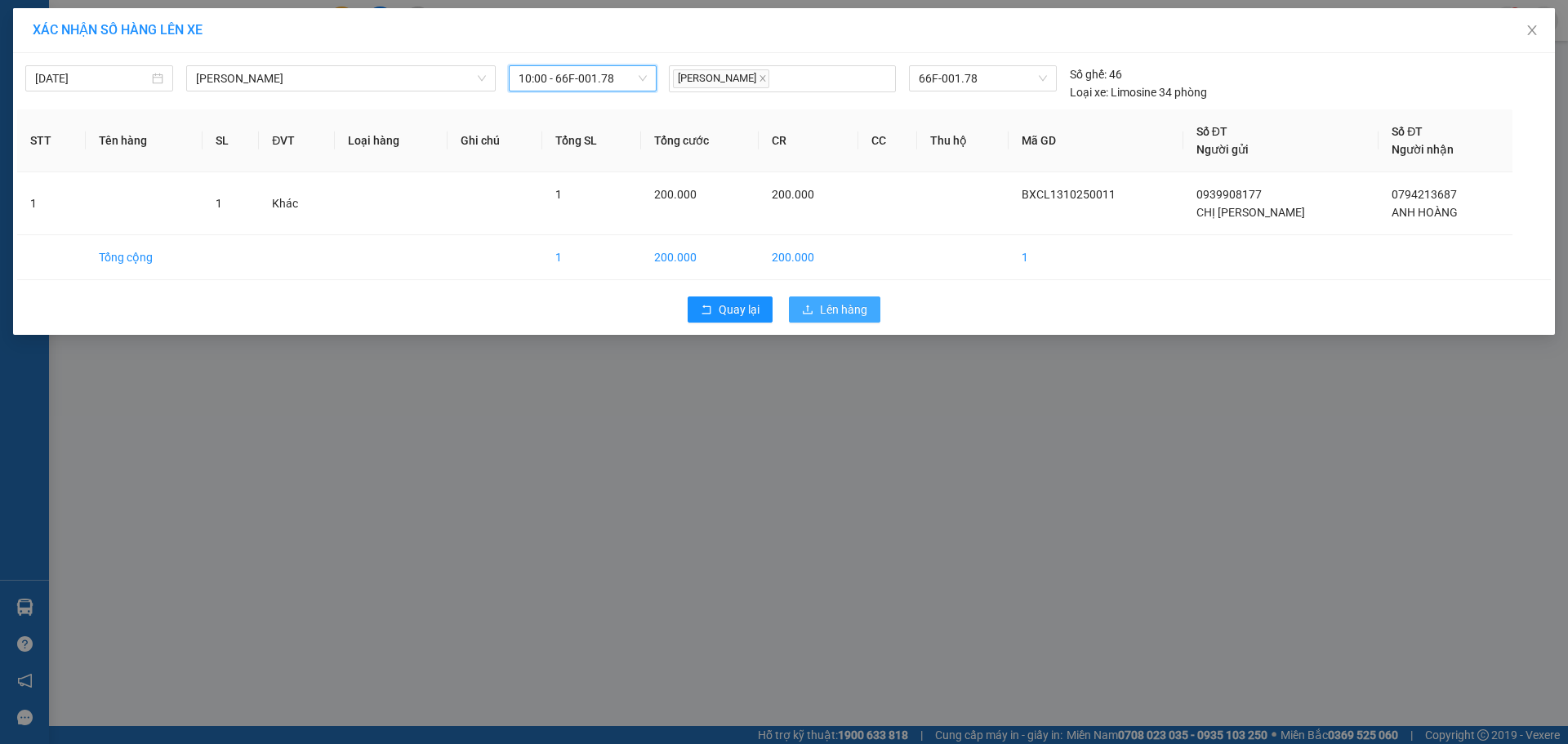
click at [837, 307] on span "Lên hàng" at bounding box center [843, 310] width 47 height 18
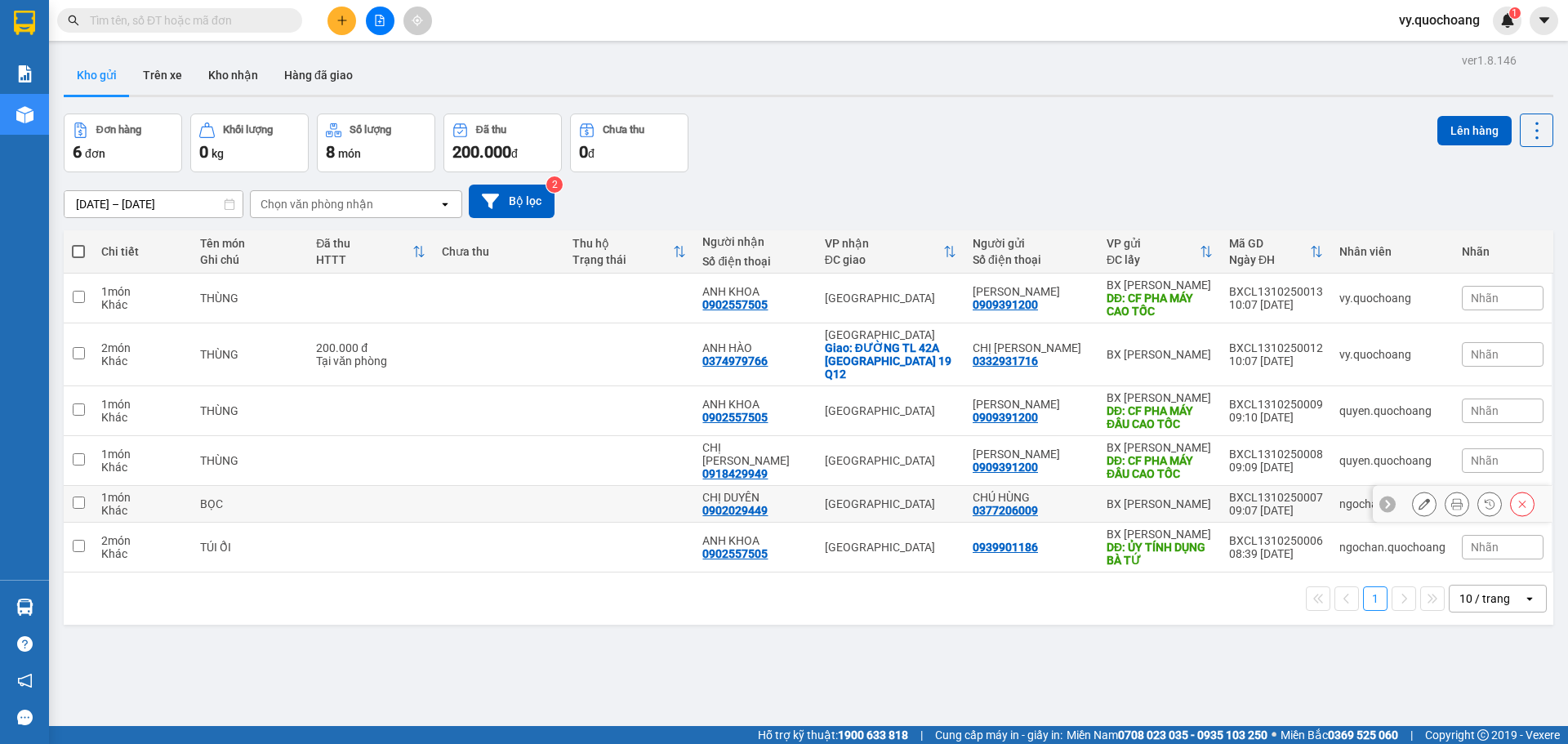
click at [84, 497] on input "checkbox" at bounding box center [79, 503] width 12 height 12
checkbox input "true"
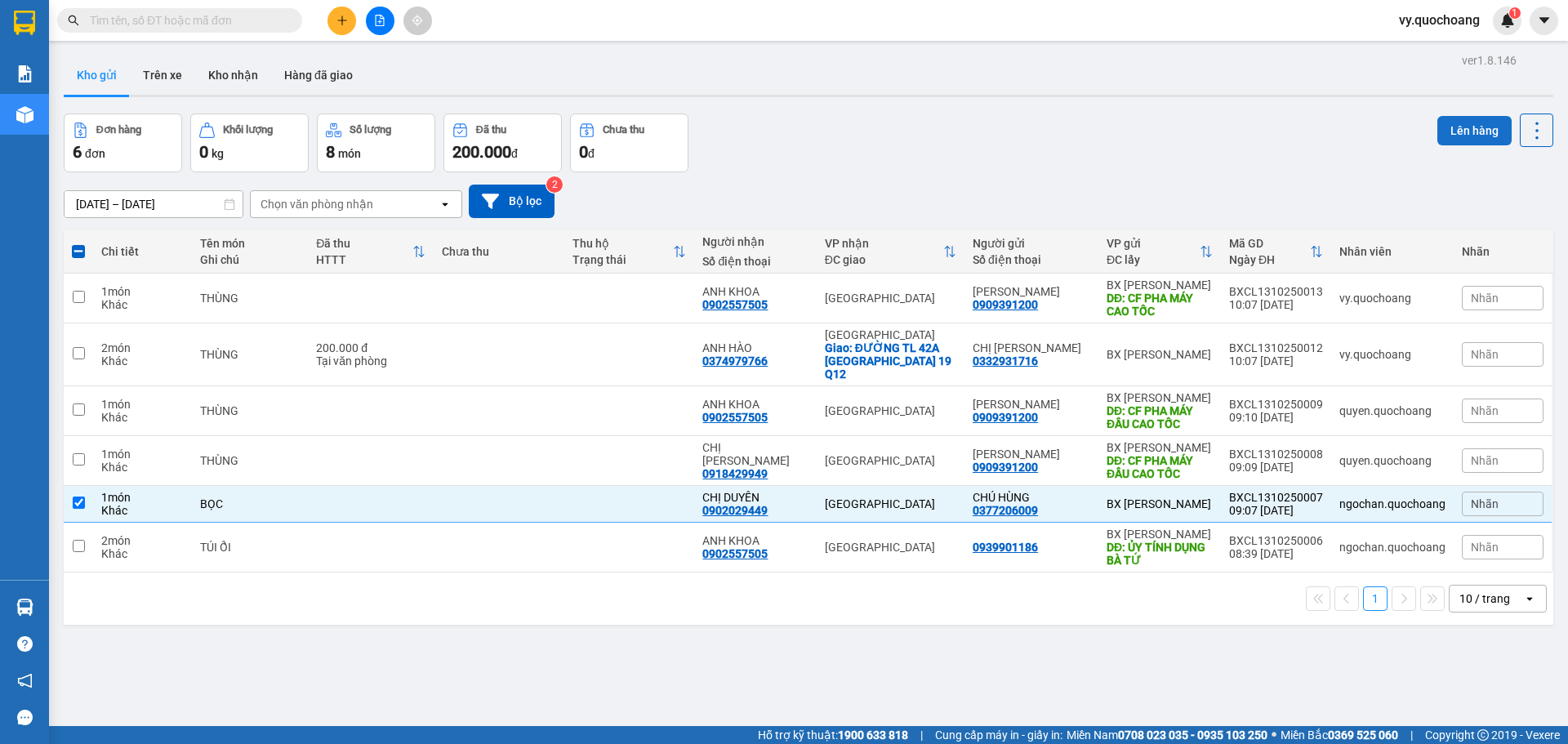
click at [1455, 130] on button "Lên hàng" at bounding box center [1475, 131] width 75 height 30
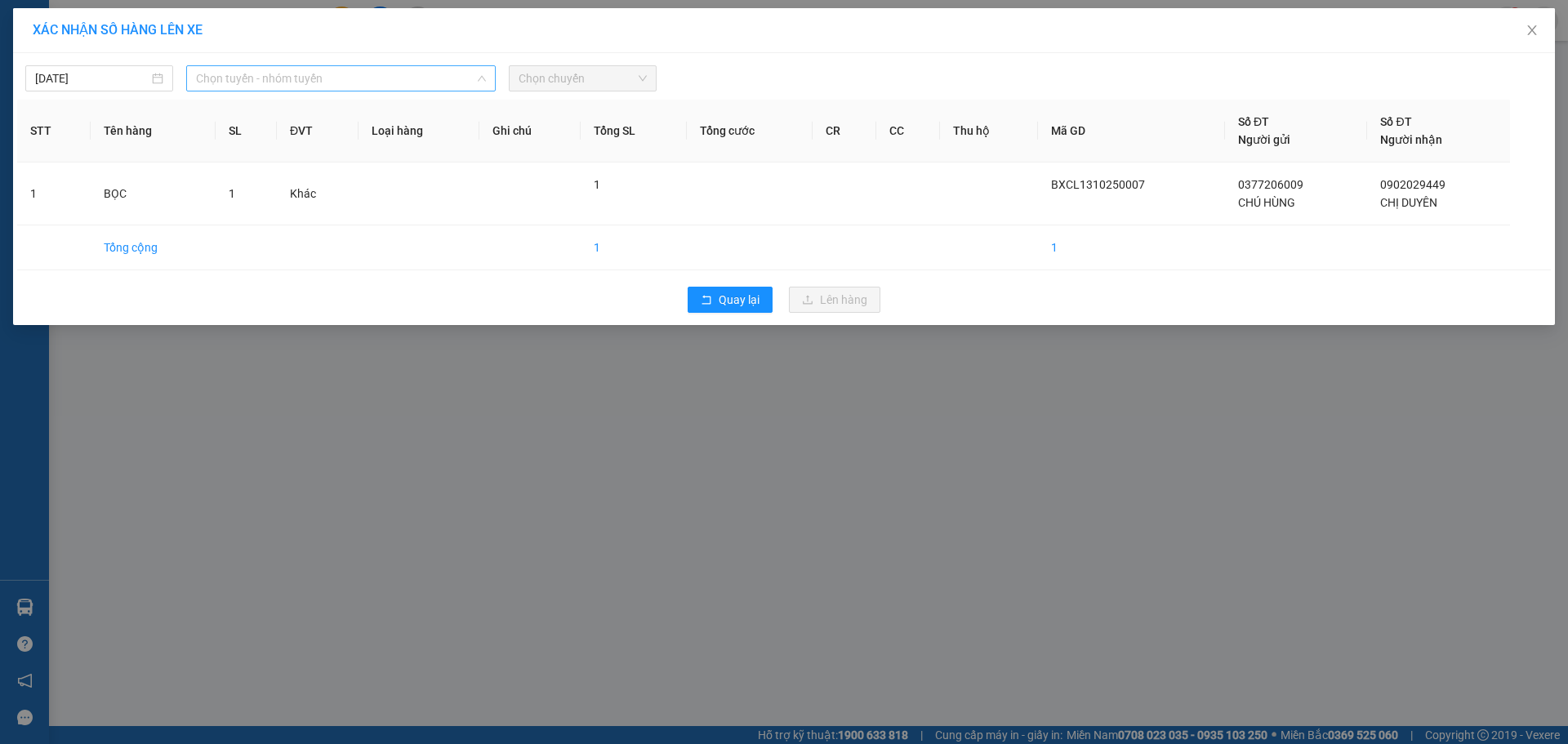
click at [480, 71] on span "Chọn tuyến - nhóm tuyến" at bounding box center [341, 79] width 290 height 25
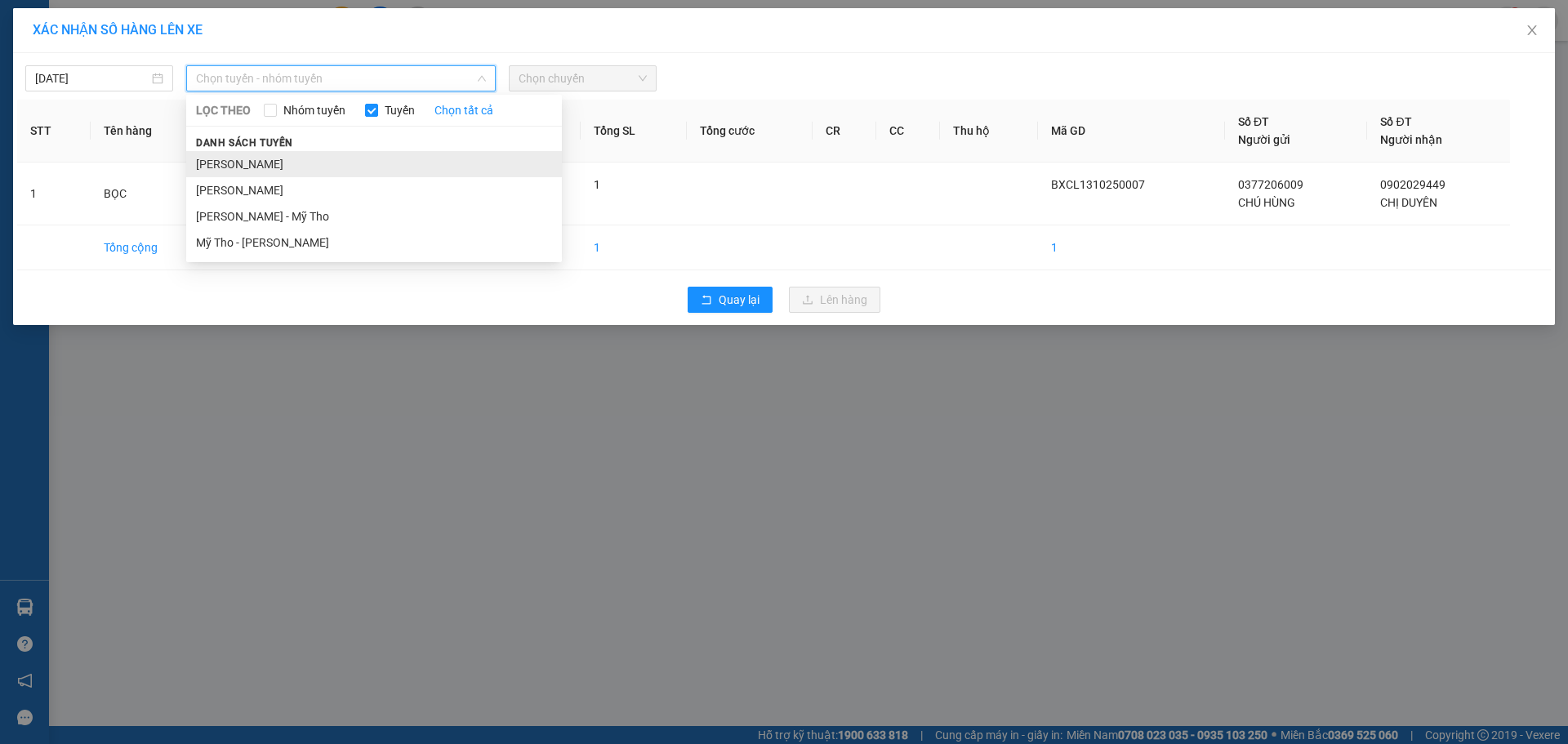
click at [352, 164] on li "Cao Lãnh - Hồ Chí Minh" at bounding box center [374, 164] width 376 height 27
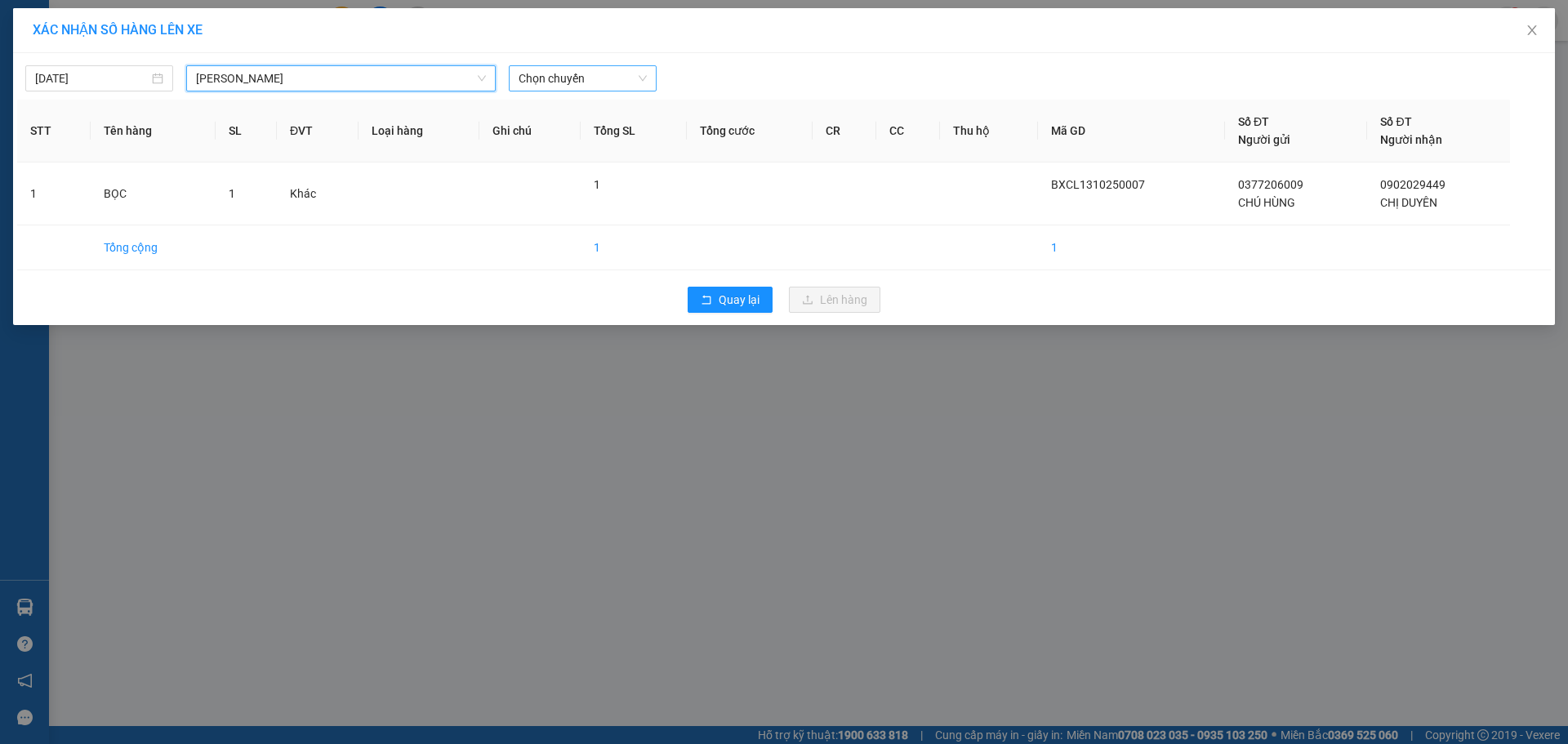
click at [644, 71] on span "Chọn chuyến" at bounding box center [582, 79] width 128 height 25
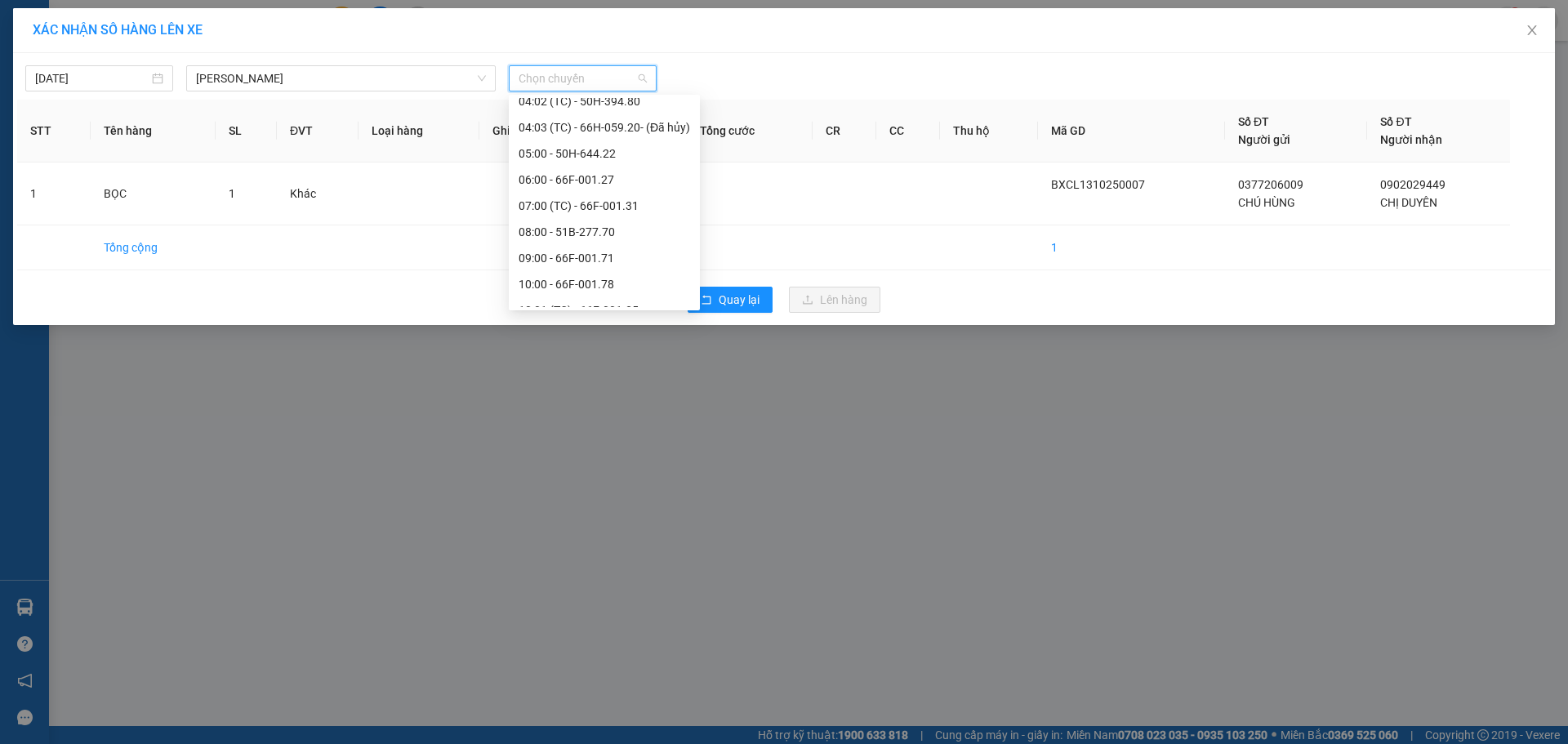
scroll to position [490, 0]
click at [614, 199] on div "10:00 - 66F-001.78" at bounding box center [604, 196] width 171 height 18
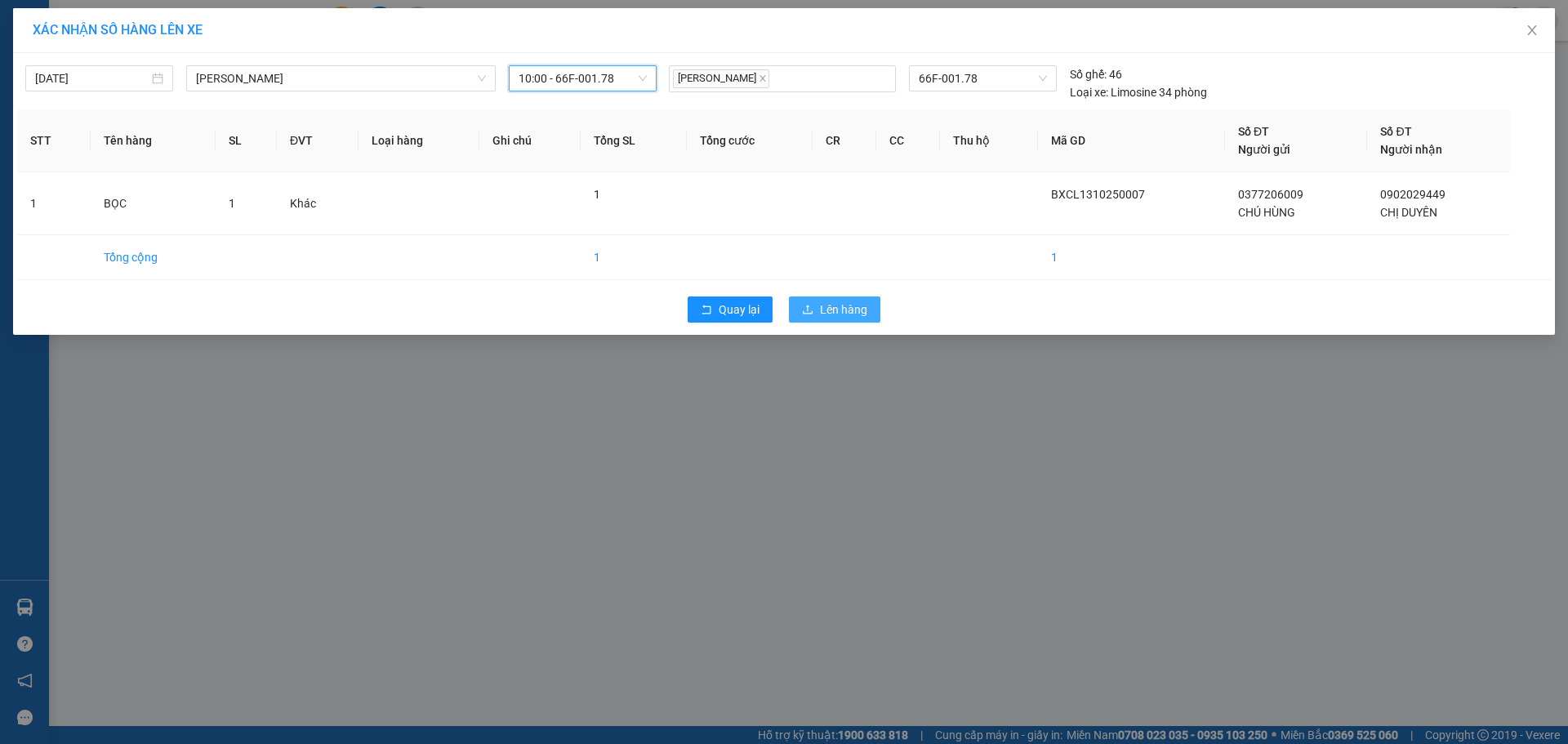
click at [833, 310] on span "Lên hàng" at bounding box center [843, 310] width 47 height 18
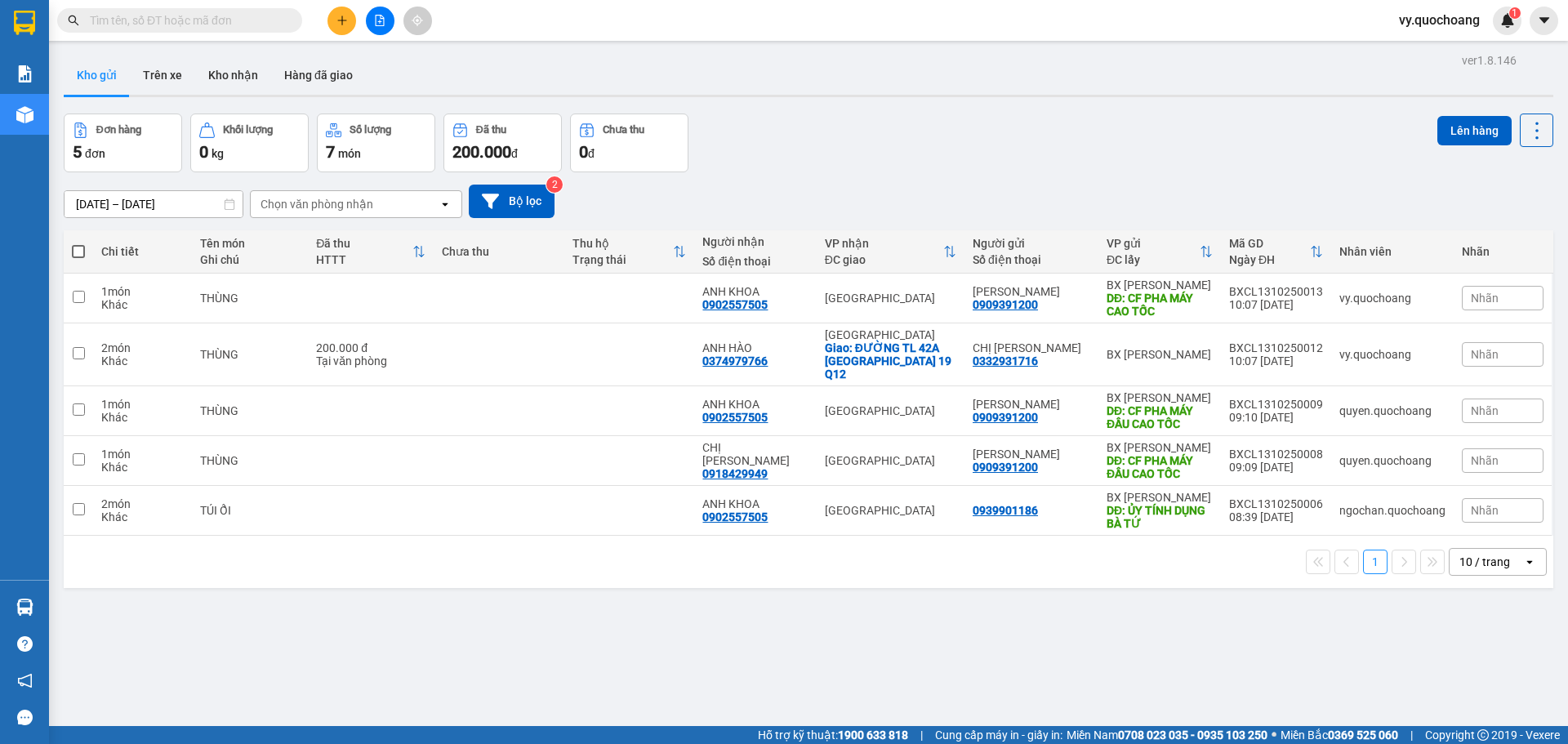
click at [1407, 17] on span "vy.quochoang" at bounding box center [1440, 20] width 107 height 21
click at [1432, 49] on span "Đăng xuất" at bounding box center [1447, 51] width 73 height 18
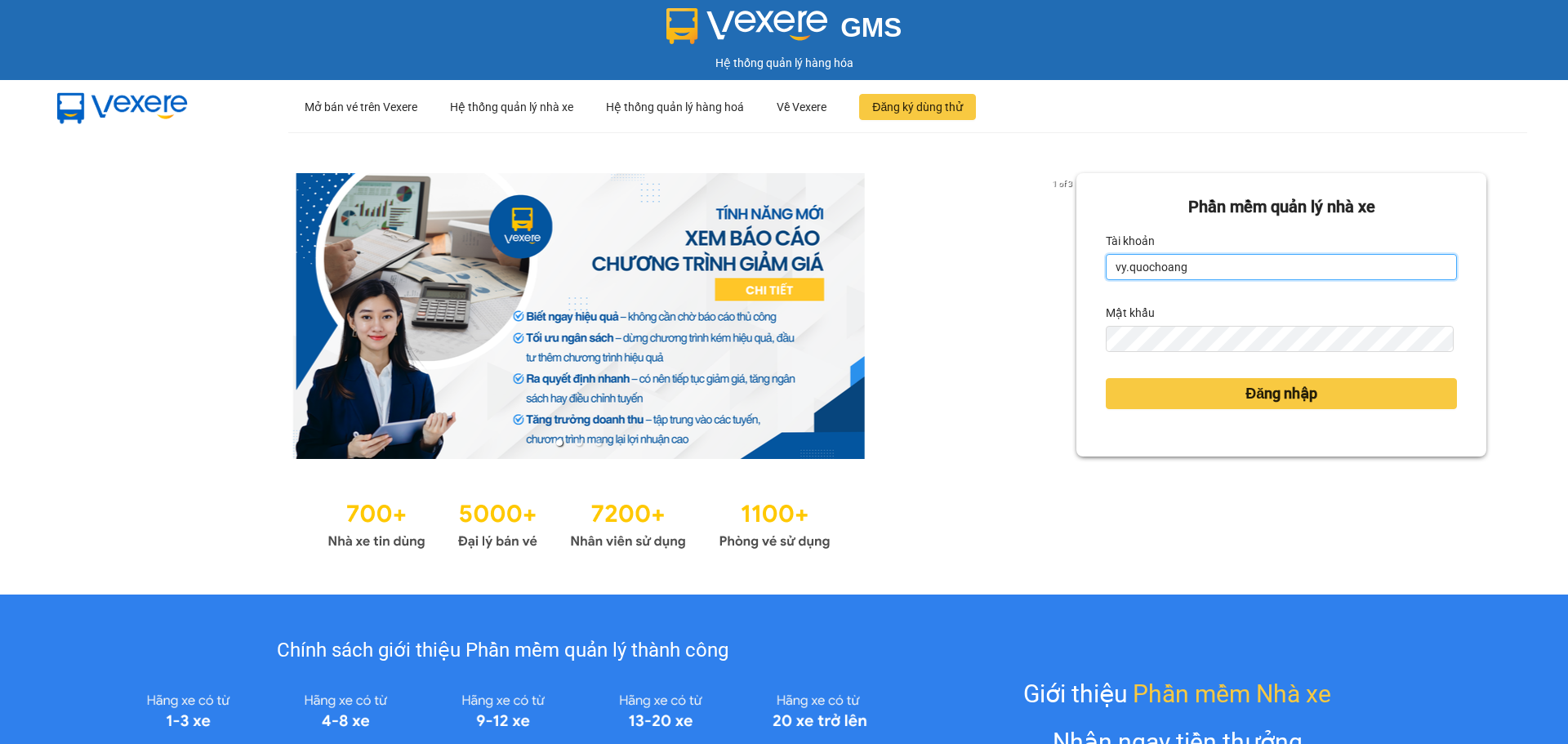
click at [1193, 263] on input "vy.quochoang" at bounding box center [1281, 268] width 351 height 27
type input "ngochan.quochoang"
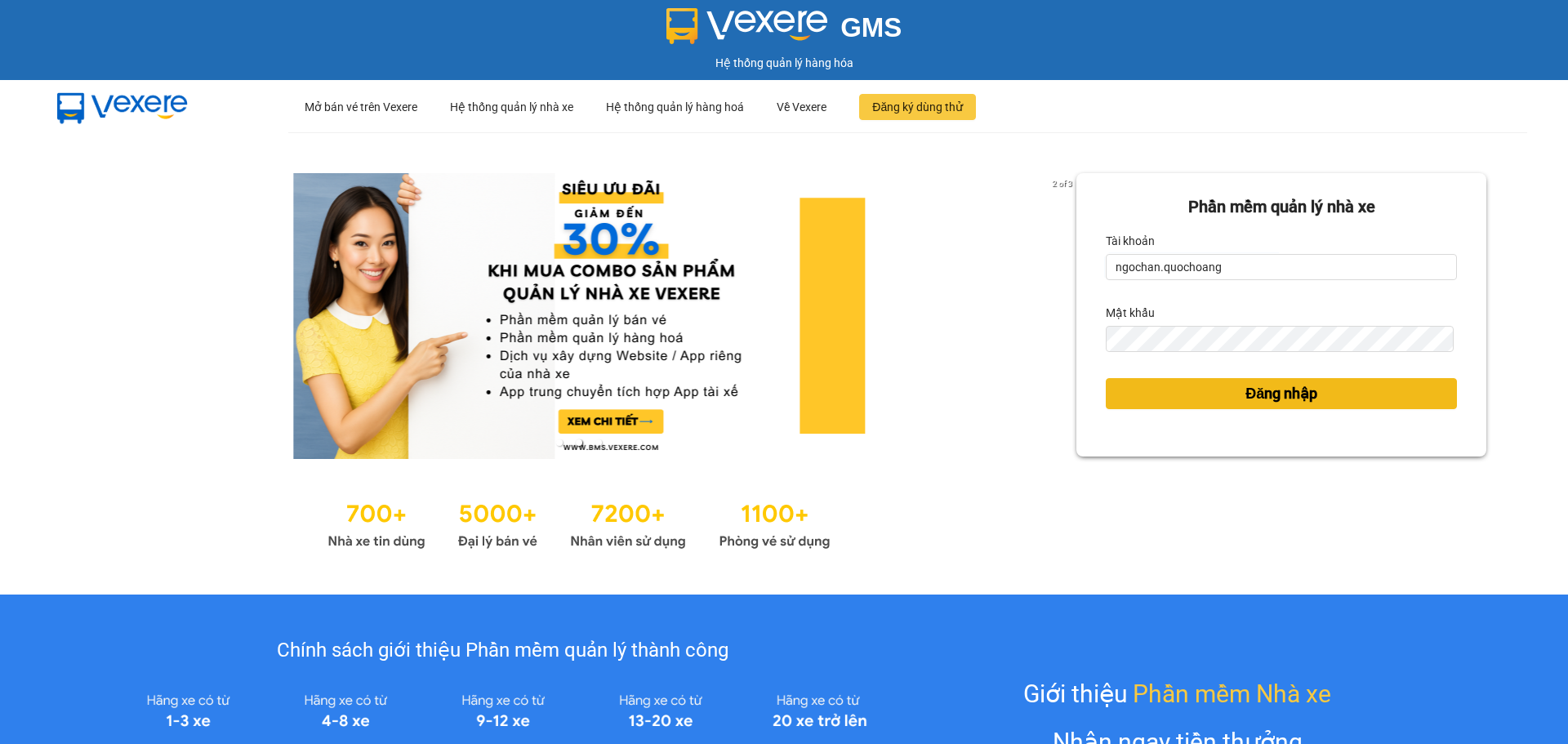
click at [1246, 395] on span "Đăng nhập" at bounding box center [1281, 394] width 72 height 23
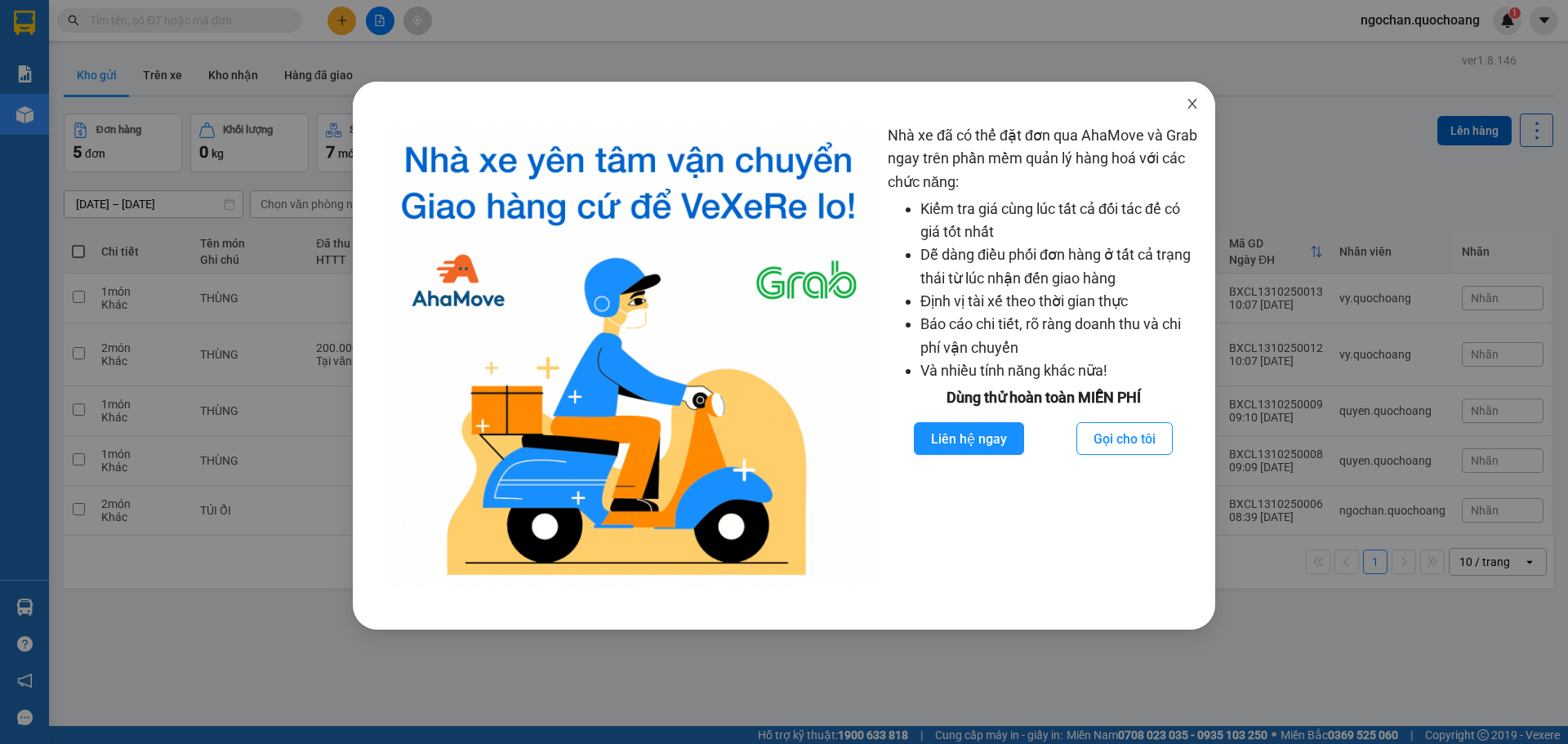
click at [1194, 104] on icon "close" at bounding box center [1192, 104] width 9 height 10
